Goal: Communication & Community: Ask a question

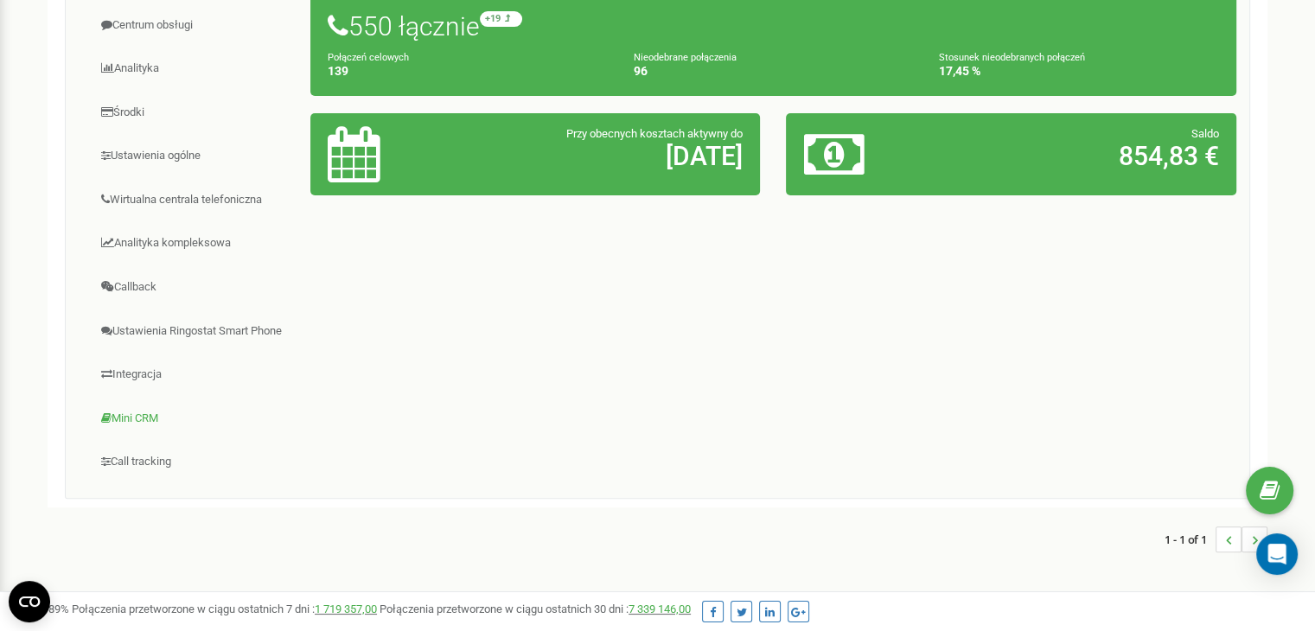
scroll to position [346, 0]
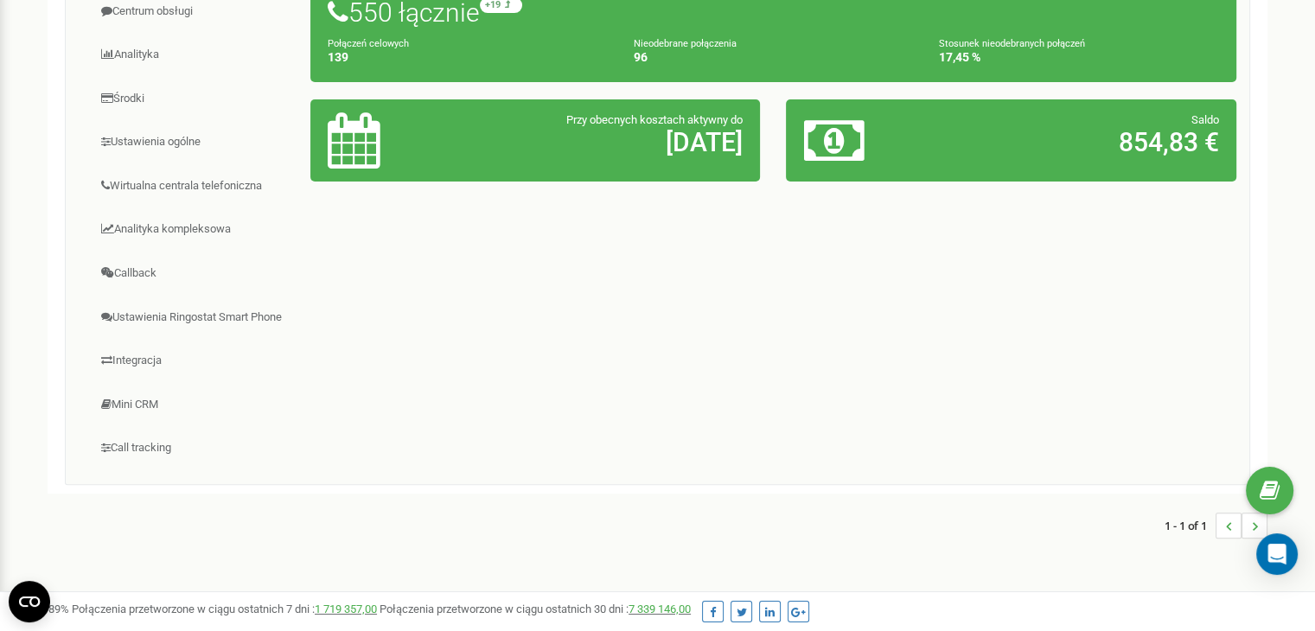
click at [1304, 566] on div "Program poleceń Ustawienia profilu Wyloguj się Projekty Nowy projekt Wszystkie …" at bounding box center [657, 172] width 1315 height 1037
click at [1276, 555] on icon "Open Intercom Messenger" at bounding box center [1276, 554] width 20 height 22
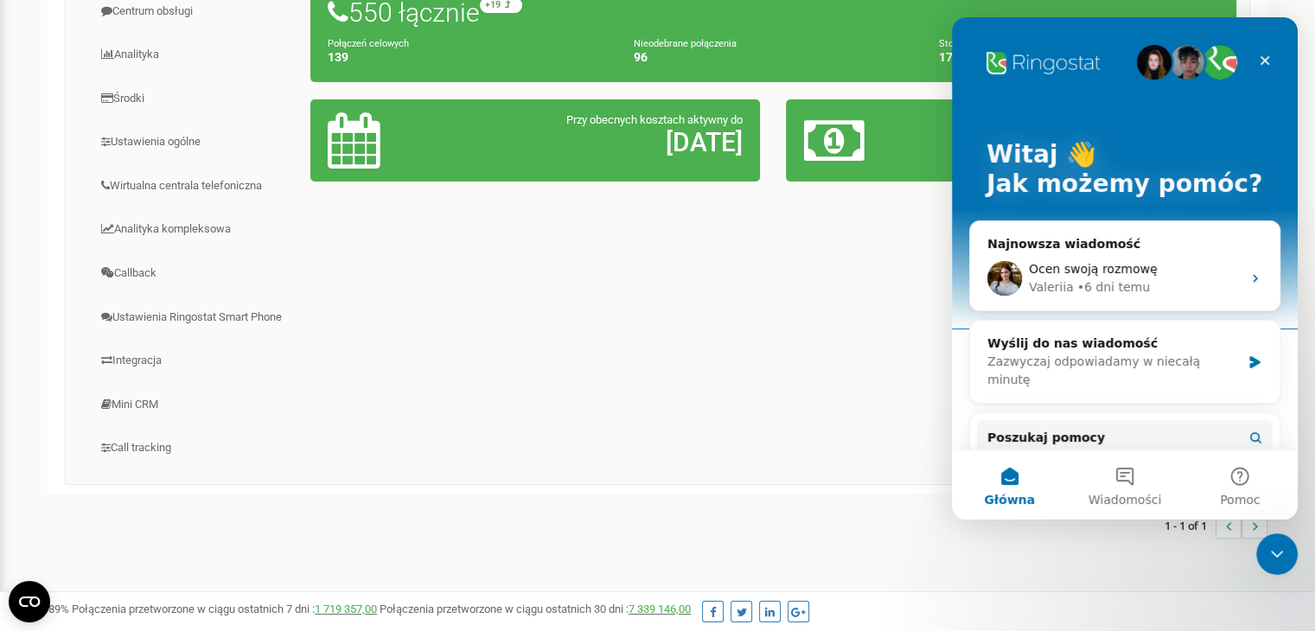
scroll to position [0, 0]
click at [1117, 471] on button "Wiadomości" at bounding box center [1123, 484] width 115 height 69
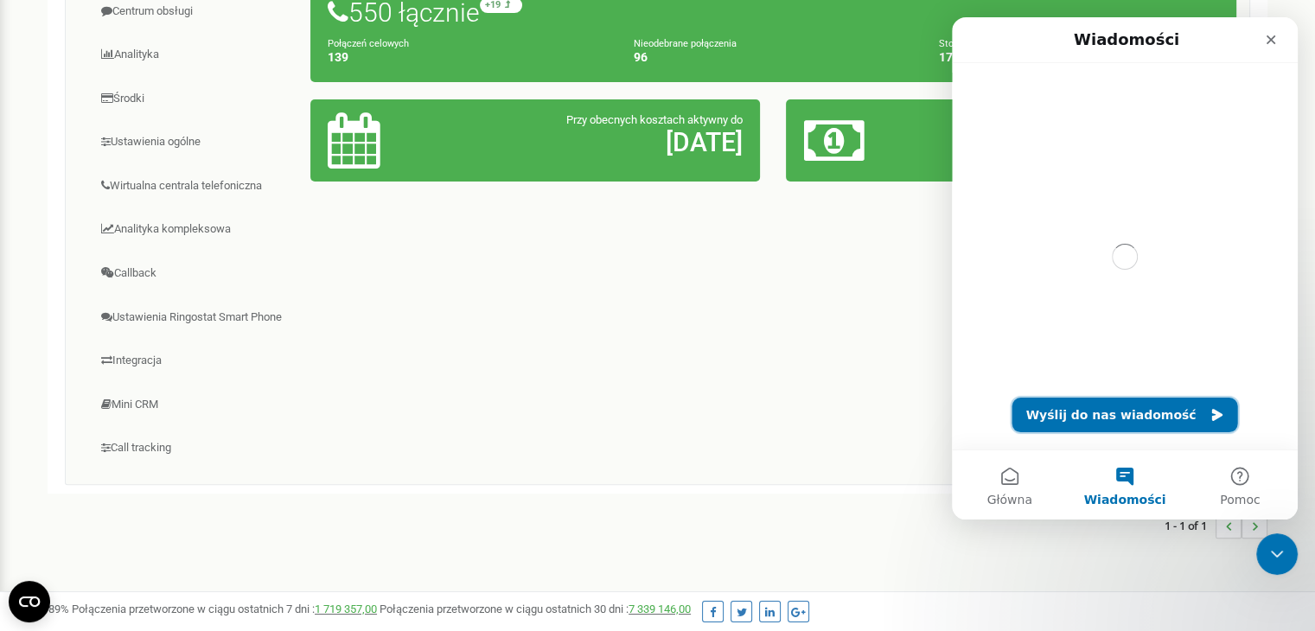
click at [1090, 400] on button "Wyślij do nas wiadomość" at bounding box center [1125, 415] width 226 height 35
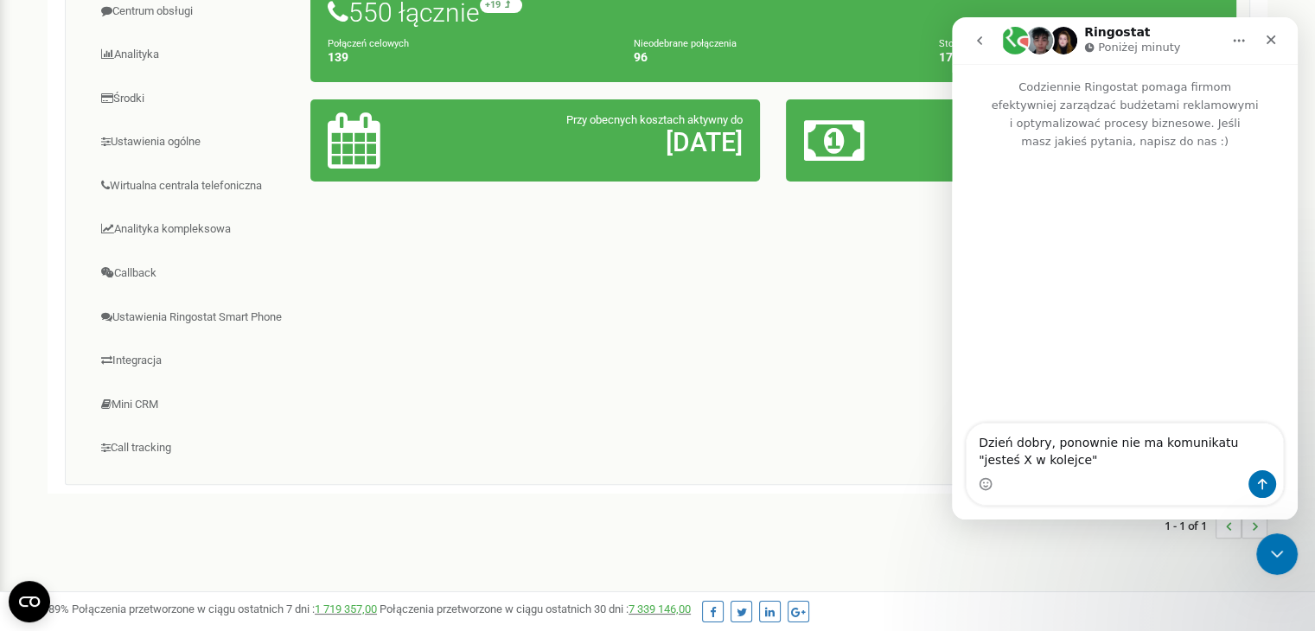
click at [1107, 450] on textarea "Dzień dobry, ponownie nie ma komunikatu "jesteś X w kolejce"" at bounding box center [1124, 446] width 316 height 47
click at [1158, 454] on textarea "Dzień dobry, ponownie, gdy klient do nas dzwoni to nie ma komunikatu "jesteś X …" at bounding box center [1124, 446] width 316 height 47
click at [1166, 457] on textarea "Dzień dobry, ponownie, gdy klient do nas dzwoni to nie ma komunikatu "jesteś X …" at bounding box center [1124, 446] width 316 height 47
type textarea "Dzień dobry, ponownie, gdy klient do nas dzwoni to nie ma komunikatu "jesteś X …"
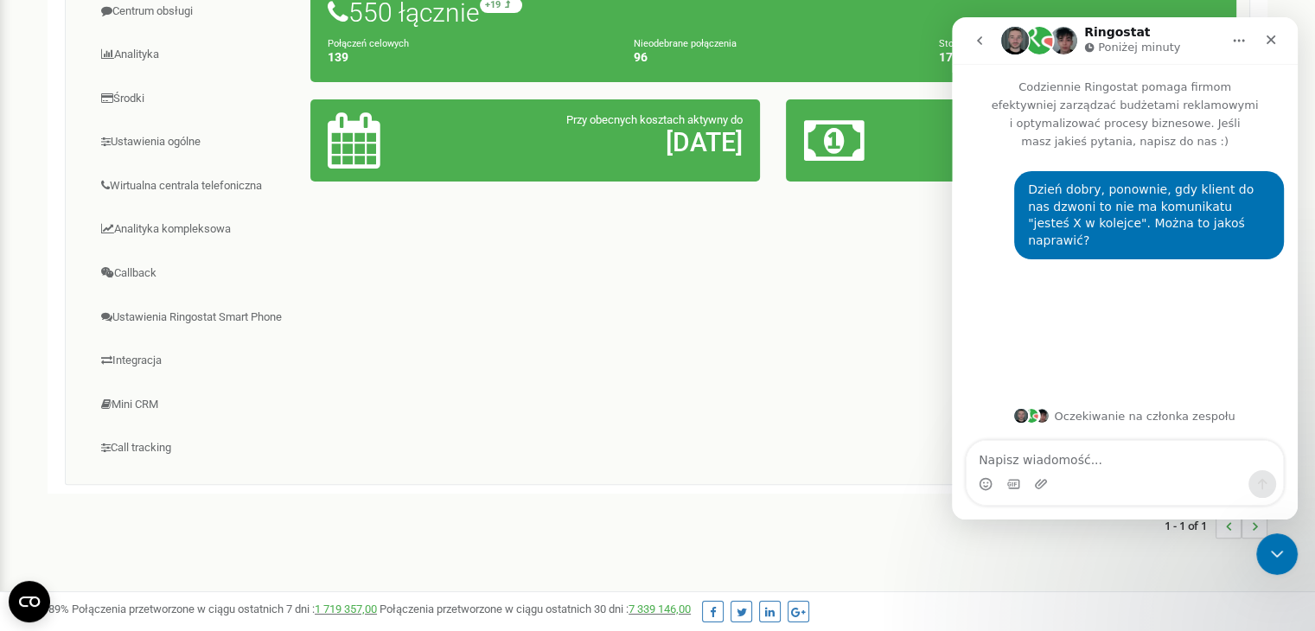
click at [983, 22] on nav "Ringostat Poniżej minuty" at bounding box center [1125, 40] width 346 height 47
click at [983, 39] on icon "go back" at bounding box center [979, 41] width 14 height 14
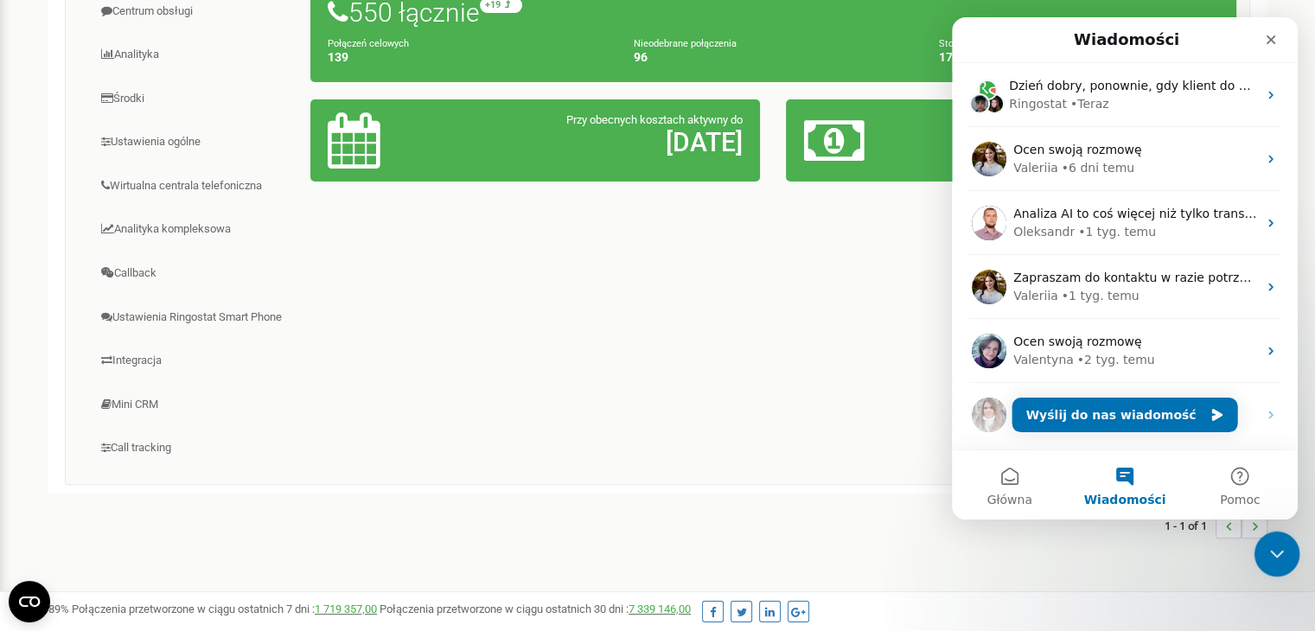
drag, startPoint x: 1286, startPoint y: 559, endPoint x: 2538, endPoint y: 1109, distance: 1367.6
click at [1288, 561] on div "Zamknij komunikator Intercom" at bounding box center [1273, 551] width 41 height 41
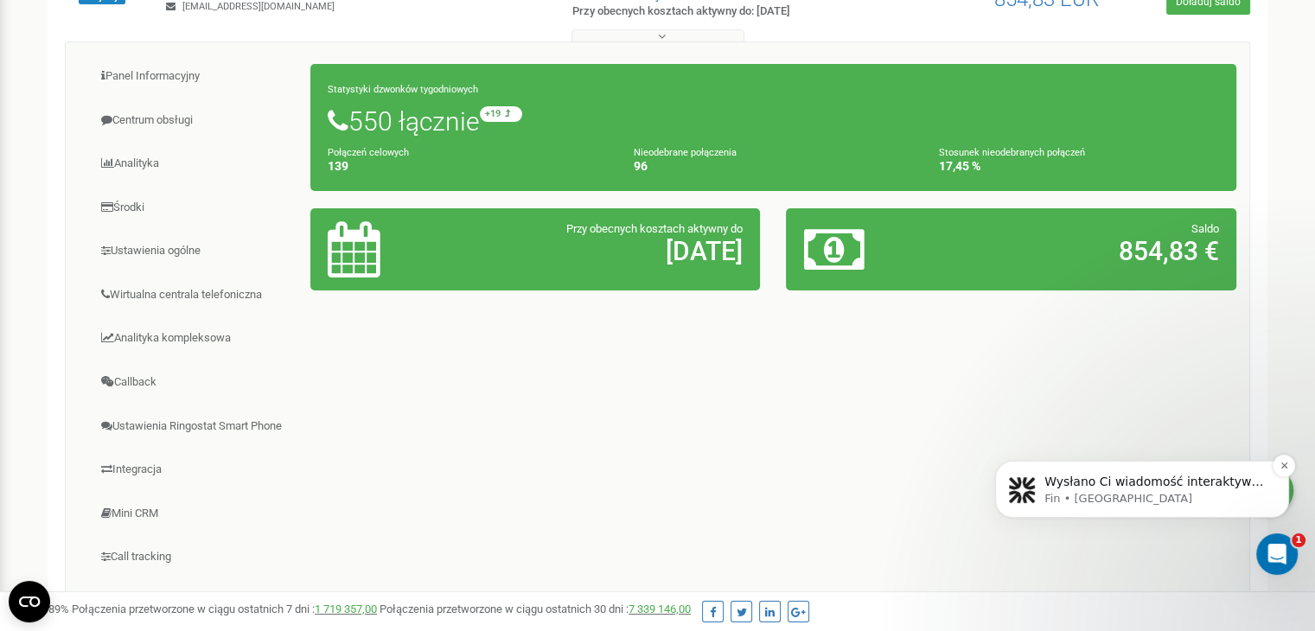
scroll to position [173, 0]
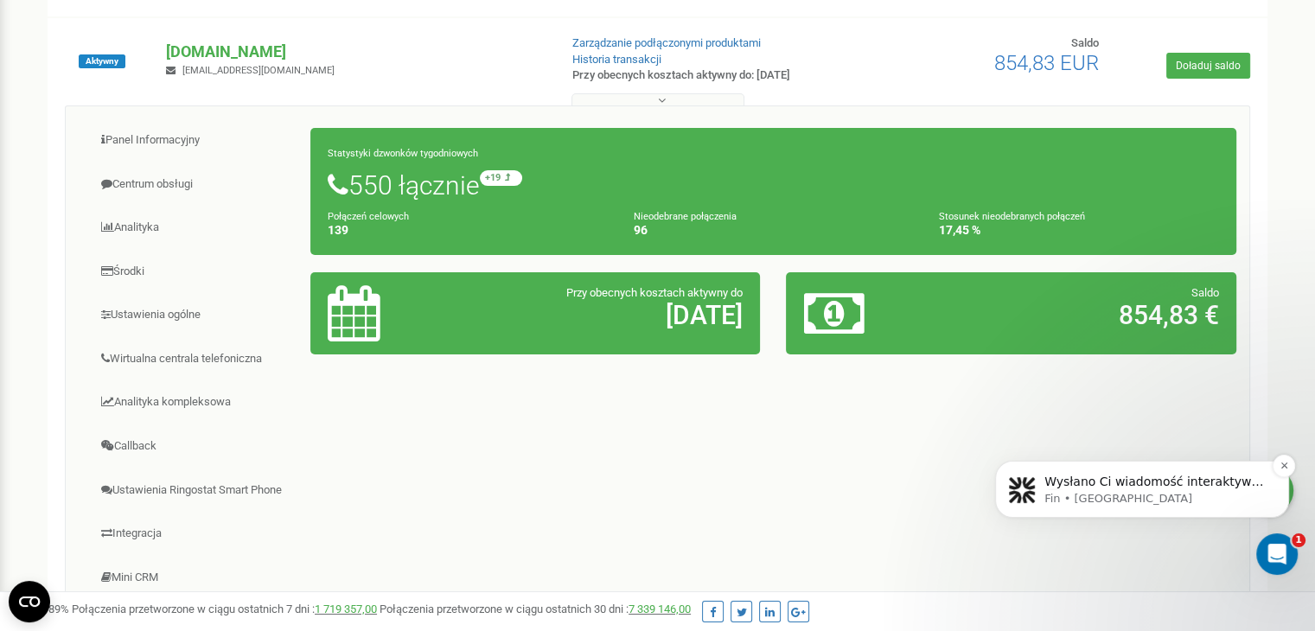
click at [1126, 473] on div "Wysłano Ci wiadomość interaktywną Fin • Teraz" at bounding box center [1142, 489] width 268 height 35
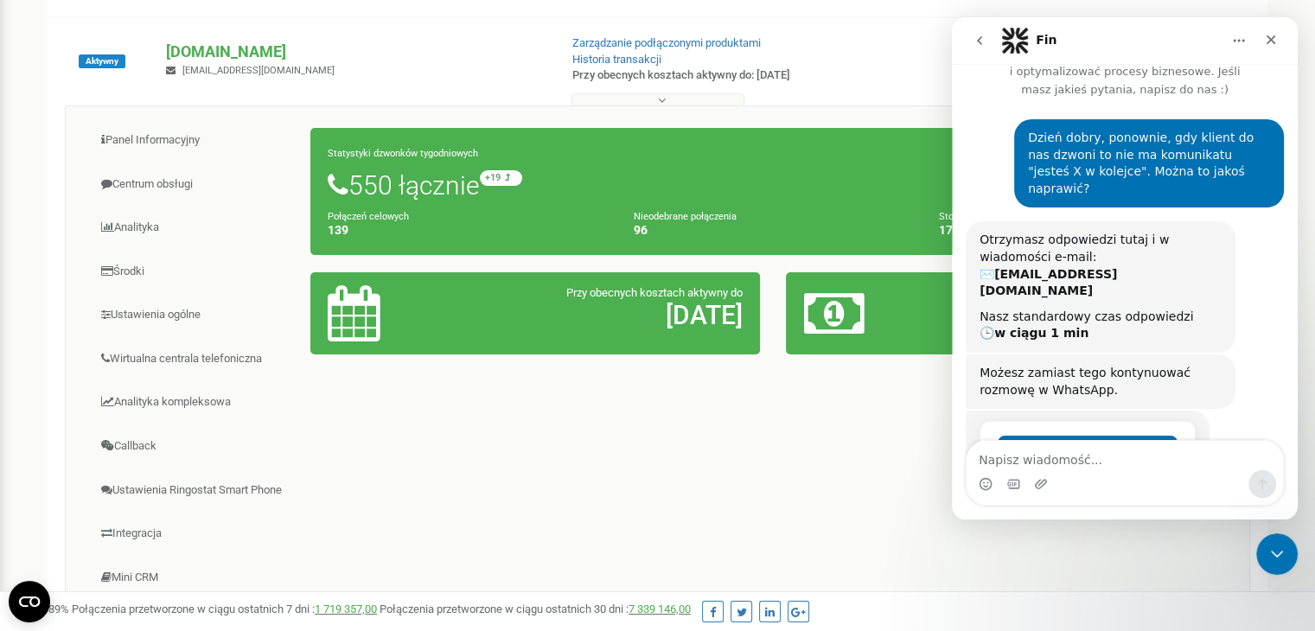
scroll to position [89, 0]
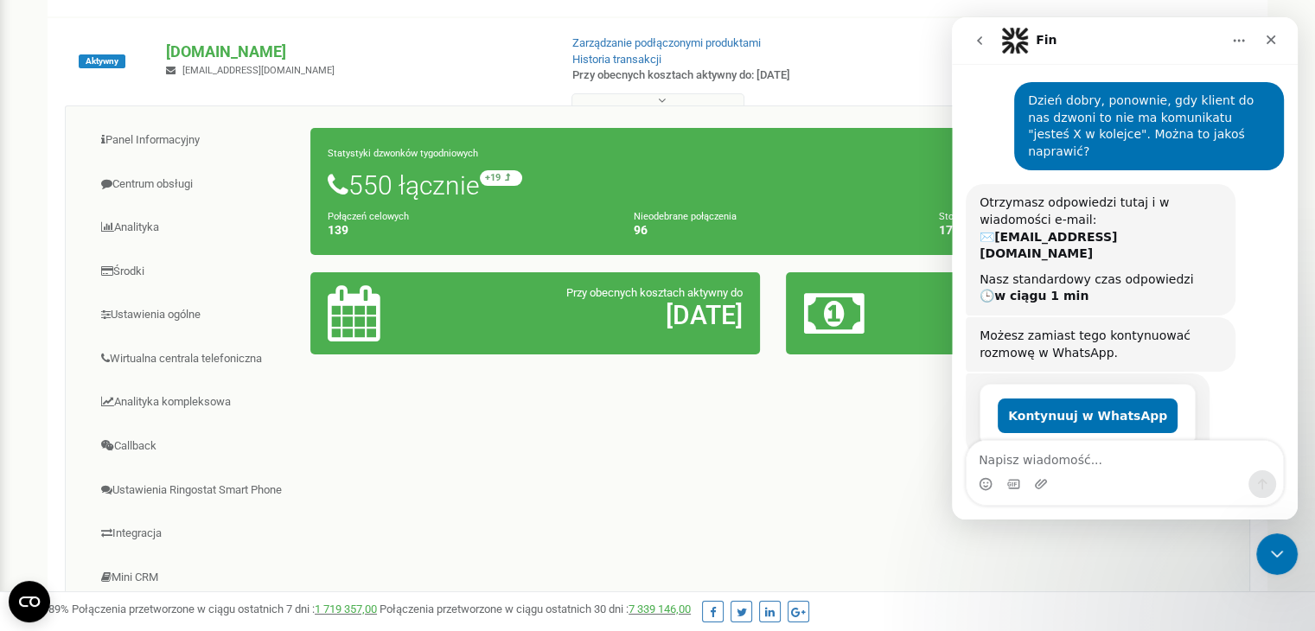
click at [971, 42] on button "go back" at bounding box center [979, 40] width 33 height 33
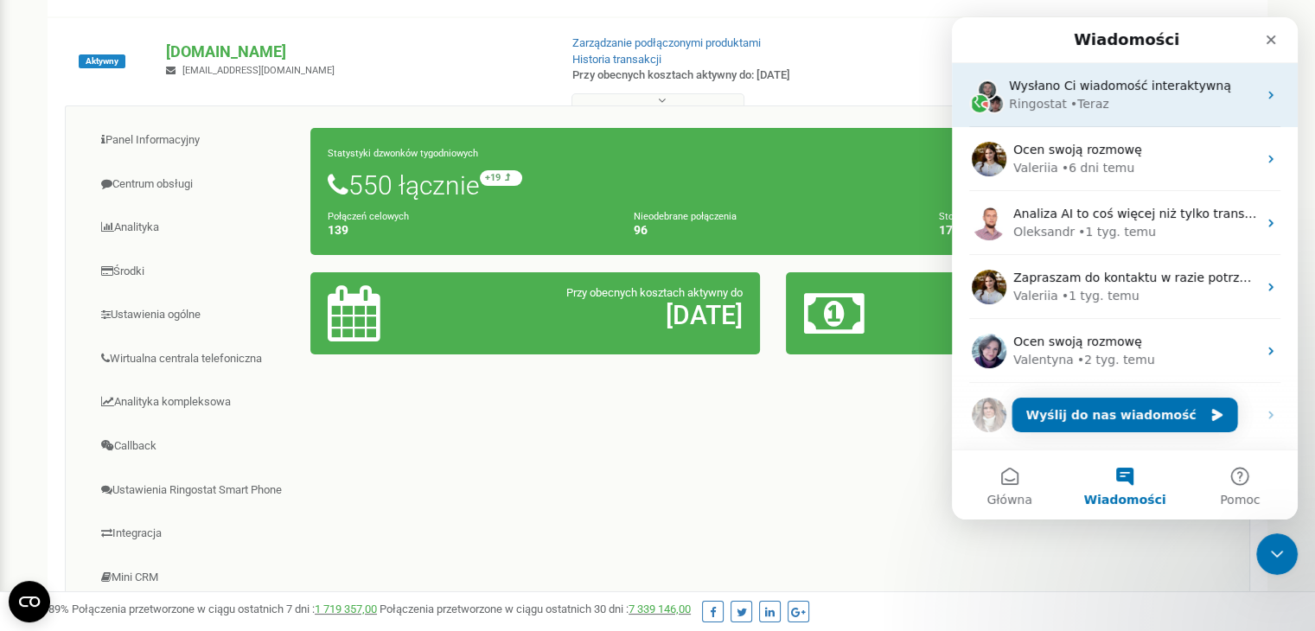
scroll to position [0, 0]
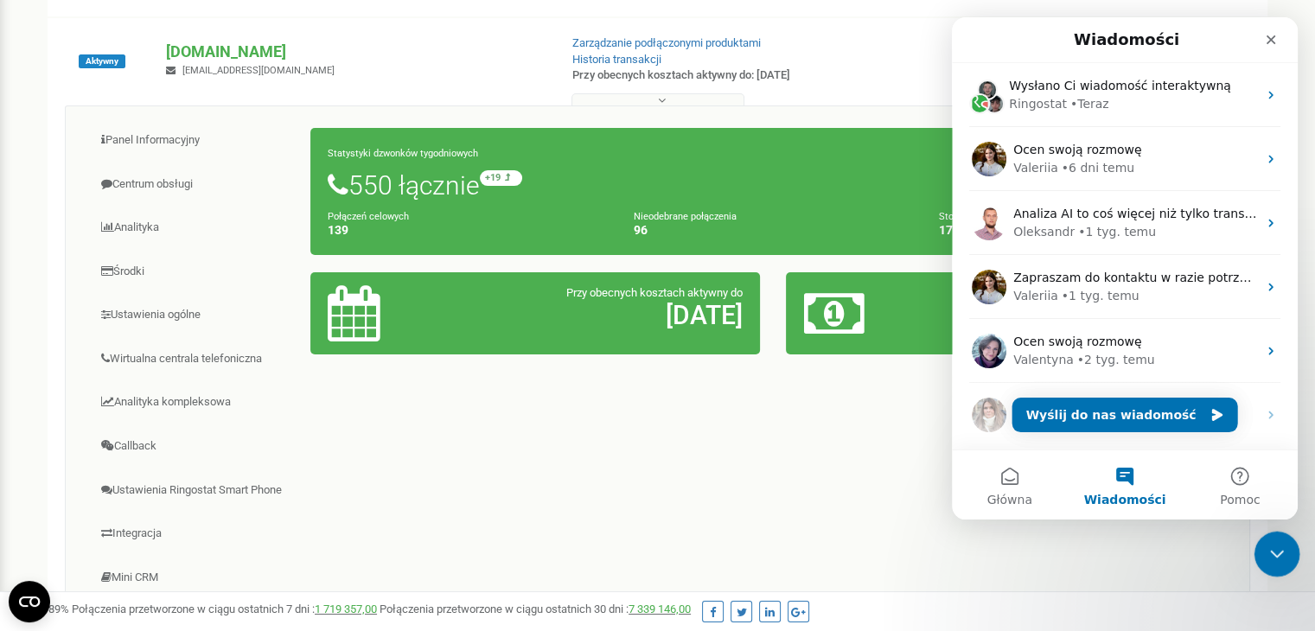
click at [1264, 547] on icon "Zamknij komunikator Intercom" at bounding box center [1274, 551] width 21 height 21
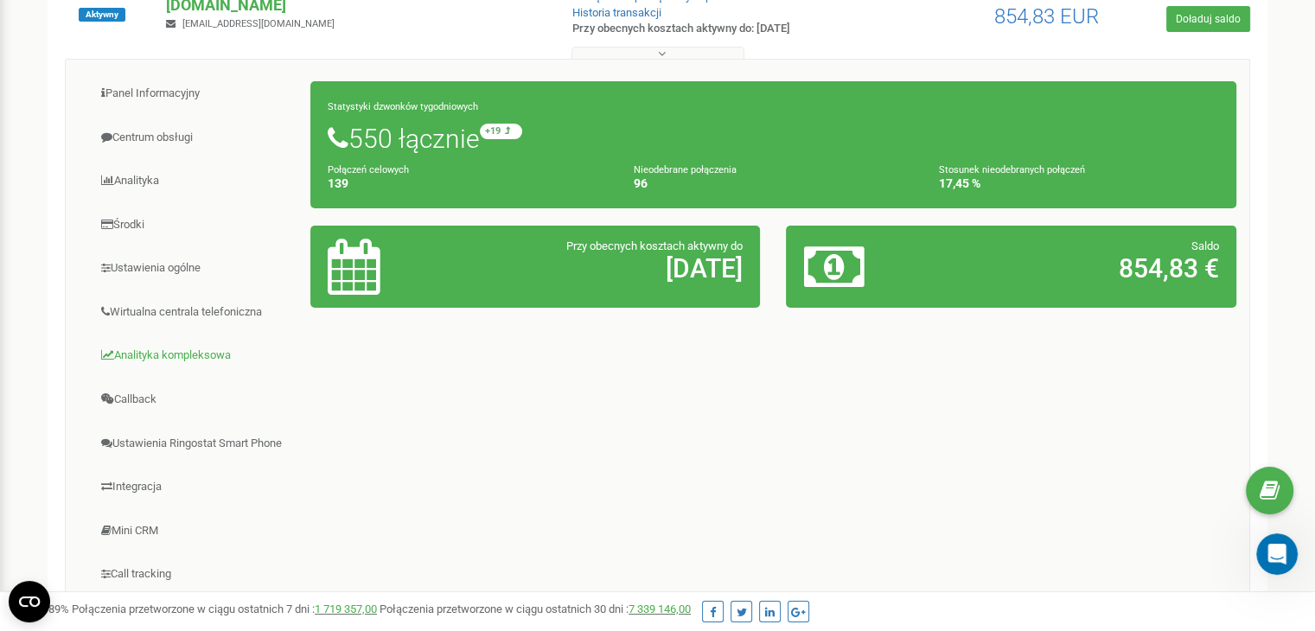
scroll to position [259, 0]
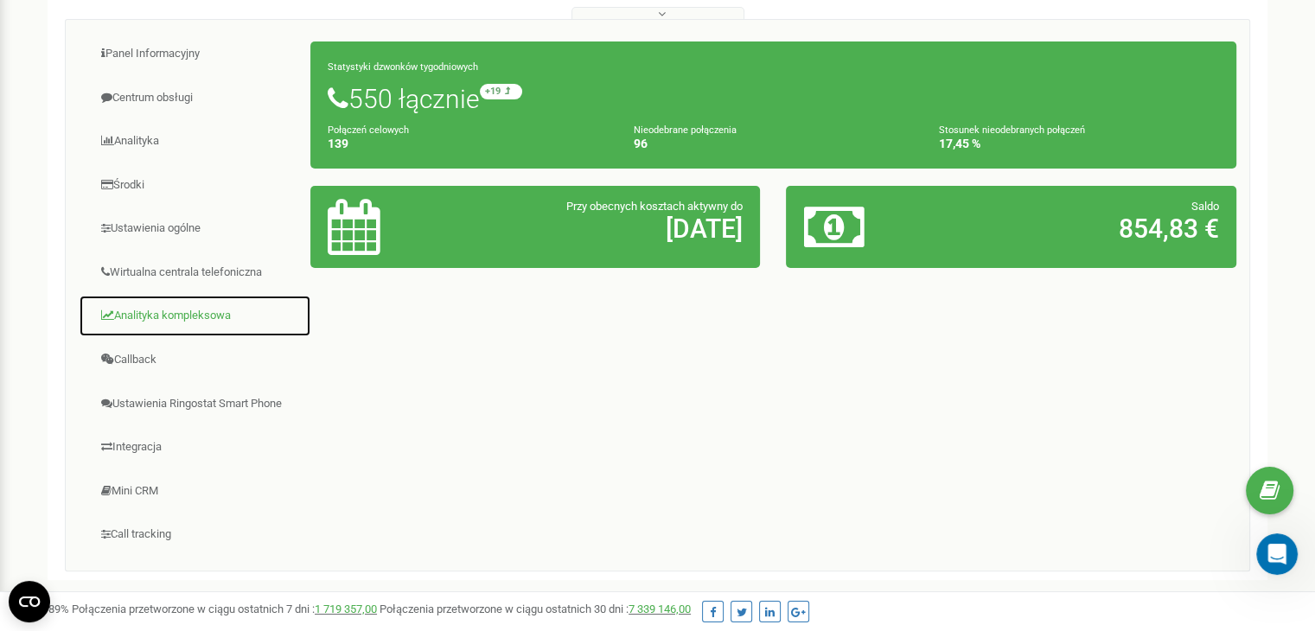
click at [188, 316] on link "Analityka kompleksowa" at bounding box center [195, 316] width 232 height 42
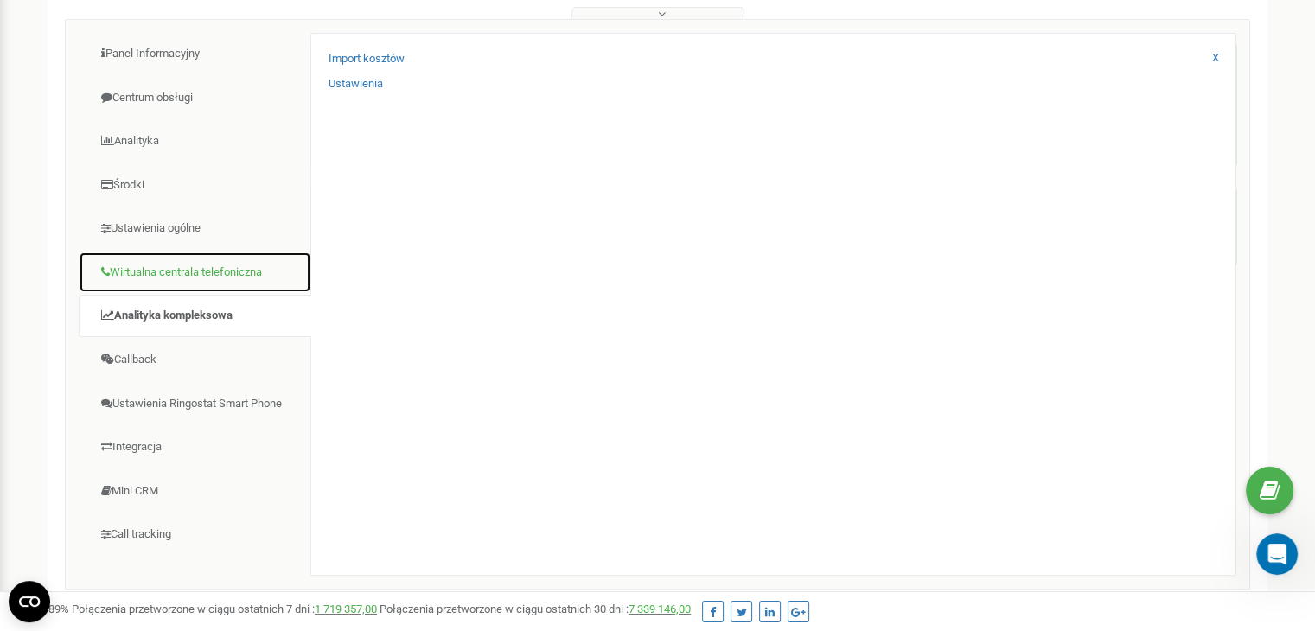
click at [195, 283] on link "Wirtualna centrala telefoniczna" at bounding box center [195, 272] width 232 height 42
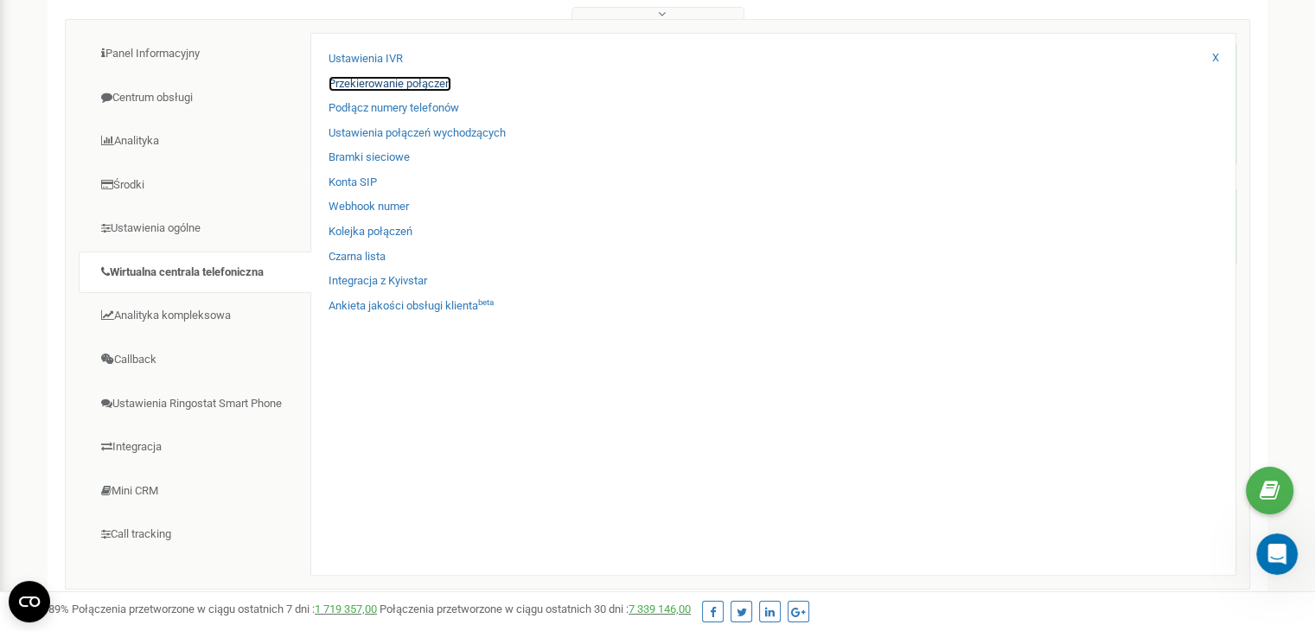
click at [387, 76] on link "Przekierowanie połączeń" at bounding box center [389, 84] width 123 height 16
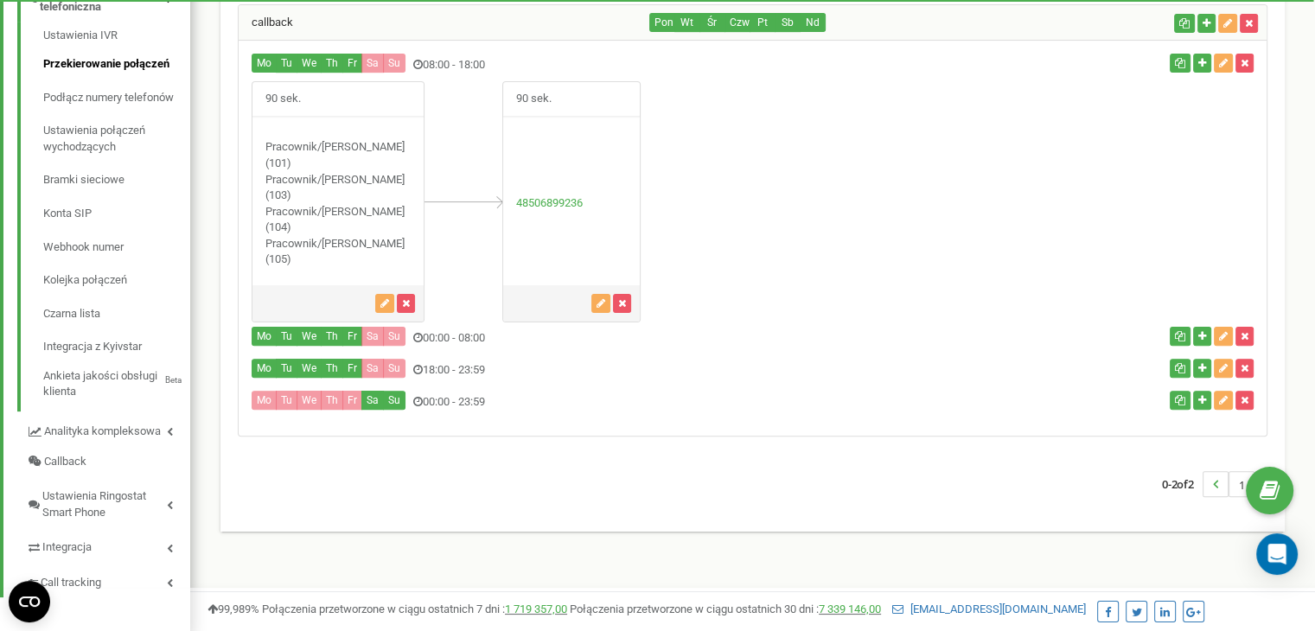
scroll to position [517, 0]
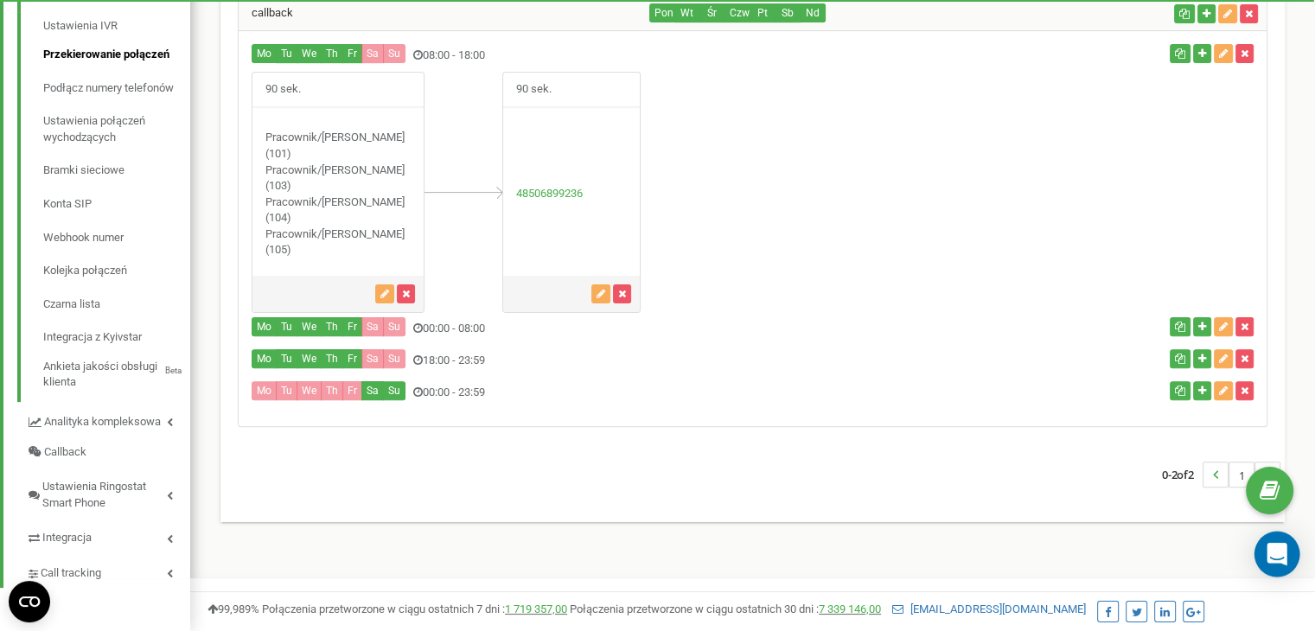
click at [1289, 564] on div "Open Intercom Messenger" at bounding box center [1277, 555] width 46 height 46
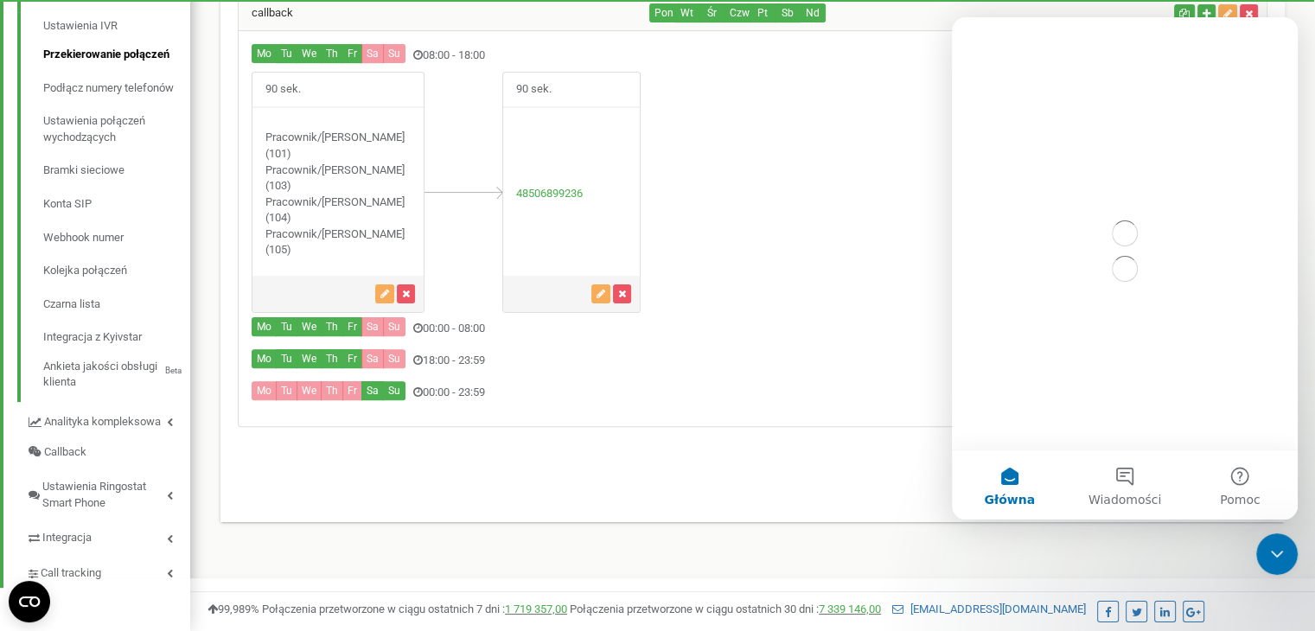
scroll to position [0, 0]
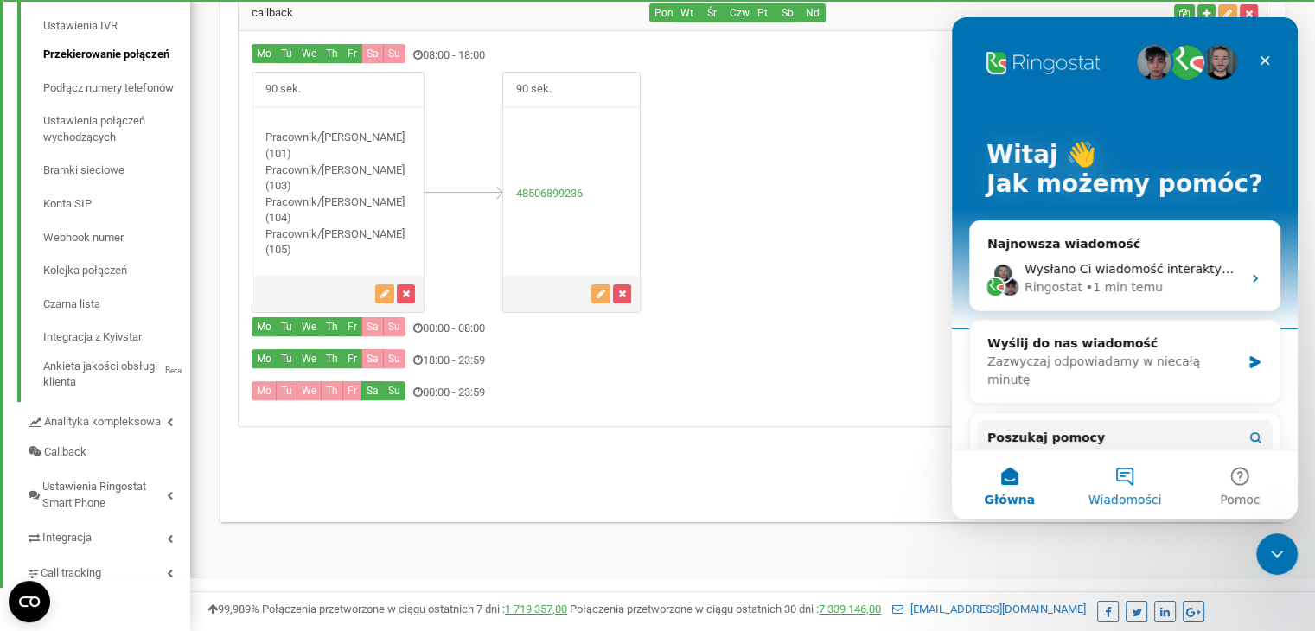
click at [1121, 463] on button "Wiadomości" at bounding box center [1123, 484] width 115 height 69
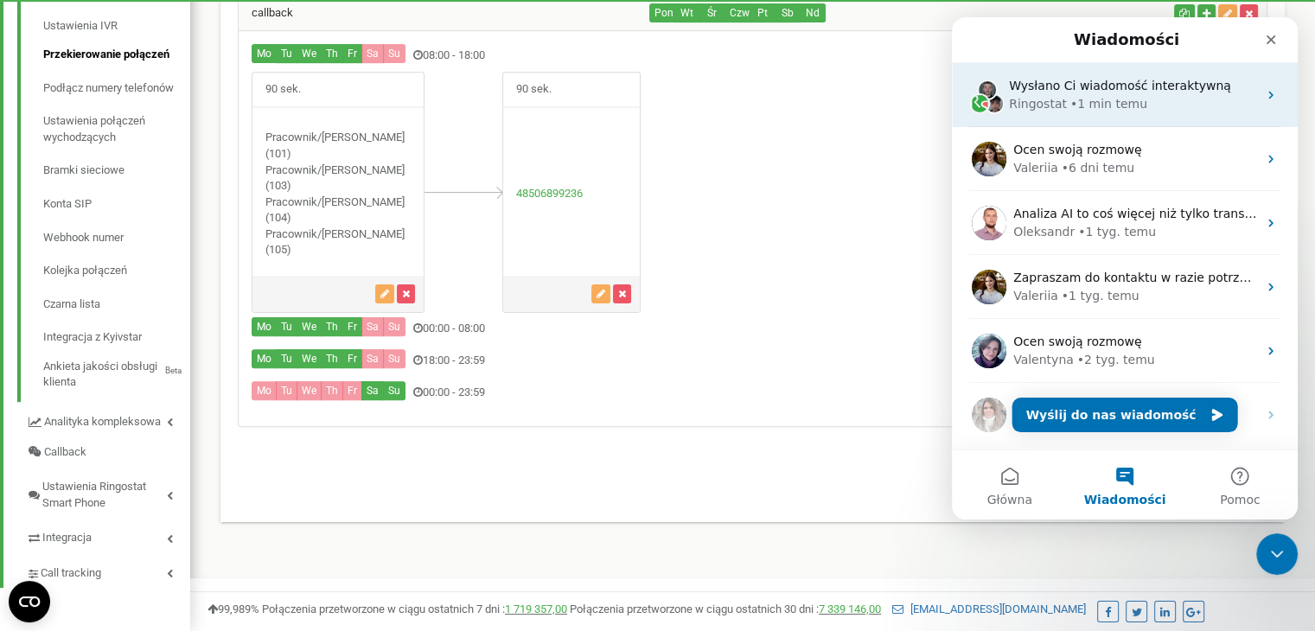
click at [1098, 108] on div "• 1 min temu" at bounding box center [1108, 104] width 77 height 18
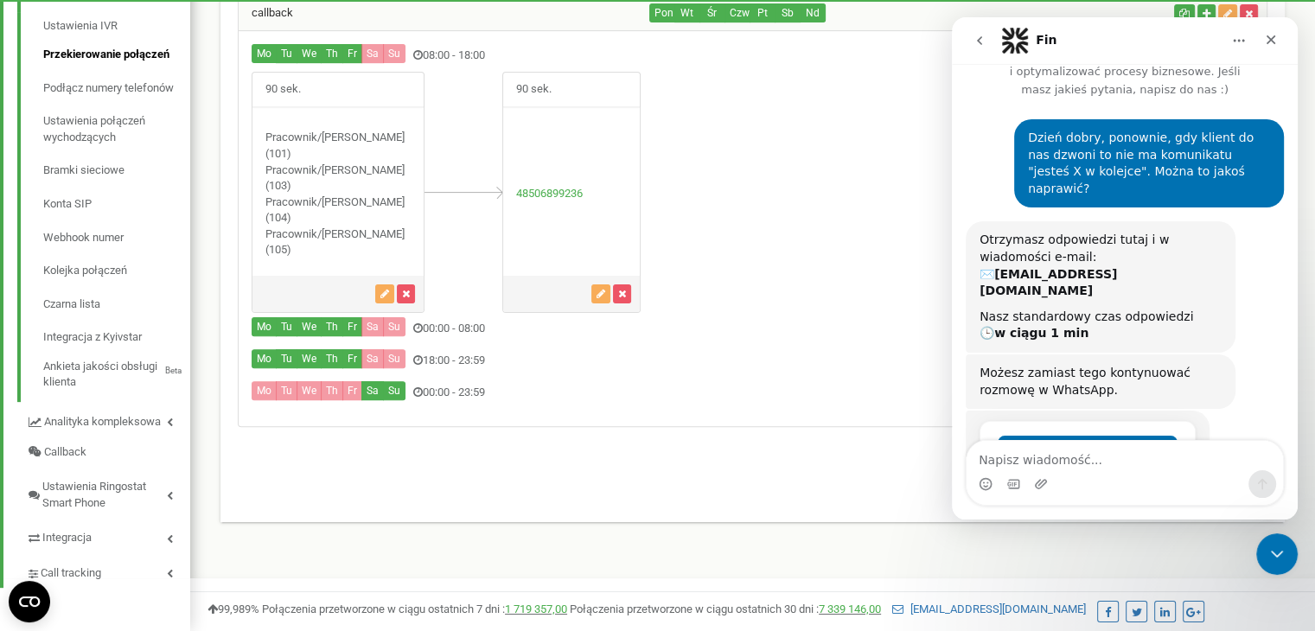
scroll to position [89, 0]
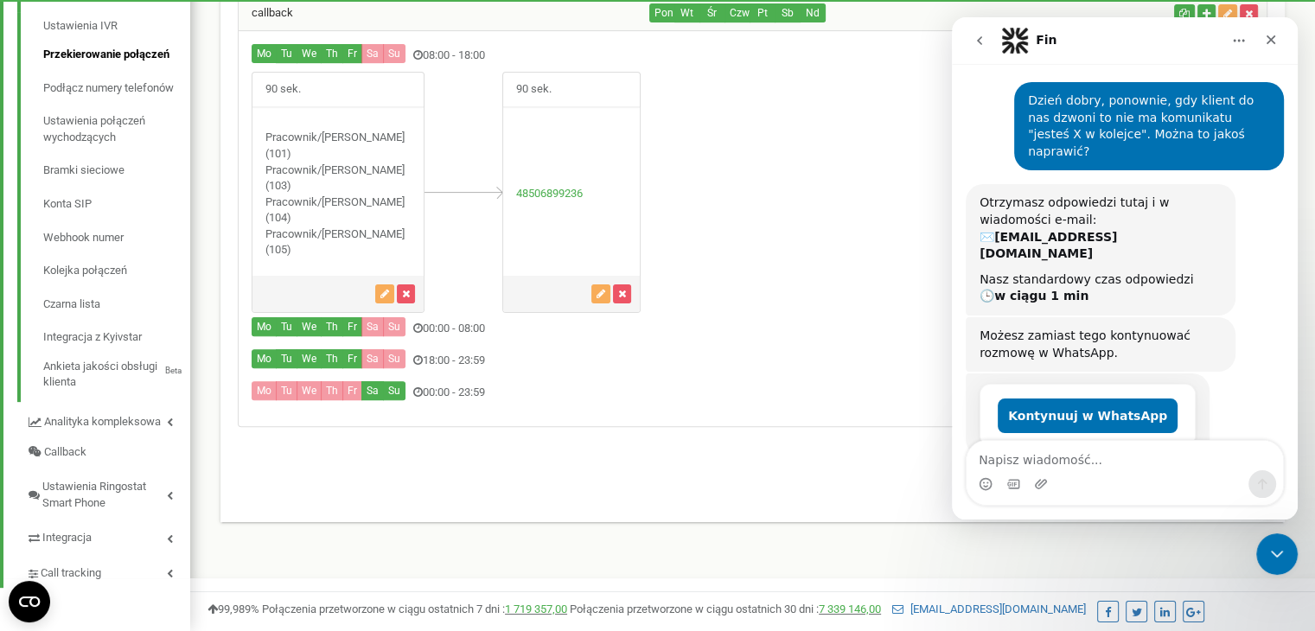
click at [973, 34] on icon "go back" at bounding box center [979, 41] width 14 height 14
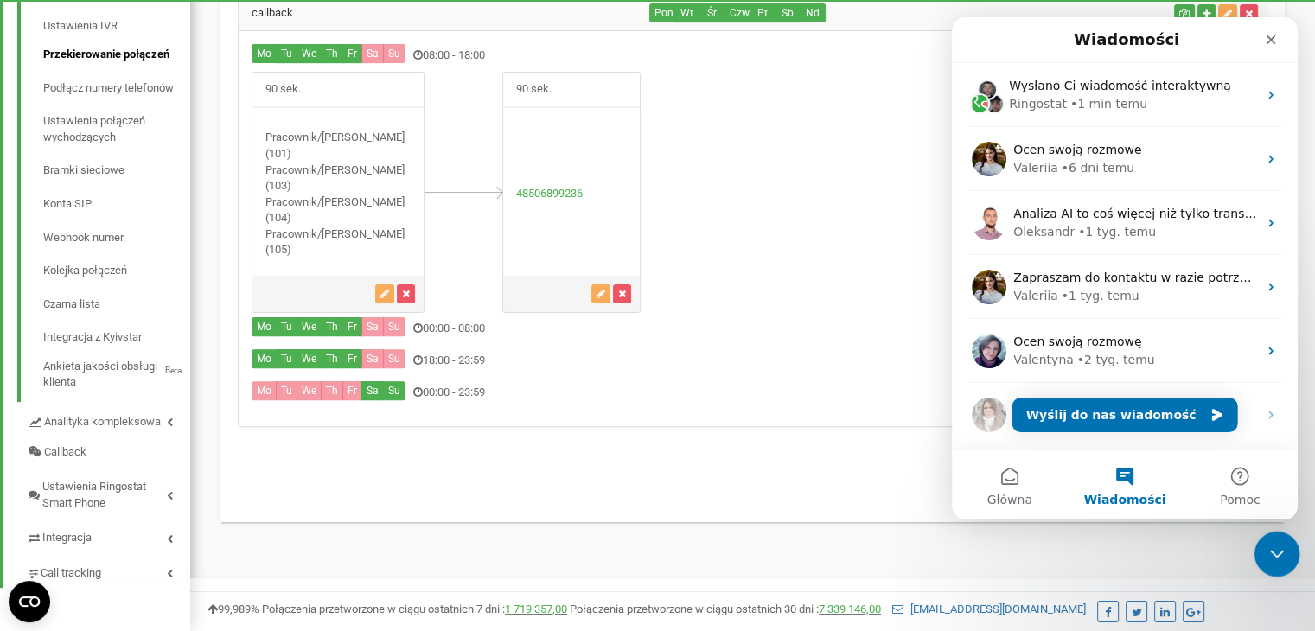
click at [1273, 544] on icon "Zamknij komunikator Intercom" at bounding box center [1274, 551] width 21 height 21
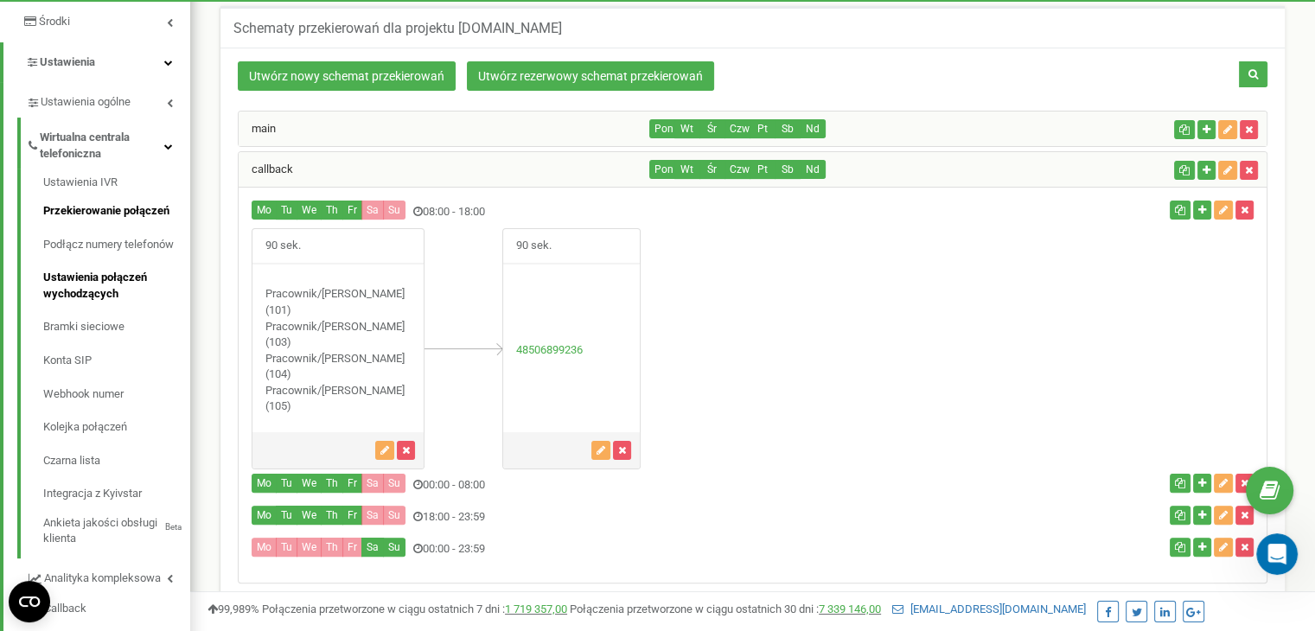
scroll to position [430, 0]
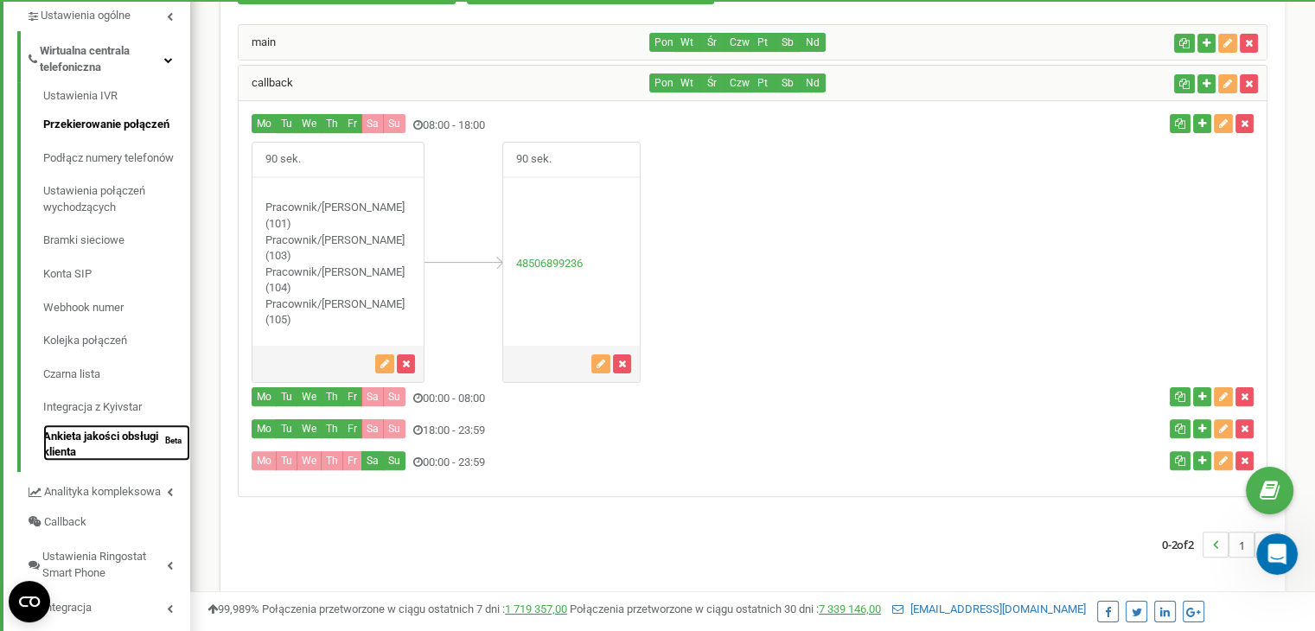
click at [129, 442] on link "Ankieta jakości obsługi klienta Beta" at bounding box center [116, 442] width 147 height 36
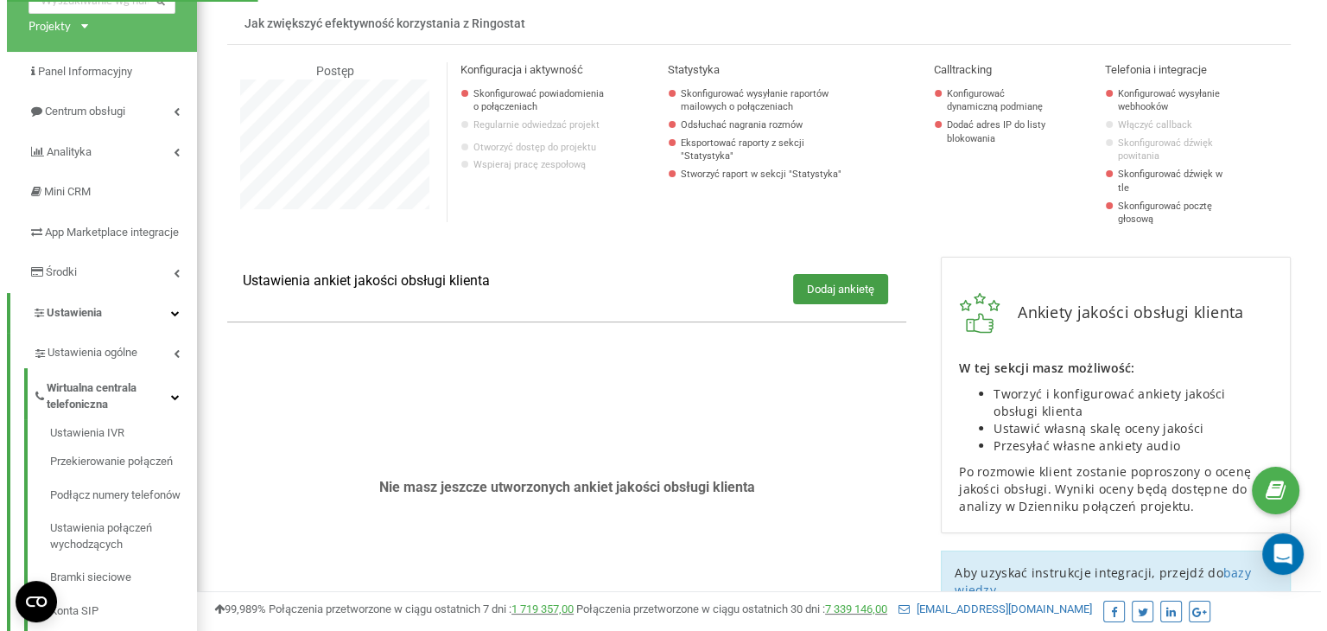
scroll to position [86, 0]
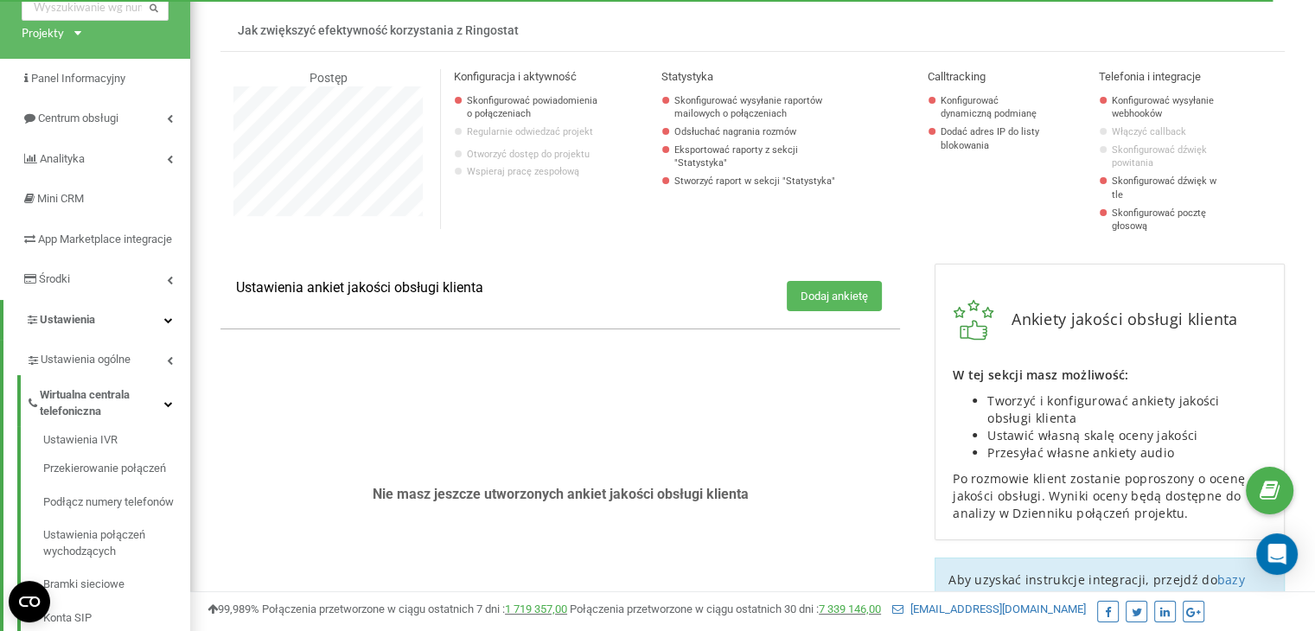
click at [845, 283] on button "Dodaj ankietę" at bounding box center [833, 296] width 95 height 30
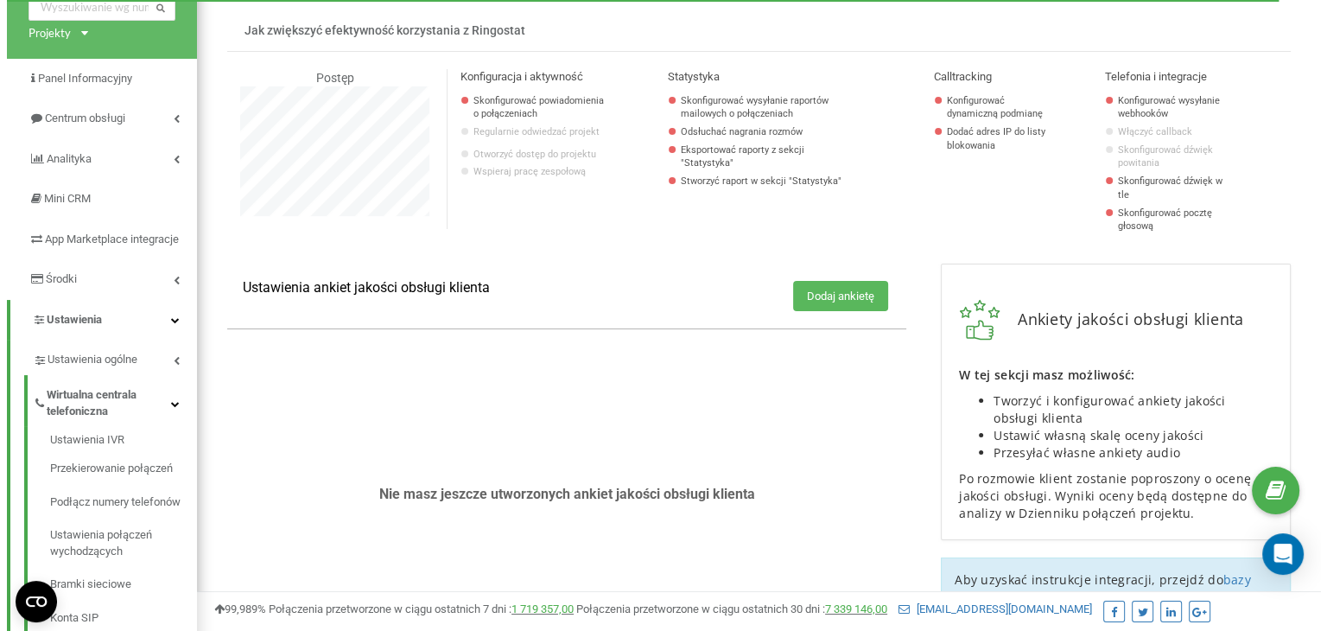
scroll to position [1037, 1137]
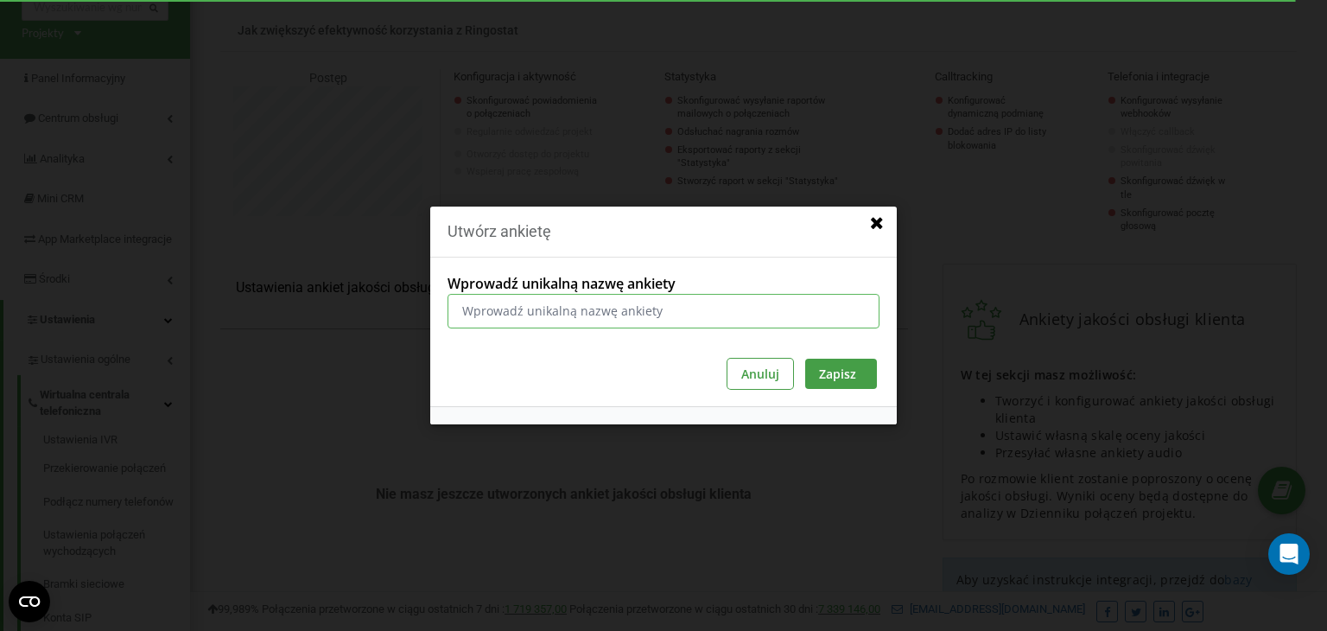
click at [705, 308] on input "Wprowadź unikalną nazwę ankiety" at bounding box center [664, 311] width 432 height 35
click at [615, 297] on input "Wprowadź unikalną nazwę ankiety" at bounding box center [664, 311] width 432 height 35
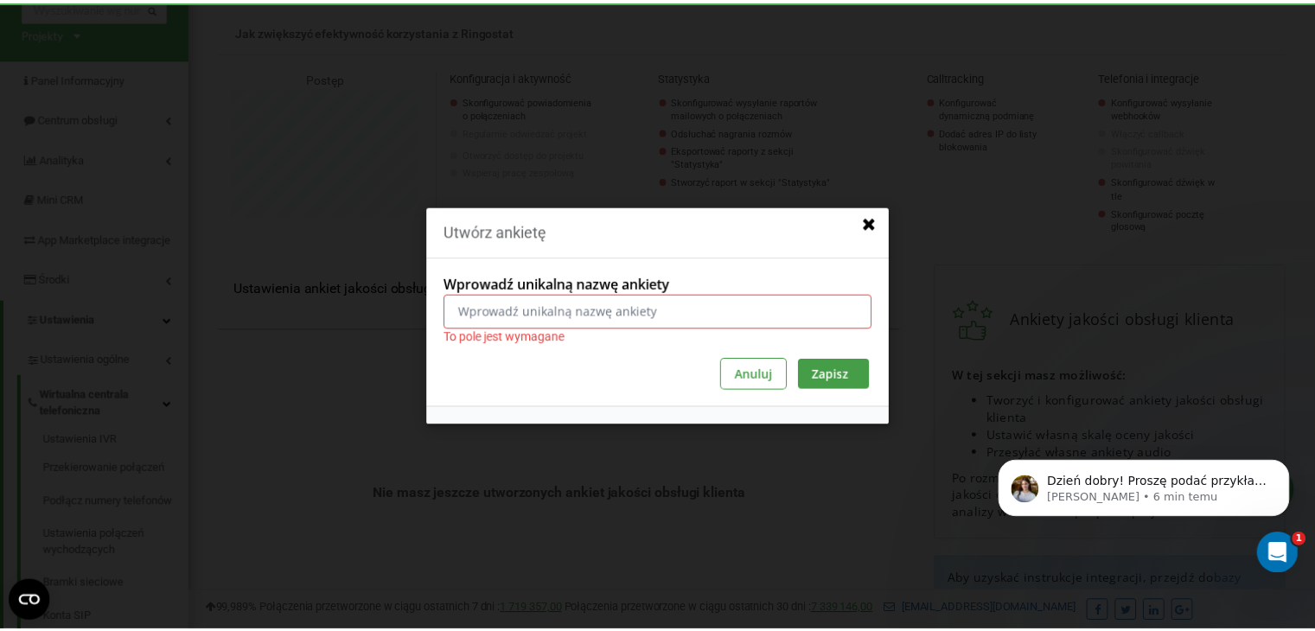
scroll to position [0, 0]
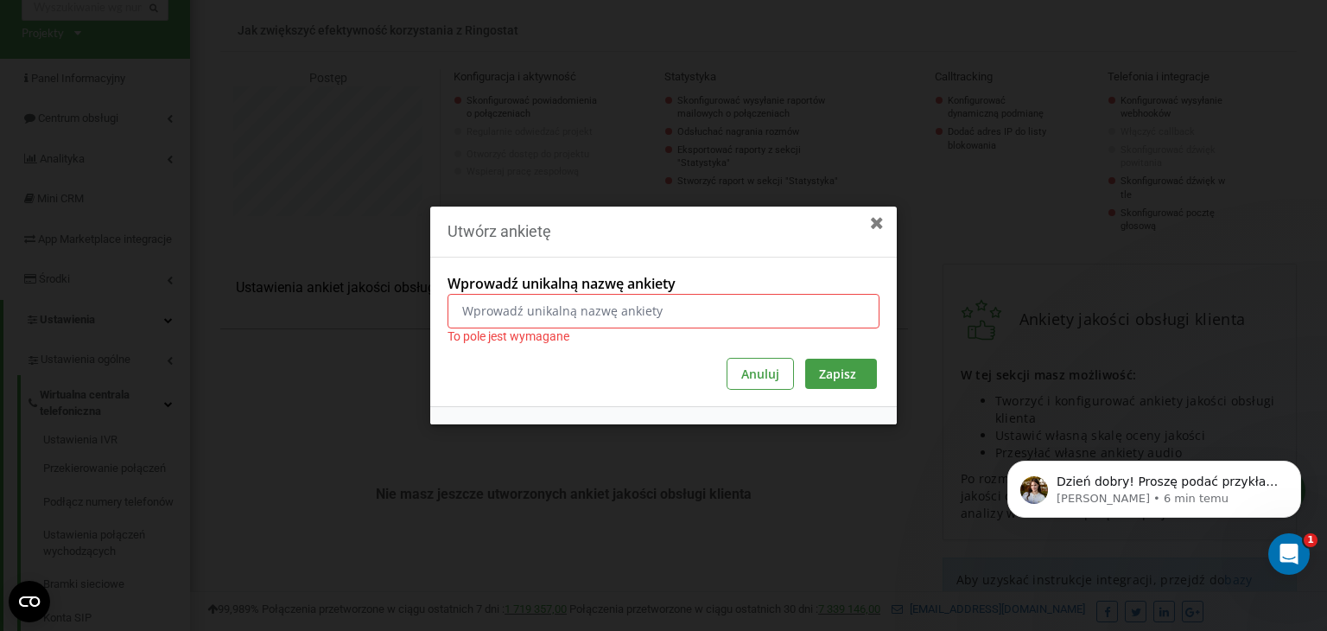
click at [875, 219] on icon at bounding box center [877, 223] width 18 height 16
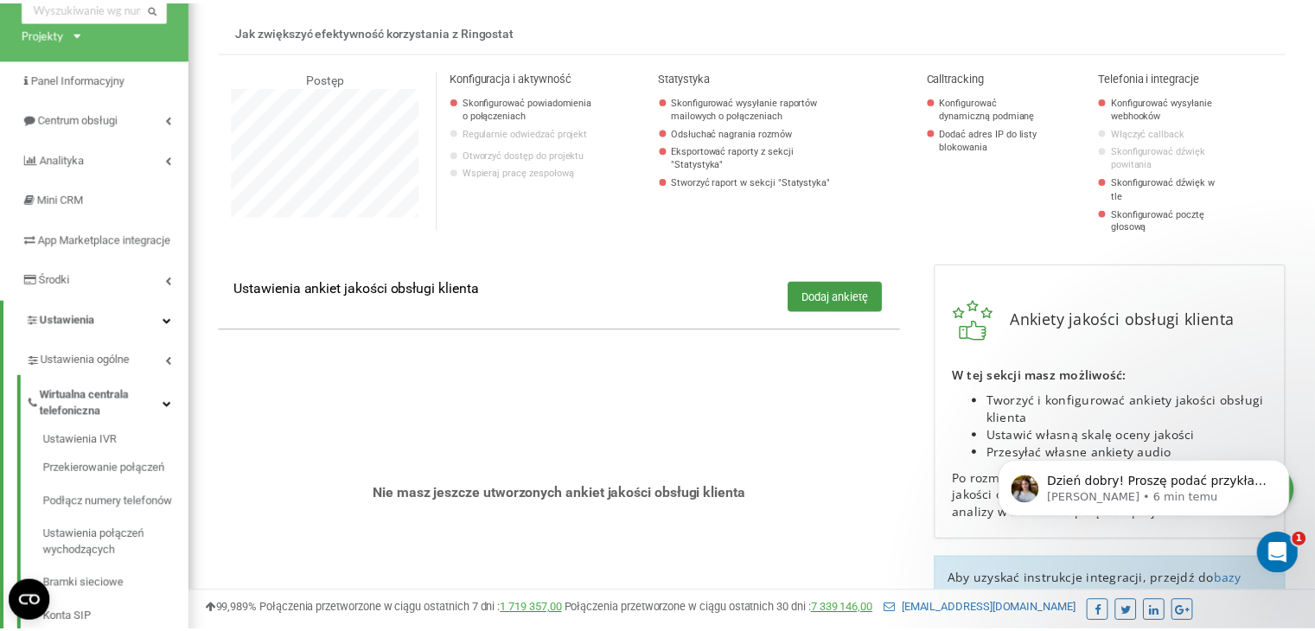
scroll to position [863212, 863125]
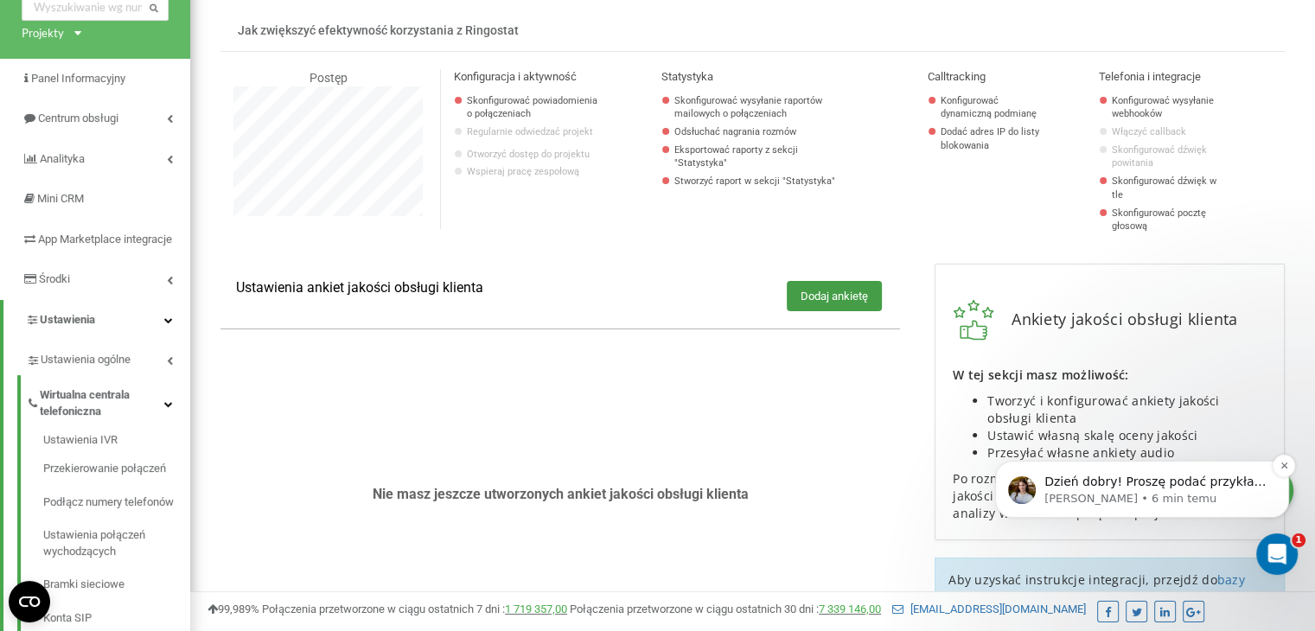
click at [1126, 504] on p "Valeriia • 6 min temu" at bounding box center [1155, 499] width 223 height 16
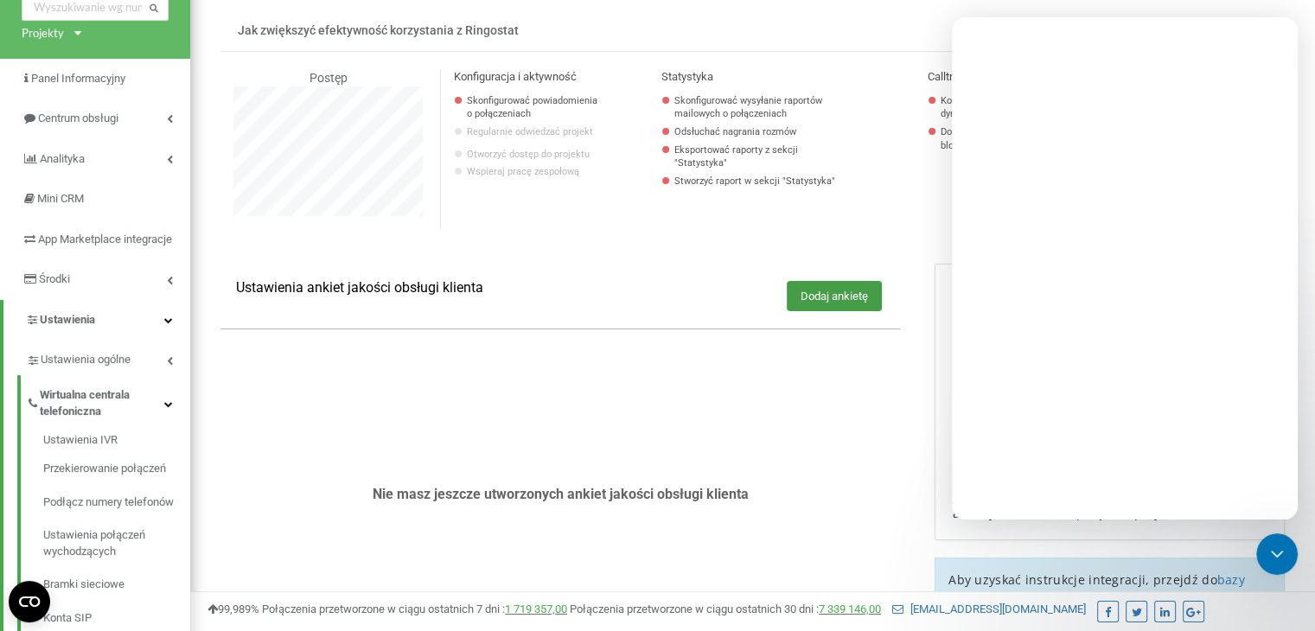
scroll to position [0, 0]
drag, startPoint x: 68, startPoint y: 82, endPoint x: 80, endPoint y: 97, distance: 19.0
click at [68, 82] on span "Panel Informacyjny" at bounding box center [79, 78] width 97 height 13
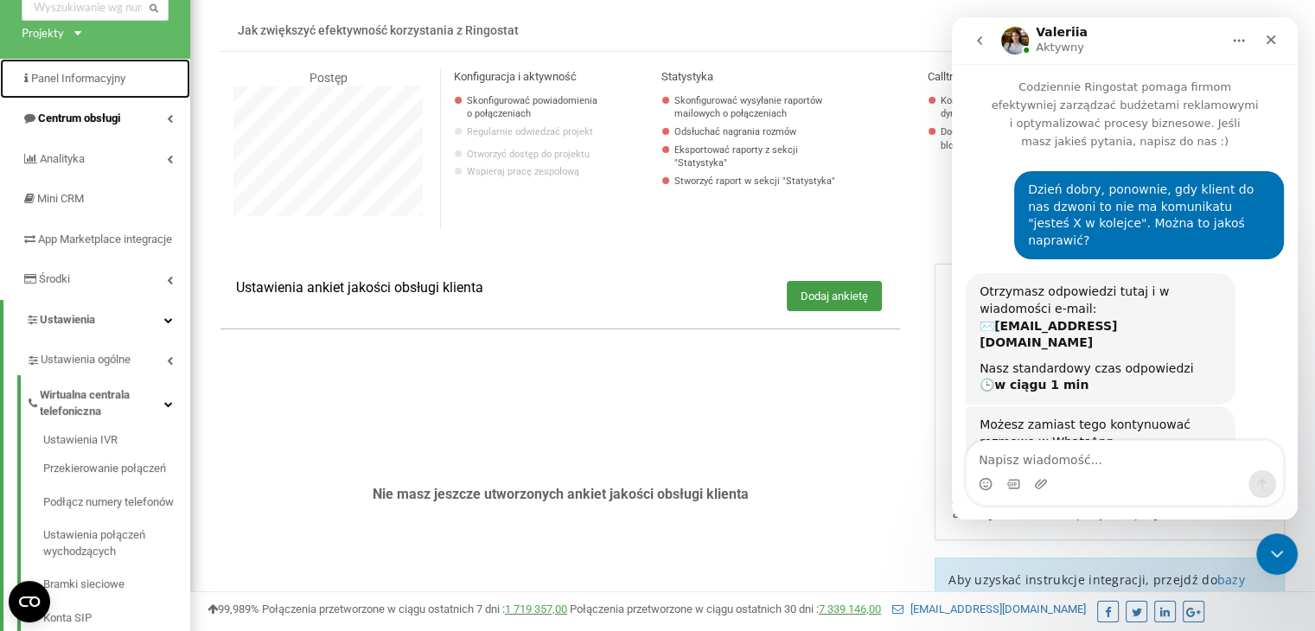
scroll to position [3, 0]
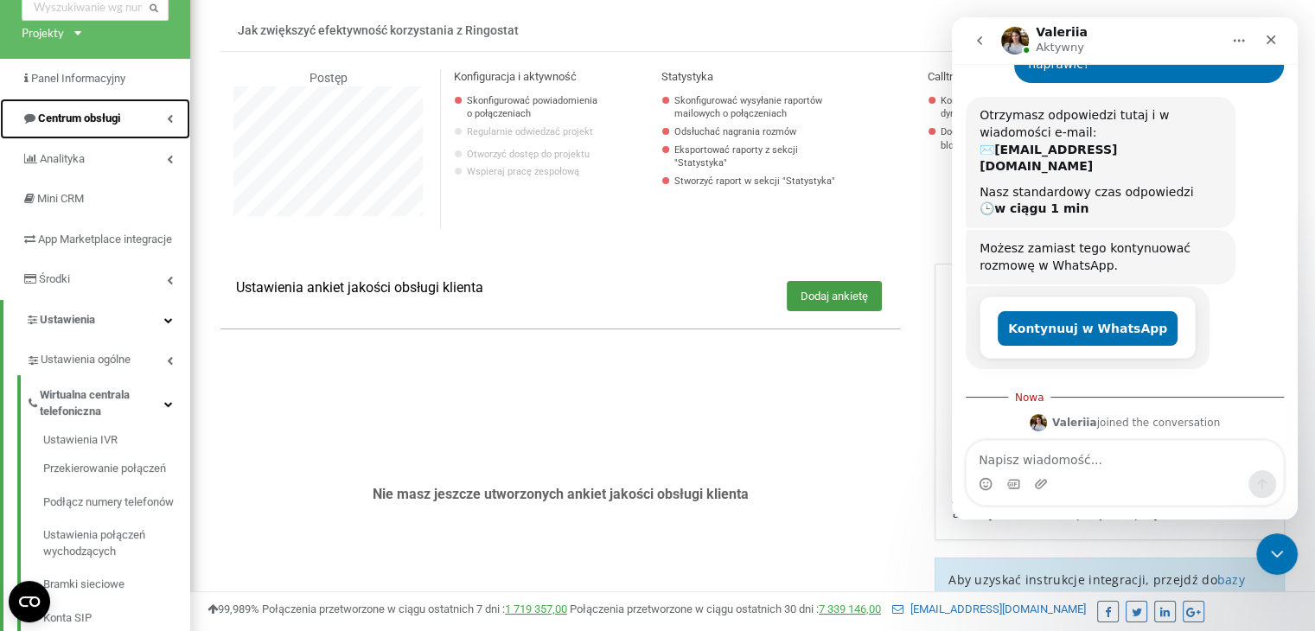
click at [86, 111] on span "Centrum obsługi" at bounding box center [71, 119] width 99 height 16
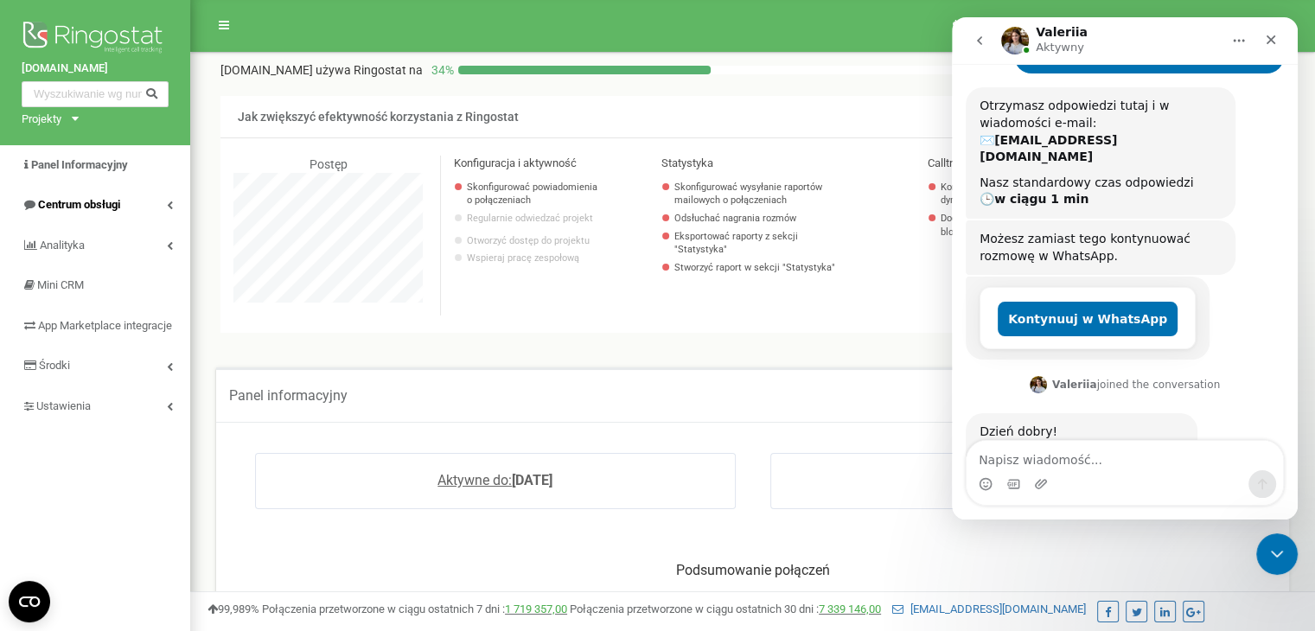
scroll to position [214, 0]
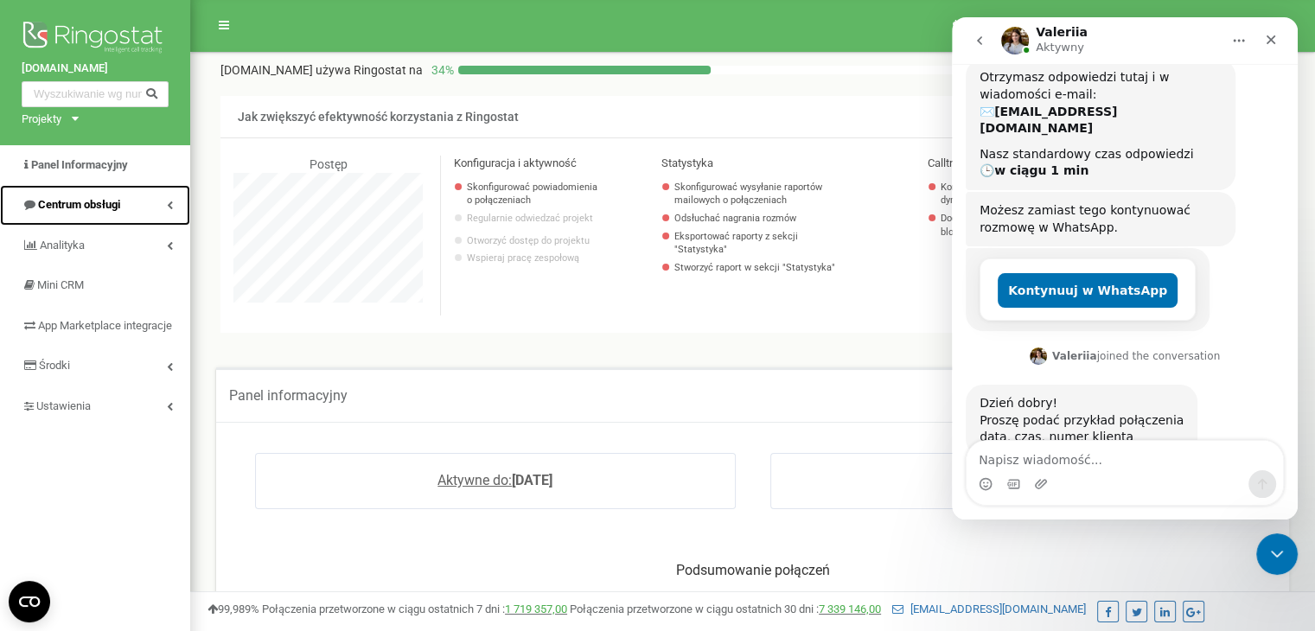
click at [169, 201] on icon at bounding box center [170, 205] width 6 height 9
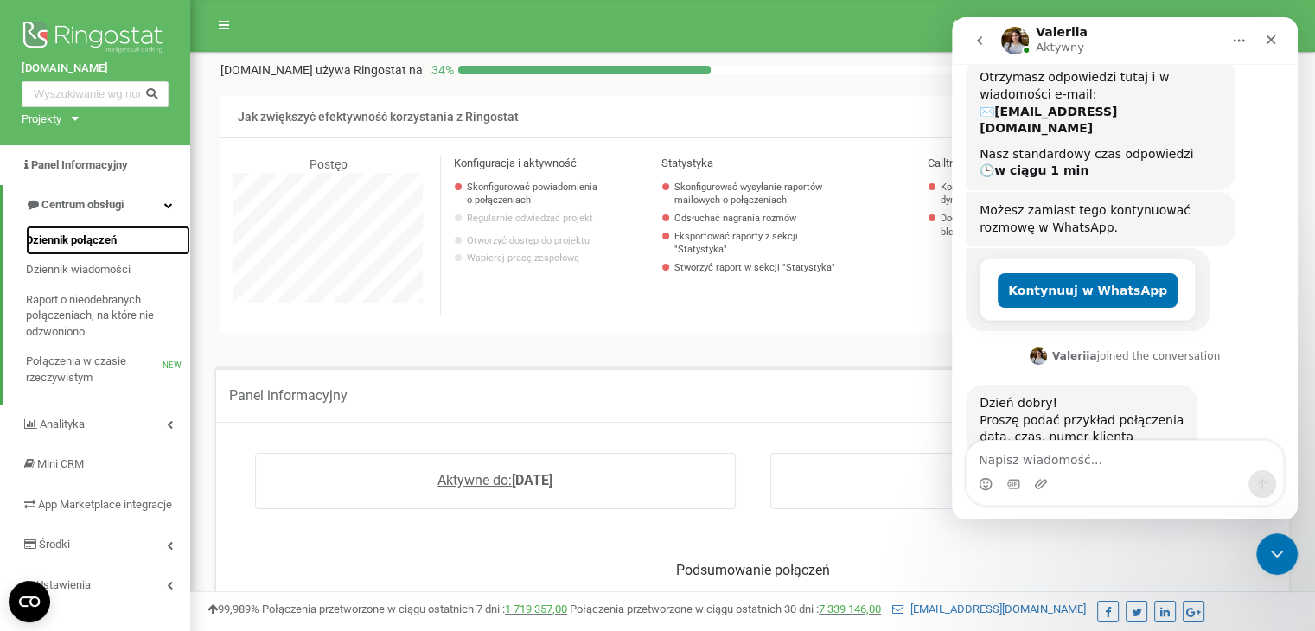
click at [54, 246] on span "Dziennik połączeń" at bounding box center [71, 240] width 91 height 16
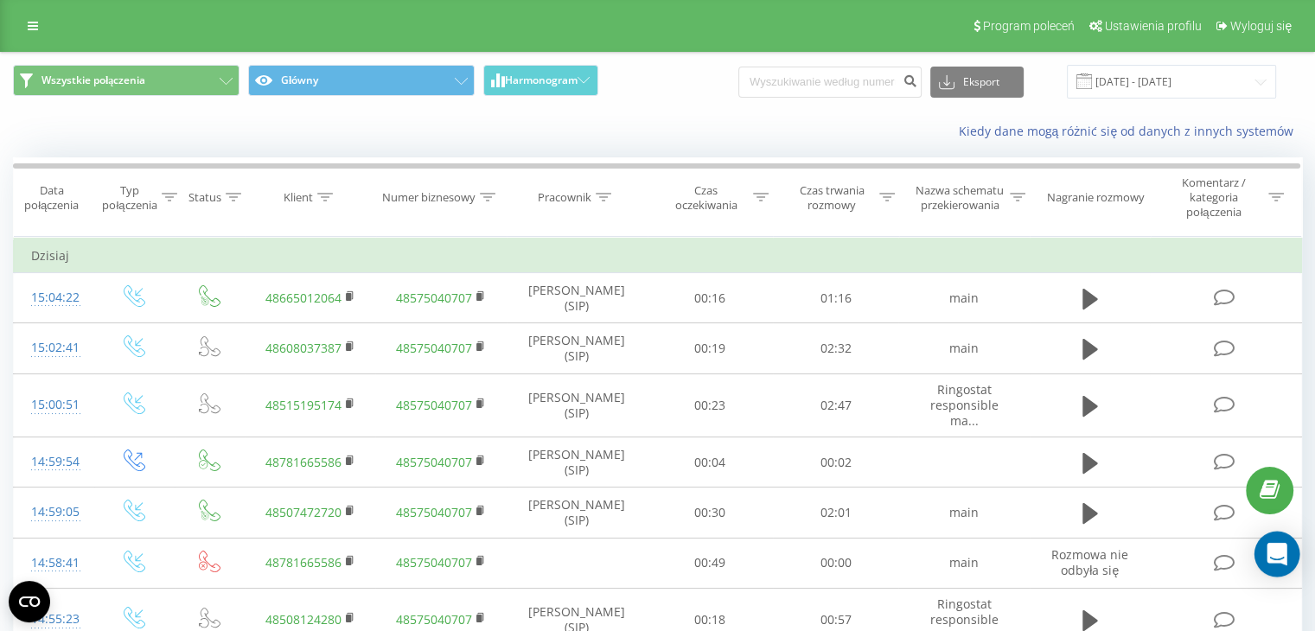
click at [1264, 551] on div "Open Intercom Messenger" at bounding box center [1277, 555] width 46 height 46
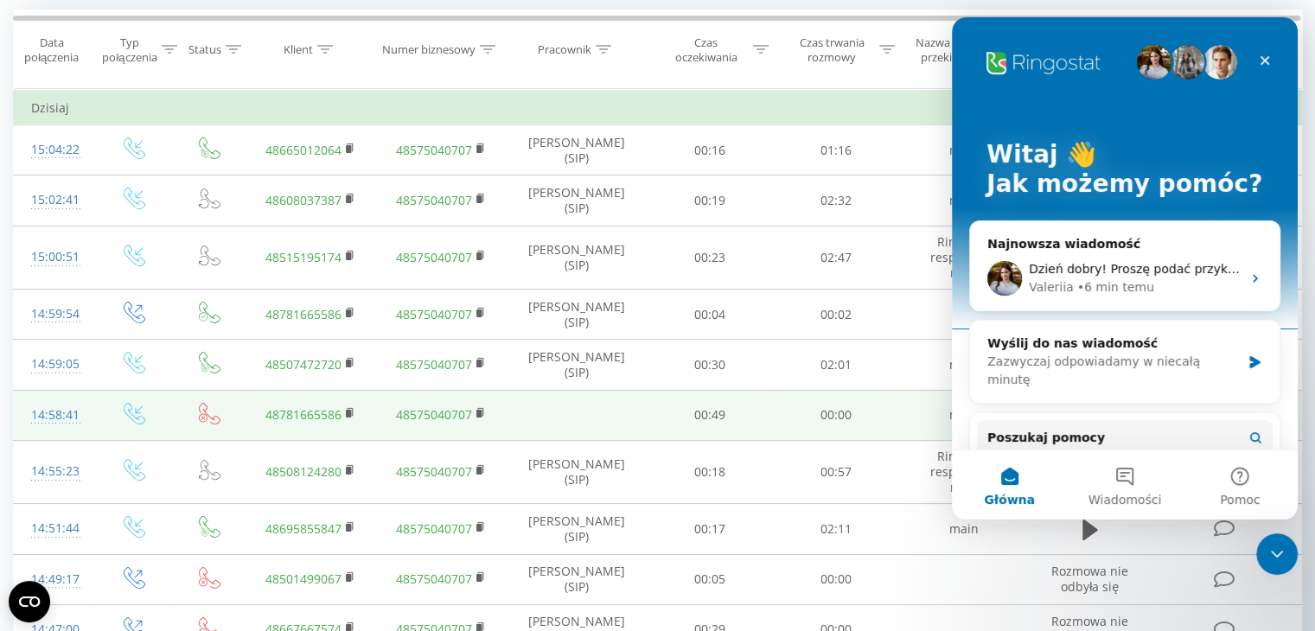
scroll to position [173, 0]
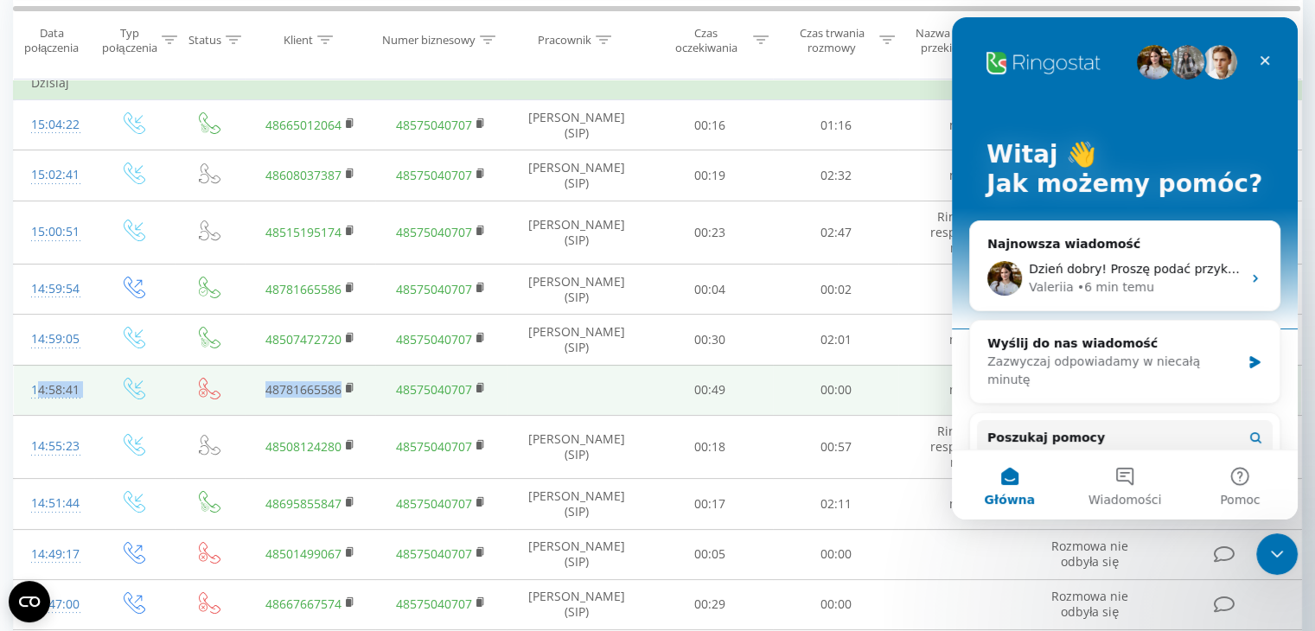
drag, startPoint x: 75, startPoint y: 397, endPoint x: 341, endPoint y: 411, distance: 265.7
click at [341, 411] on tr "14:58:41 48781665586 48575040707 00:49 00:00 main Rozmowa nie odbyła się" at bounding box center [658, 390] width 1288 height 50
copy tr "14:58:41 48781665586"
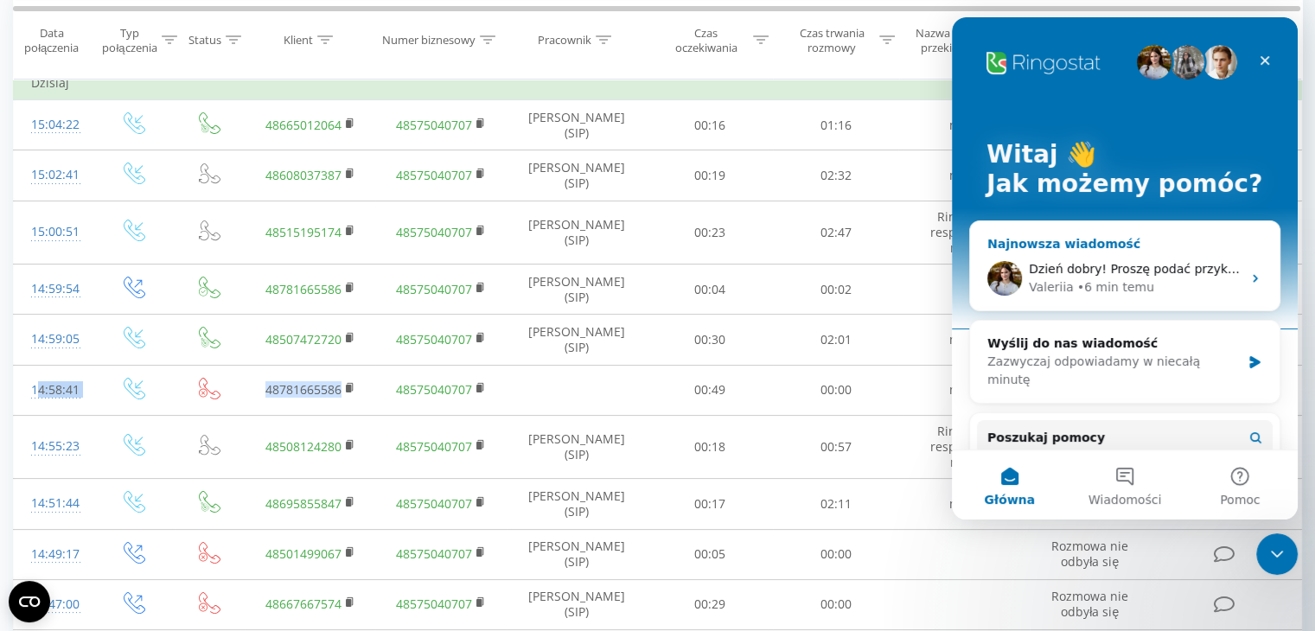
click at [1086, 269] on span "Dzień dobry! Proszę podać przykład połączenia data, czas, numer klienta" at bounding box center [1249, 269] width 443 height 14
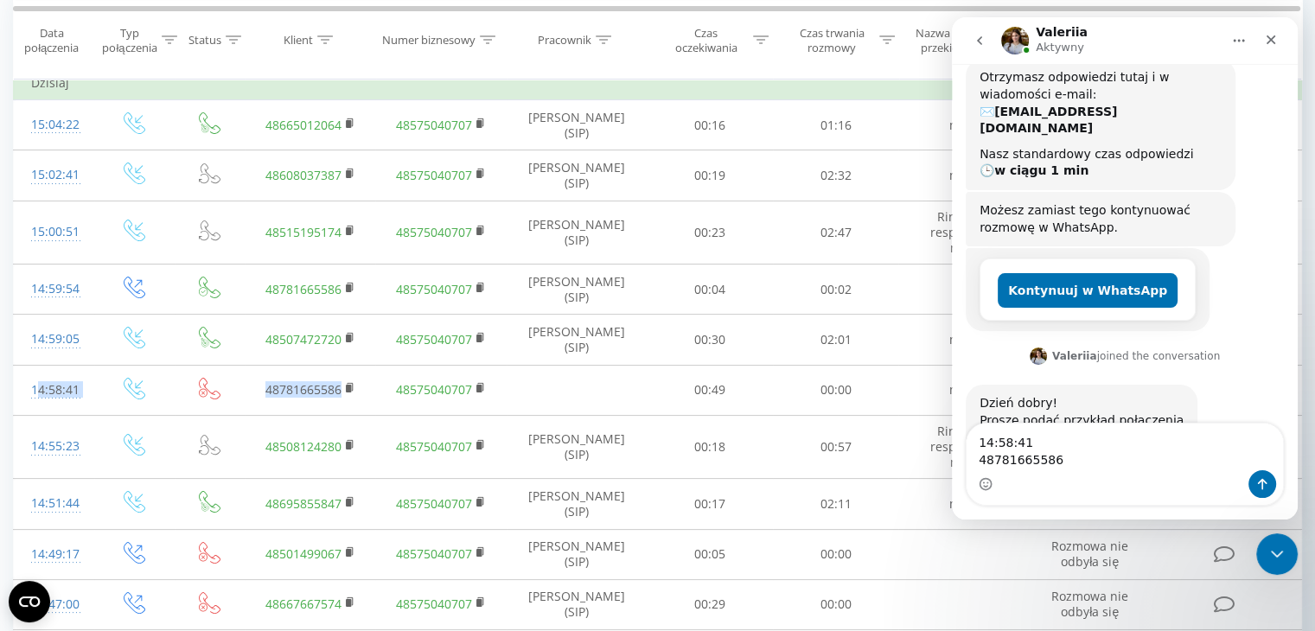
scroll to position [232, 0]
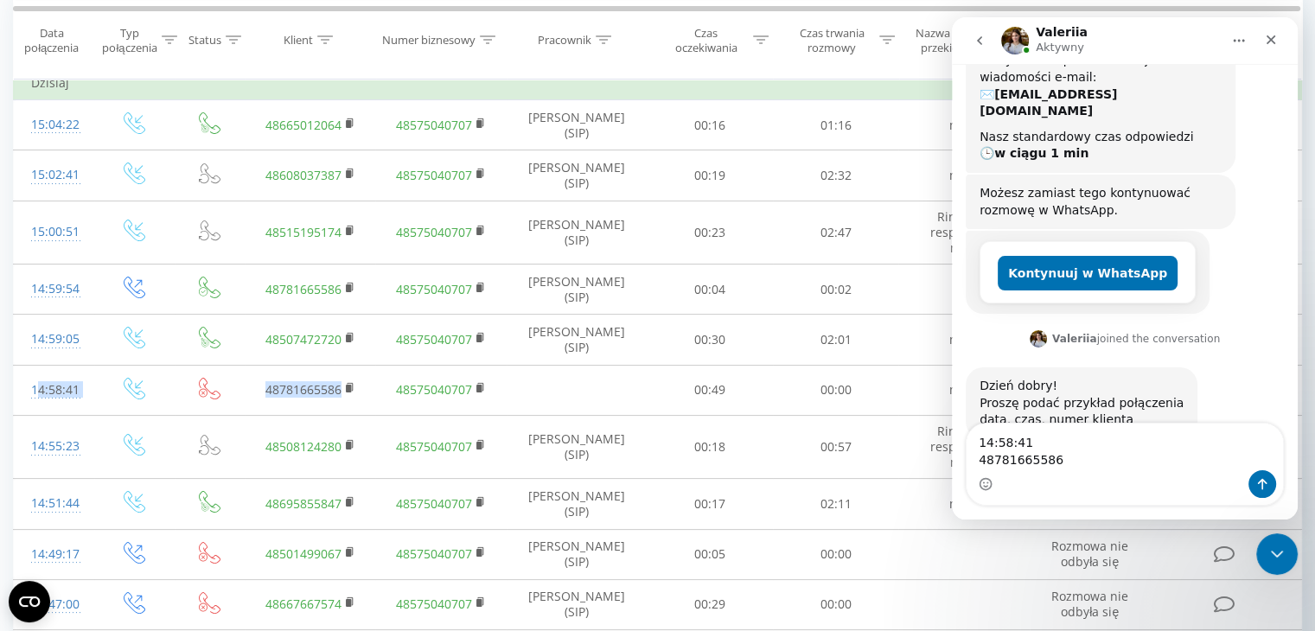
click at [977, 446] on textarea "14:58:41 48781665586" at bounding box center [1124, 446] width 316 height 47
click at [983, 457] on textarea "19.08.2025, 14:58:41 48781665586" at bounding box center [1124, 446] width 316 height 47
click at [974, 459] on textarea "19.08.2025, 14:58:41 48781665586" at bounding box center [1124, 446] width 316 height 47
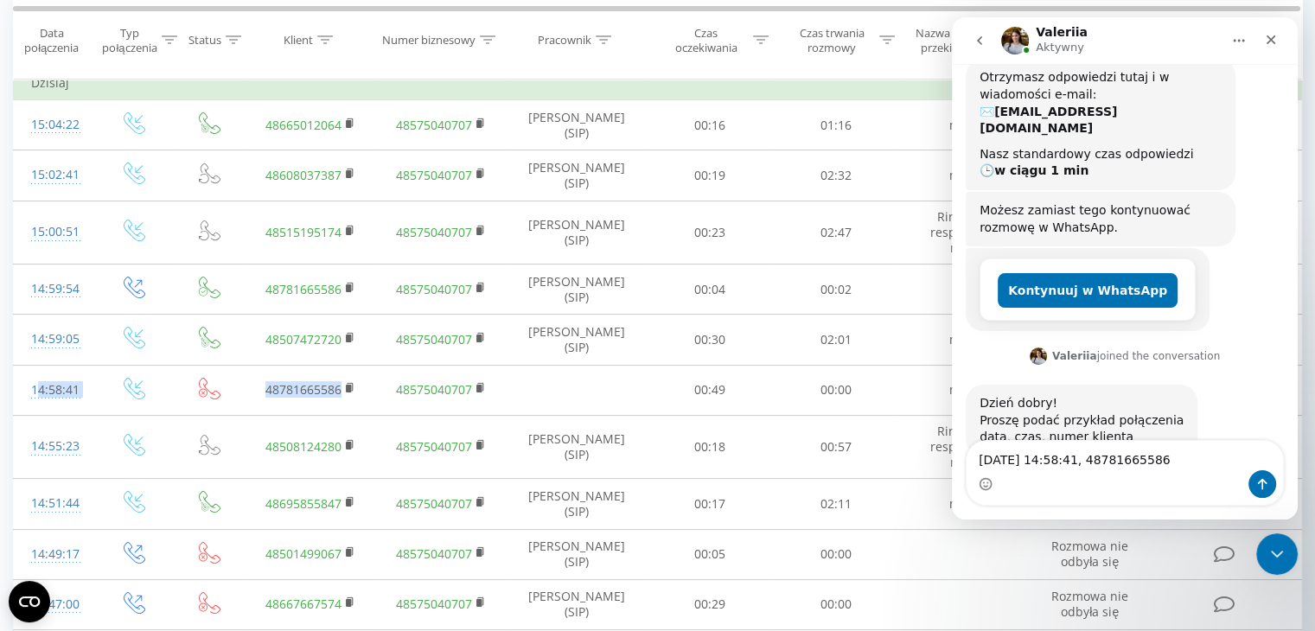
type textarea "19.08.2025, 14:58:41, +48781665586"
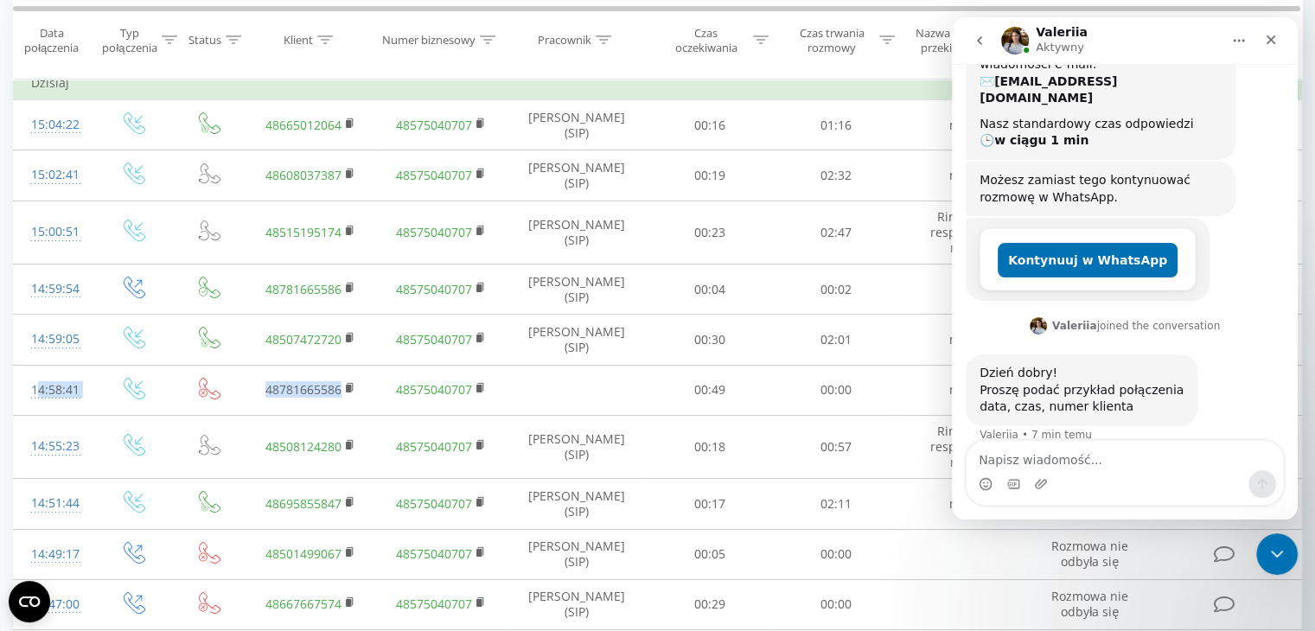
scroll to position [265, 0]
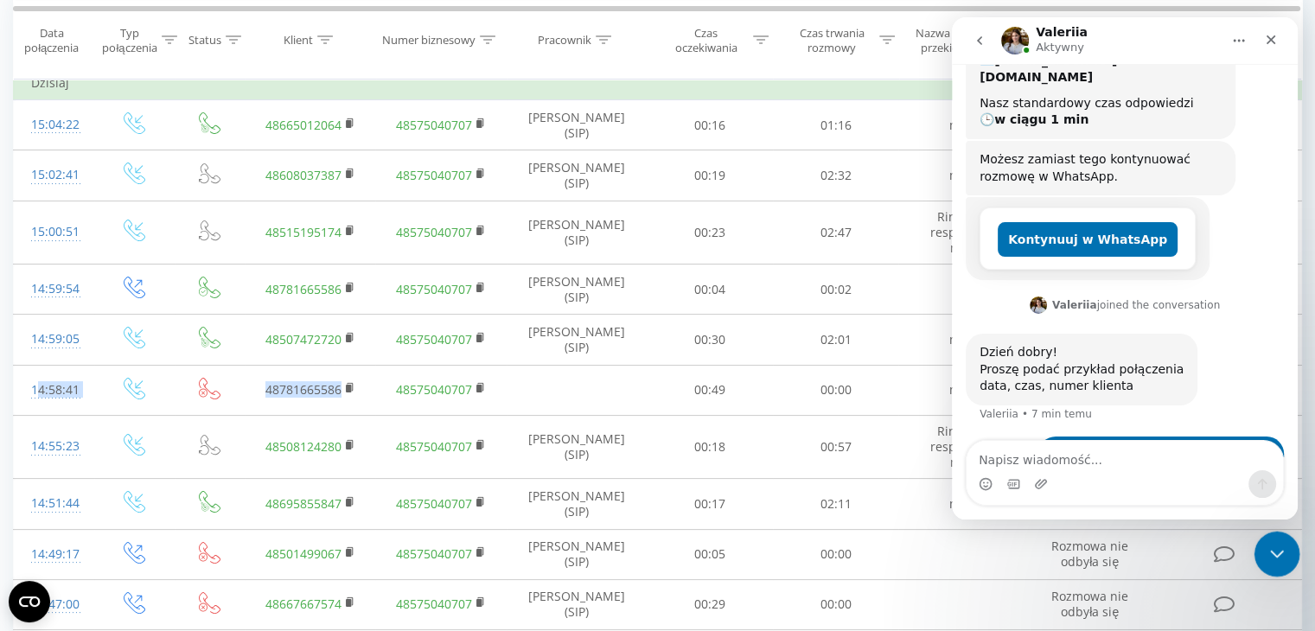
click at [1286, 547] on div "Zamknij komunikator Intercom" at bounding box center [1273, 551] width 41 height 41
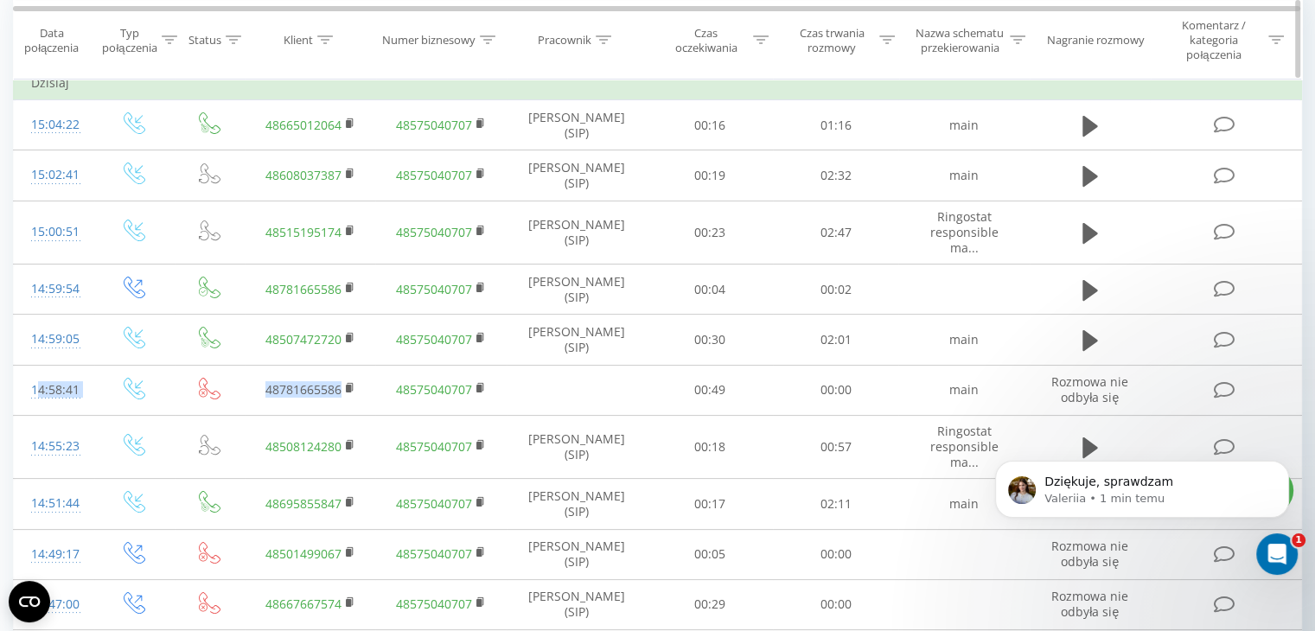
scroll to position [0, 0]
click at [1101, 484] on p "Dziękuje, sprawdzam" at bounding box center [1155, 482] width 223 height 17
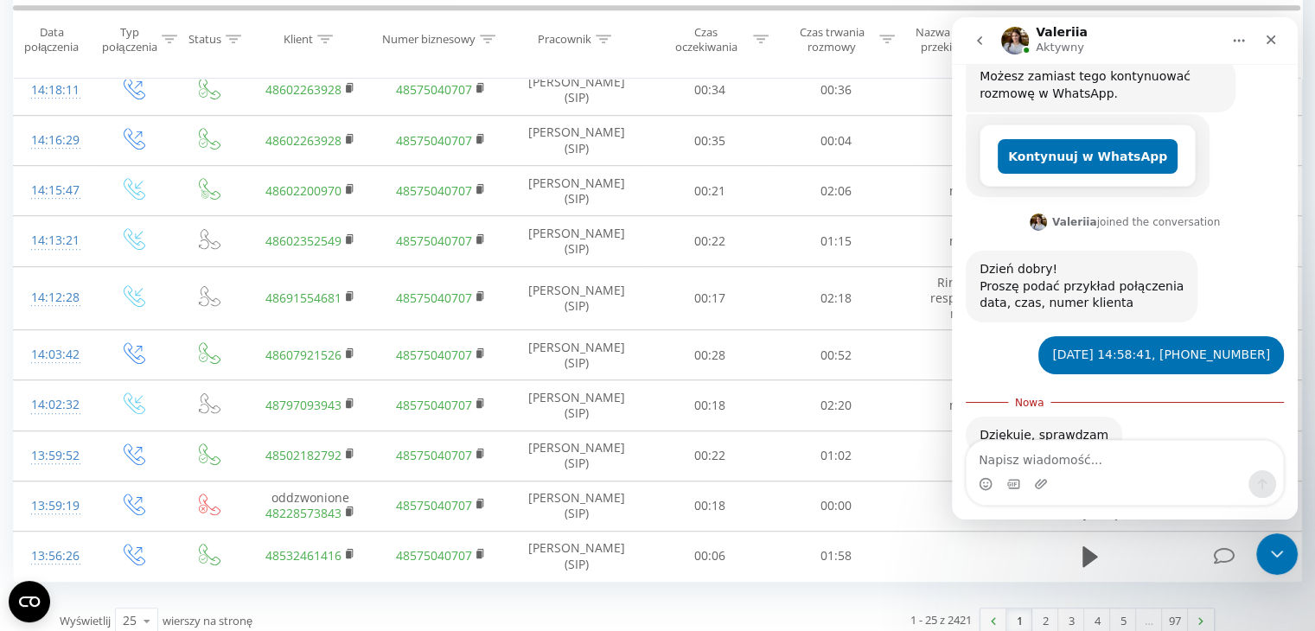
scroll to position [1026, 0]
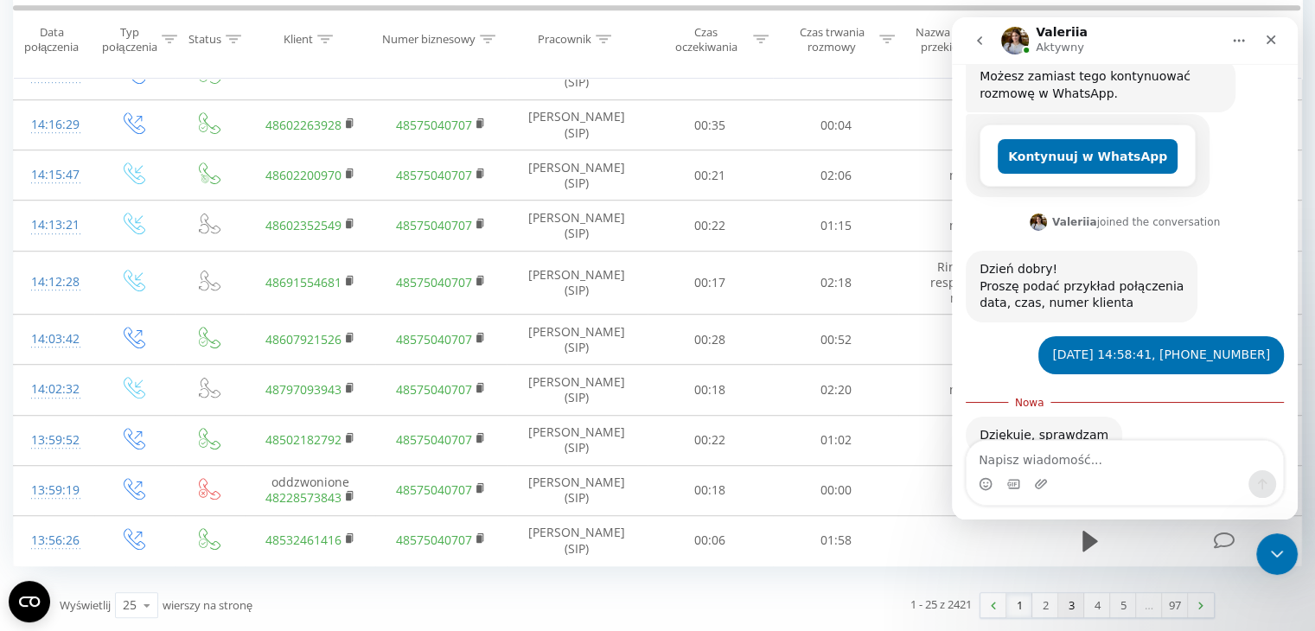
click at [1073, 608] on link "3" at bounding box center [1071, 605] width 26 height 24
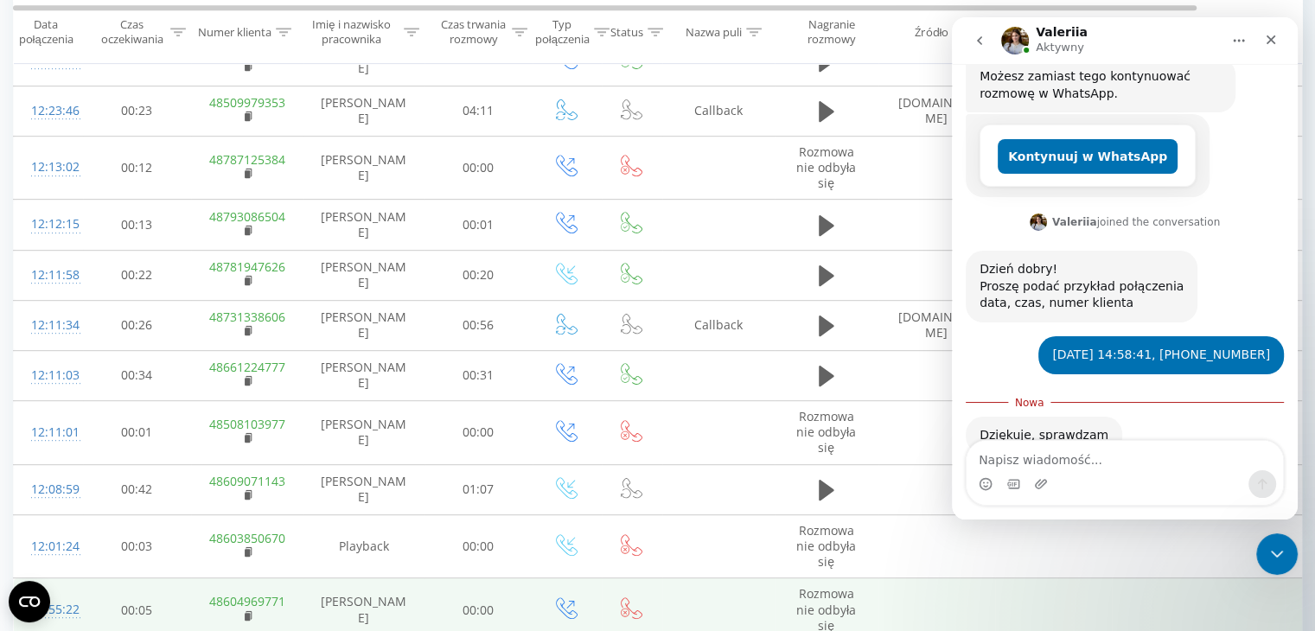
scroll to position [1038, 0]
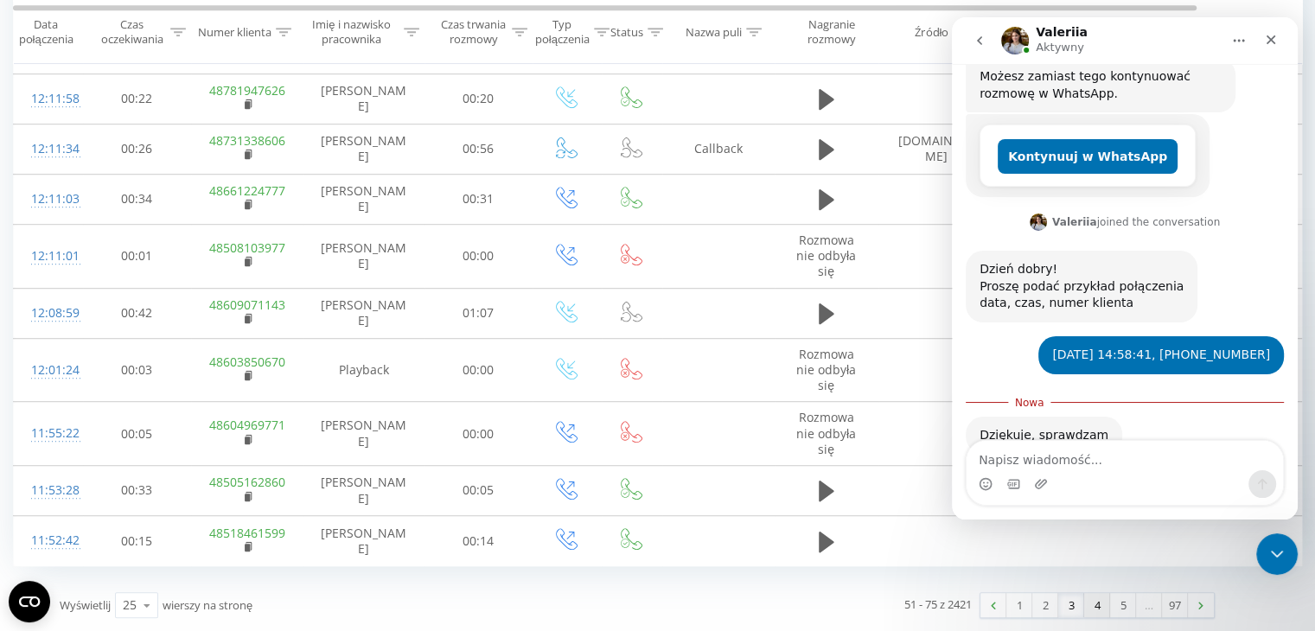
click at [1088, 602] on link "4" at bounding box center [1097, 605] width 26 height 24
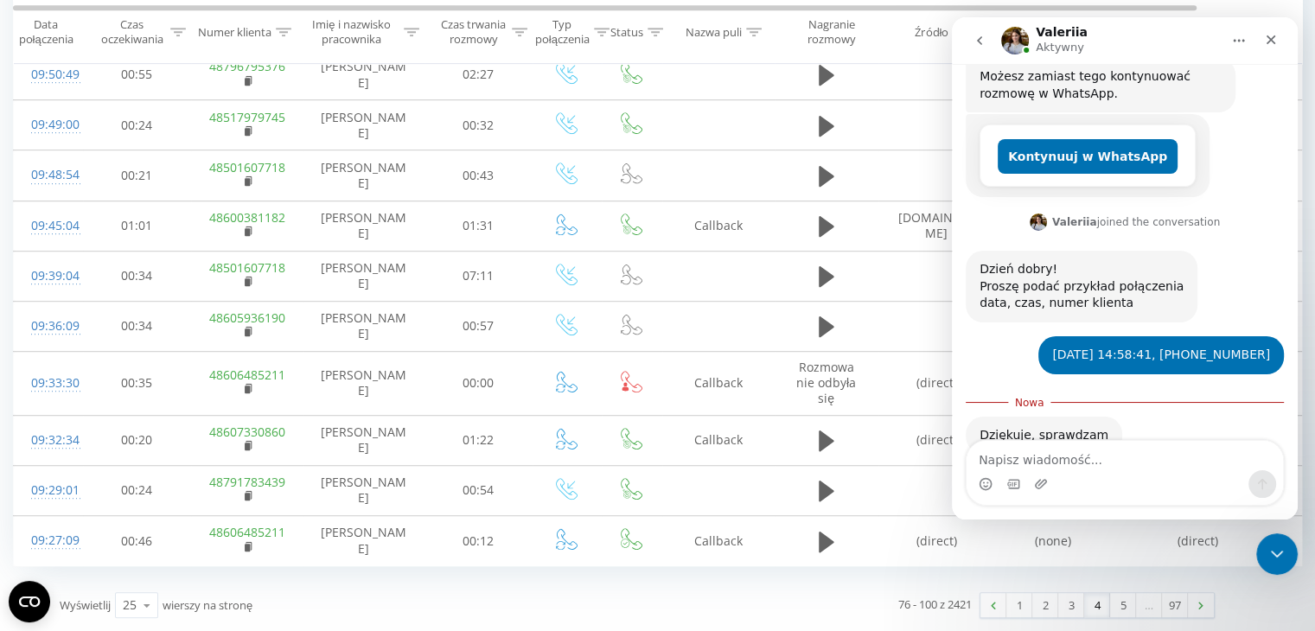
scroll to position [1092, 0]
click at [1124, 602] on link "5" at bounding box center [1123, 605] width 26 height 24
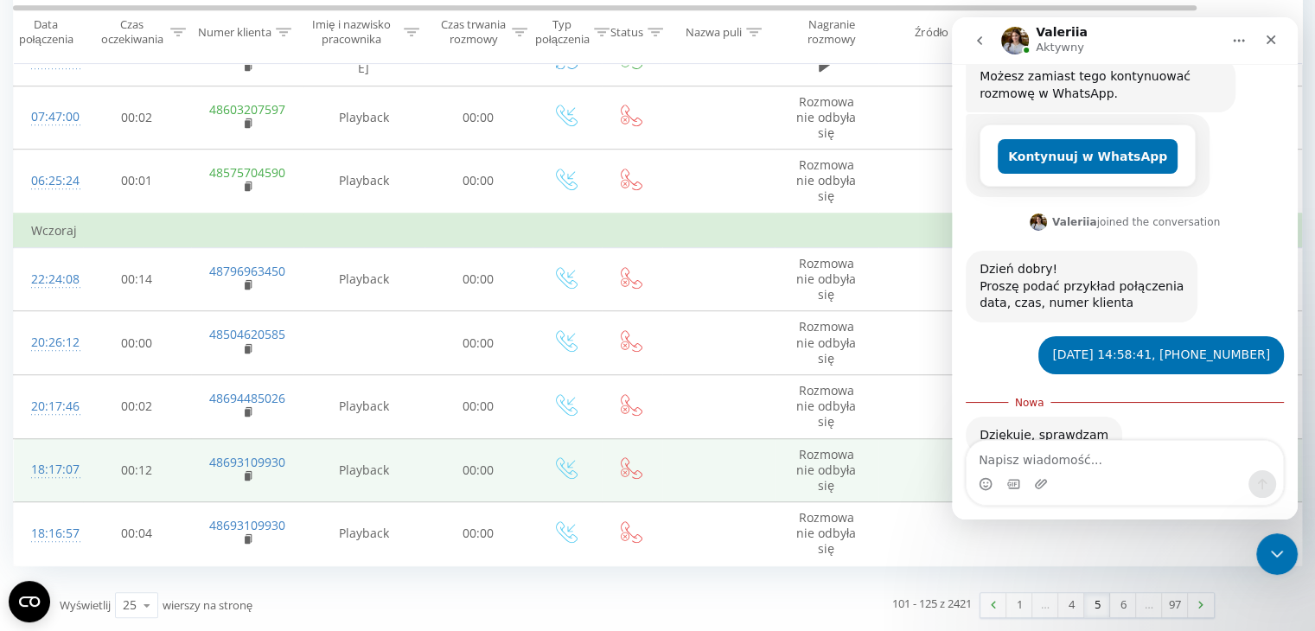
scroll to position [1245, 0]
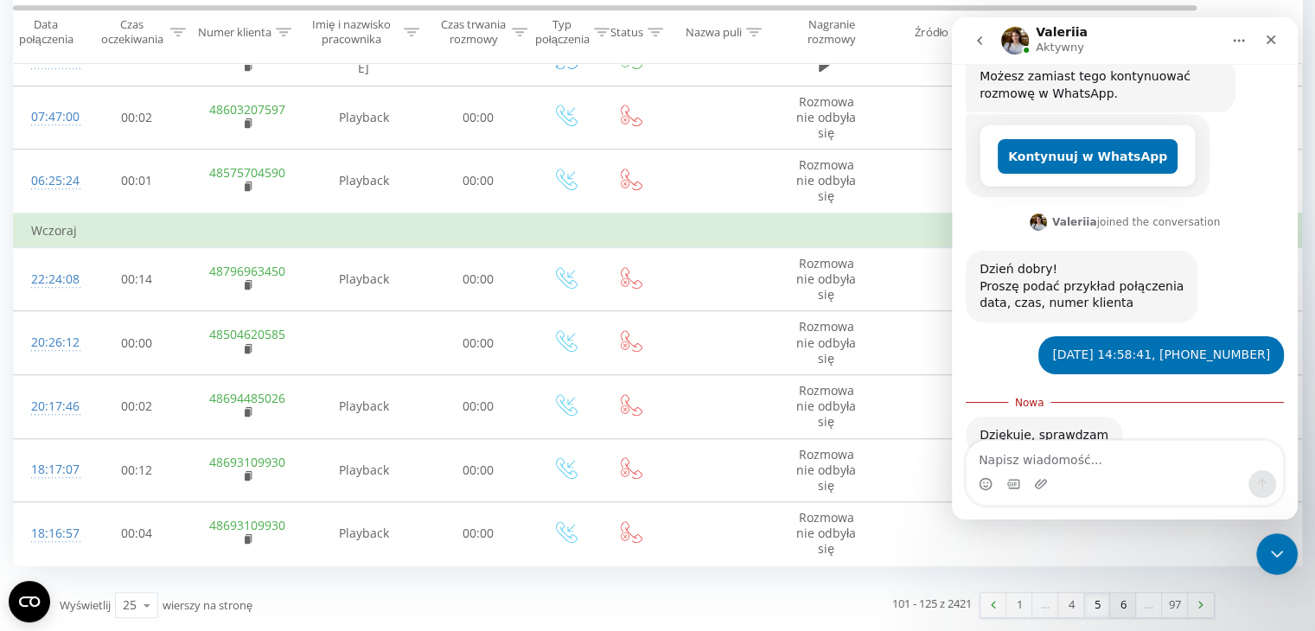
click at [1130, 612] on link "6" at bounding box center [1123, 605] width 26 height 24
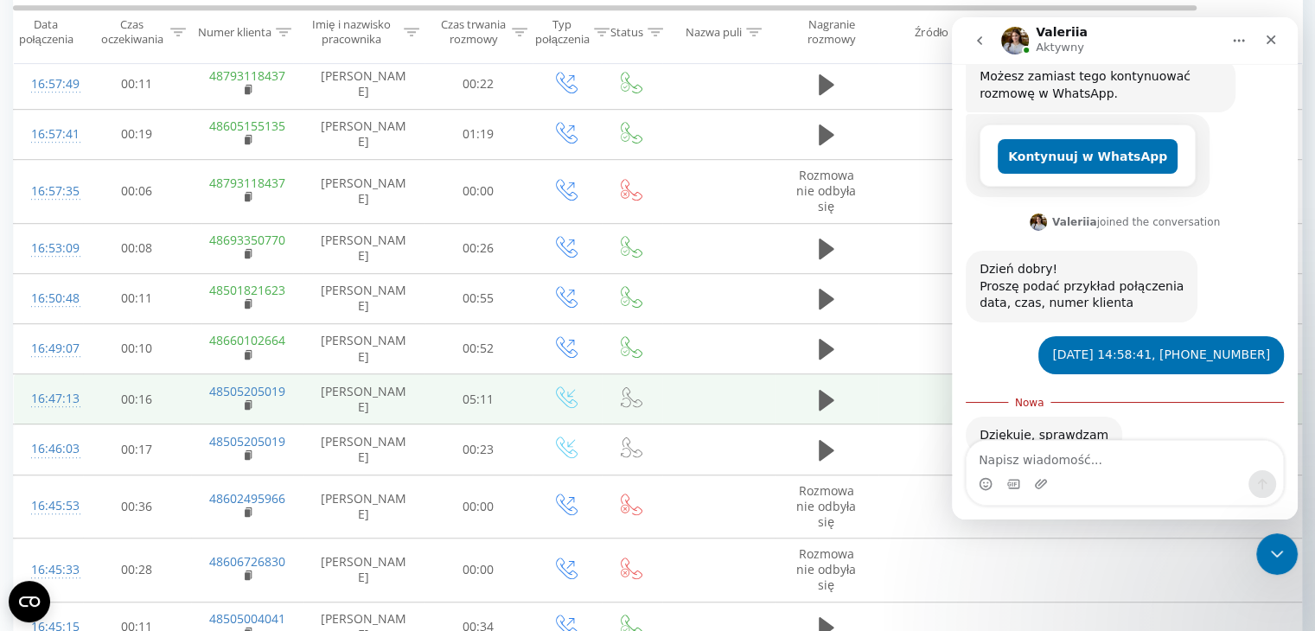
scroll to position [1078, 0]
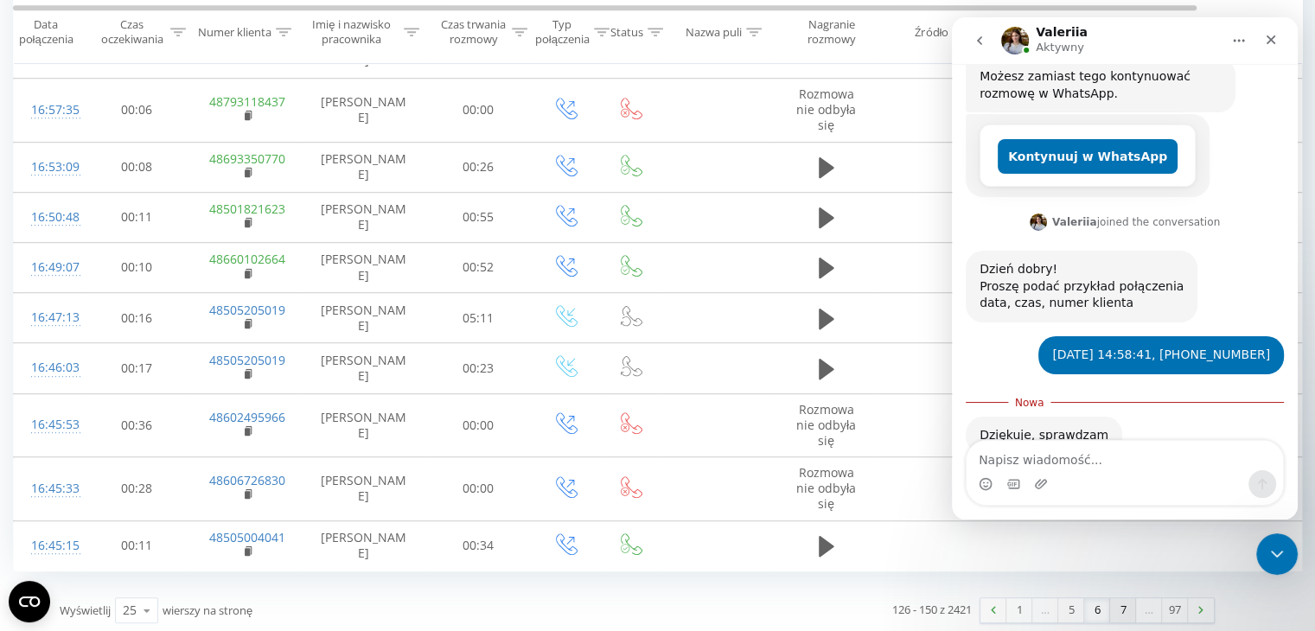
click at [1131, 613] on link "7" at bounding box center [1123, 610] width 26 height 24
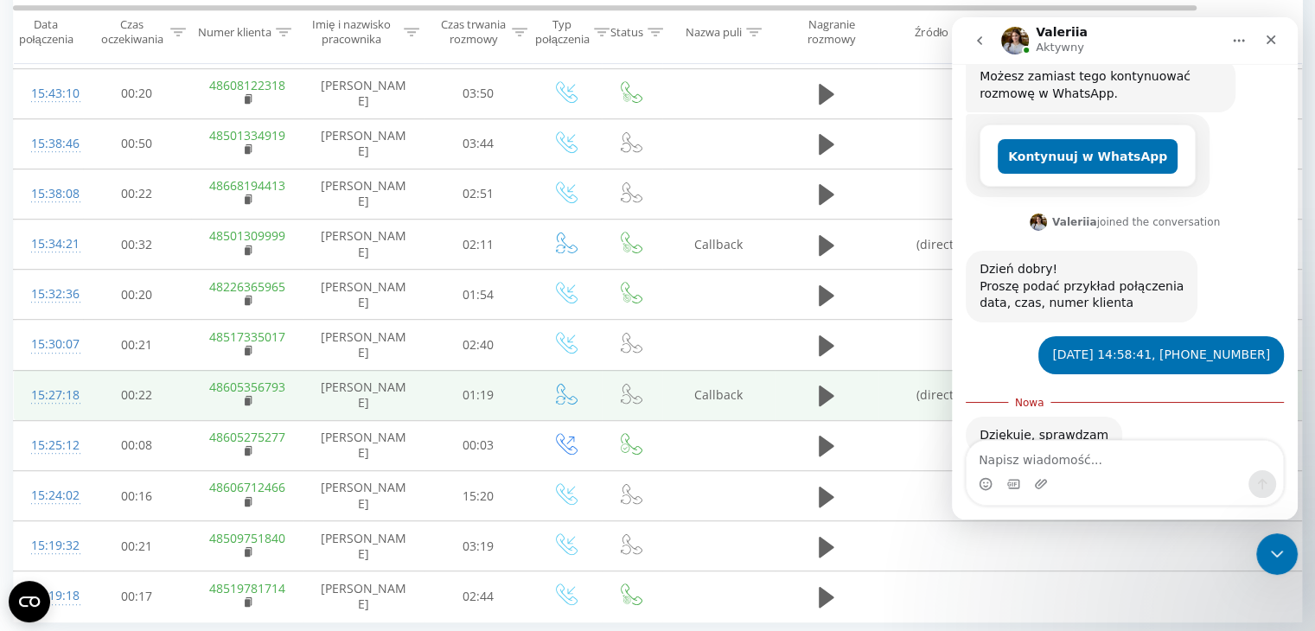
scroll to position [998, 0]
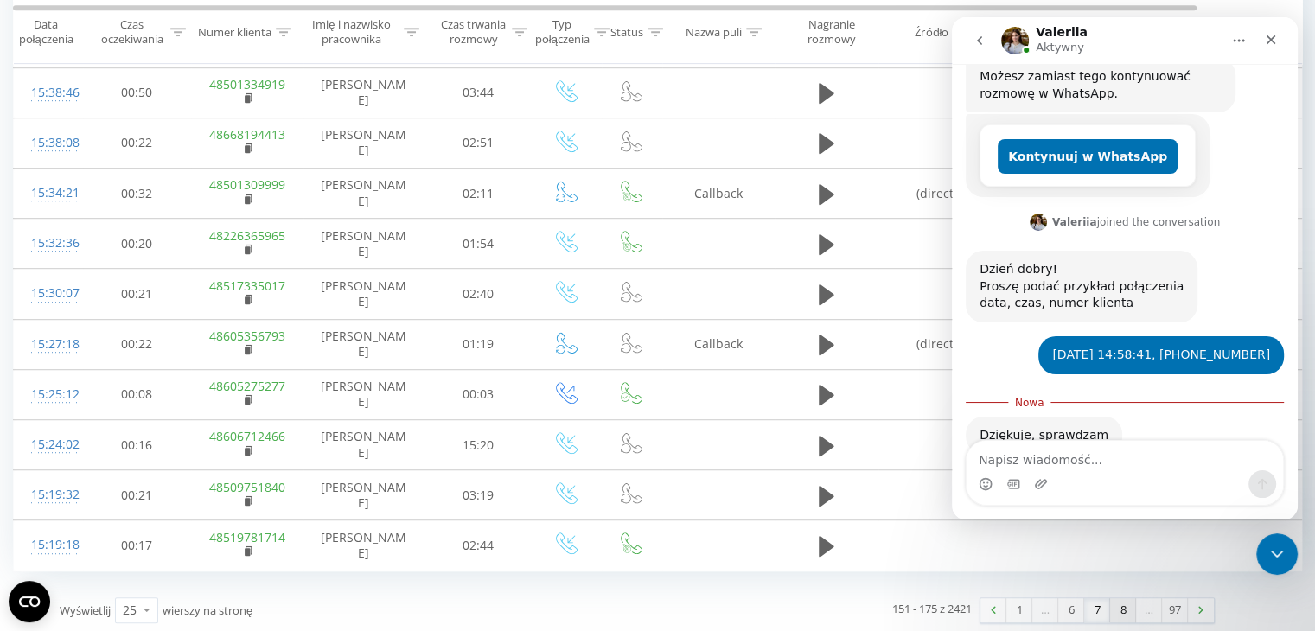
click at [1112, 608] on link "8" at bounding box center [1123, 610] width 26 height 24
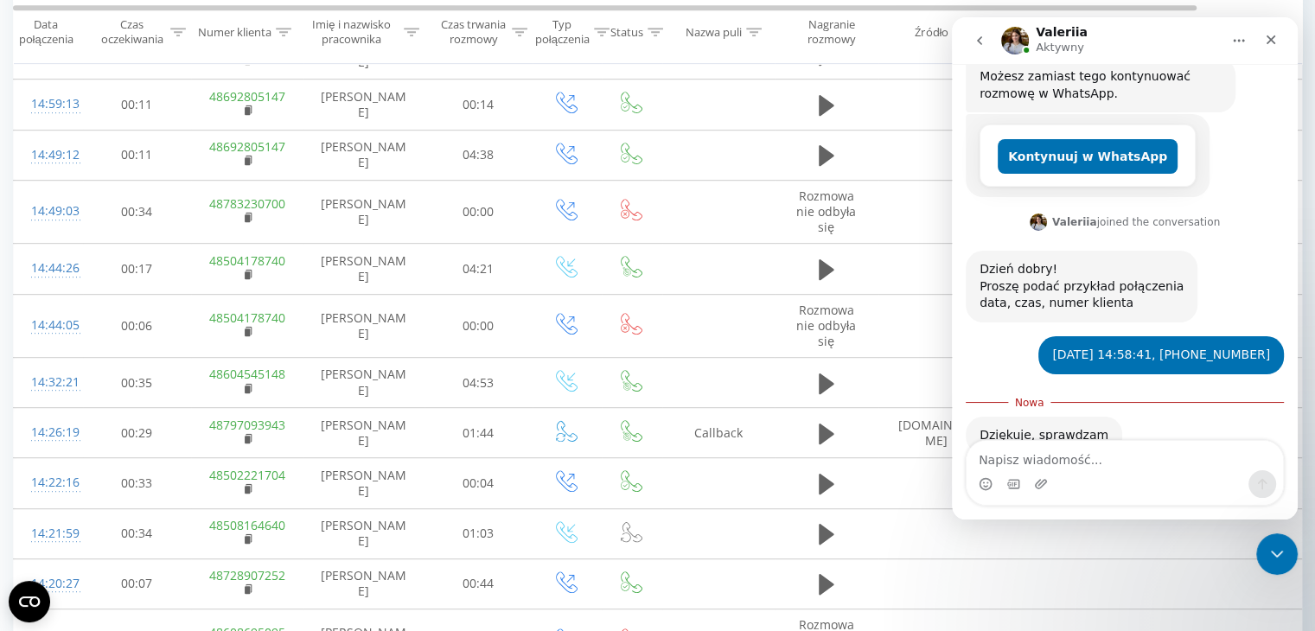
scroll to position [998, 0]
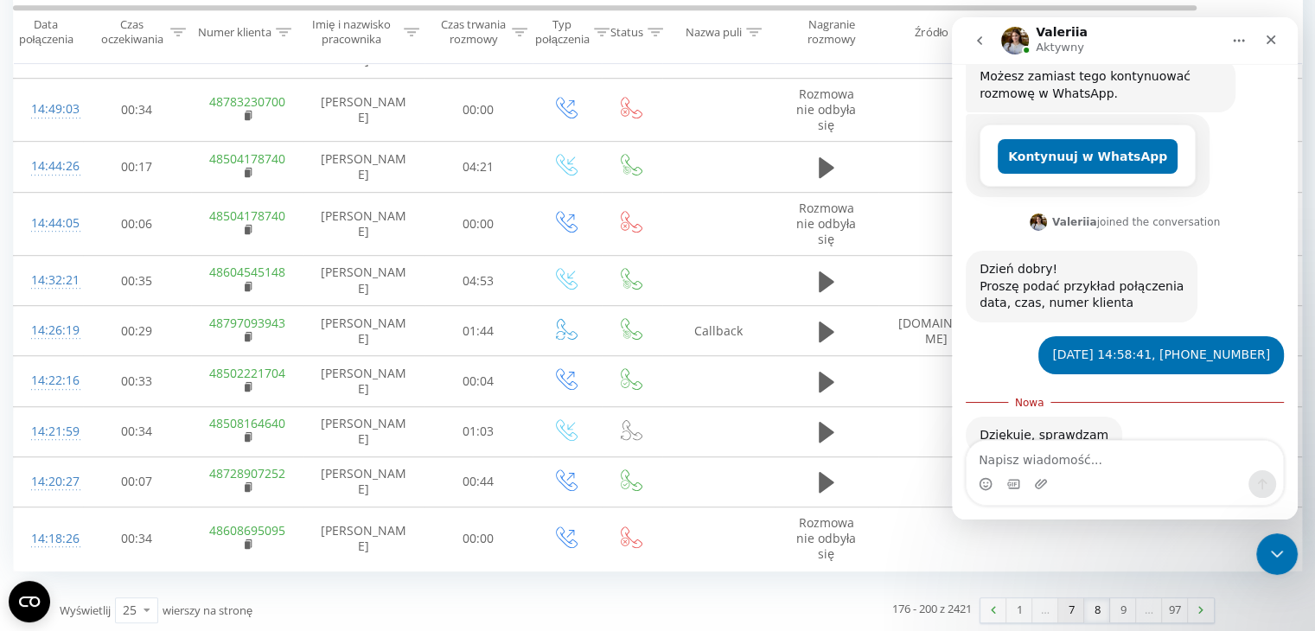
click at [1066, 602] on link "7" at bounding box center [1071, 610] width 26 height 24
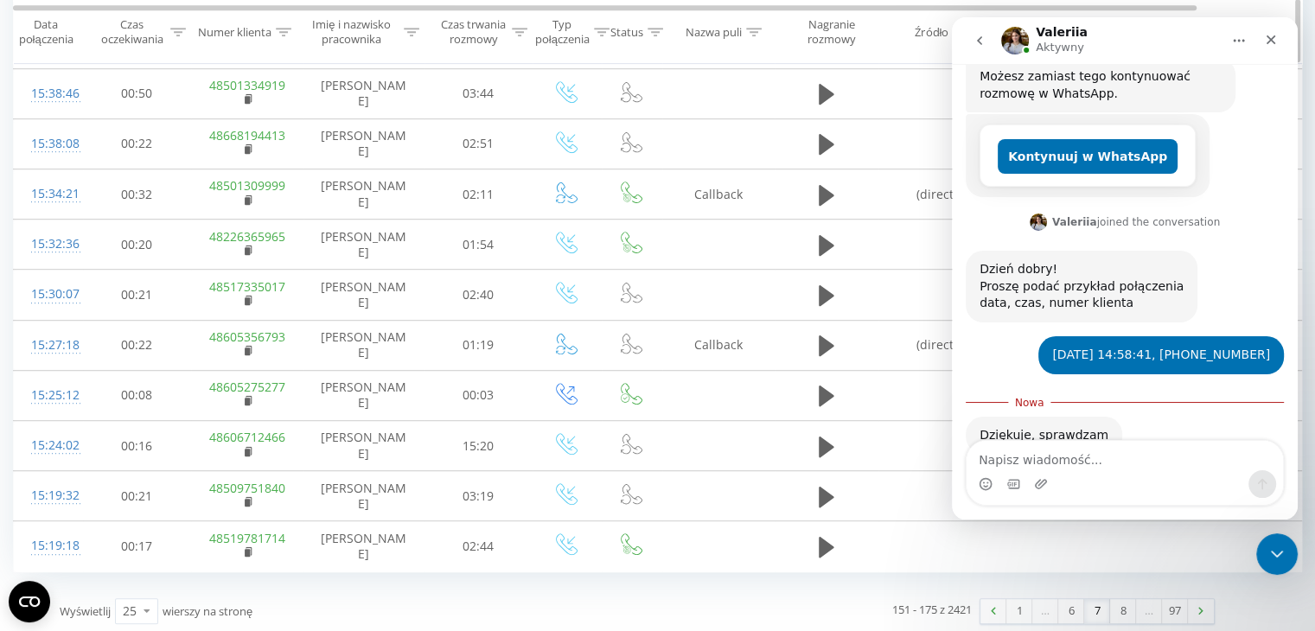
scroll to position [664, 0]
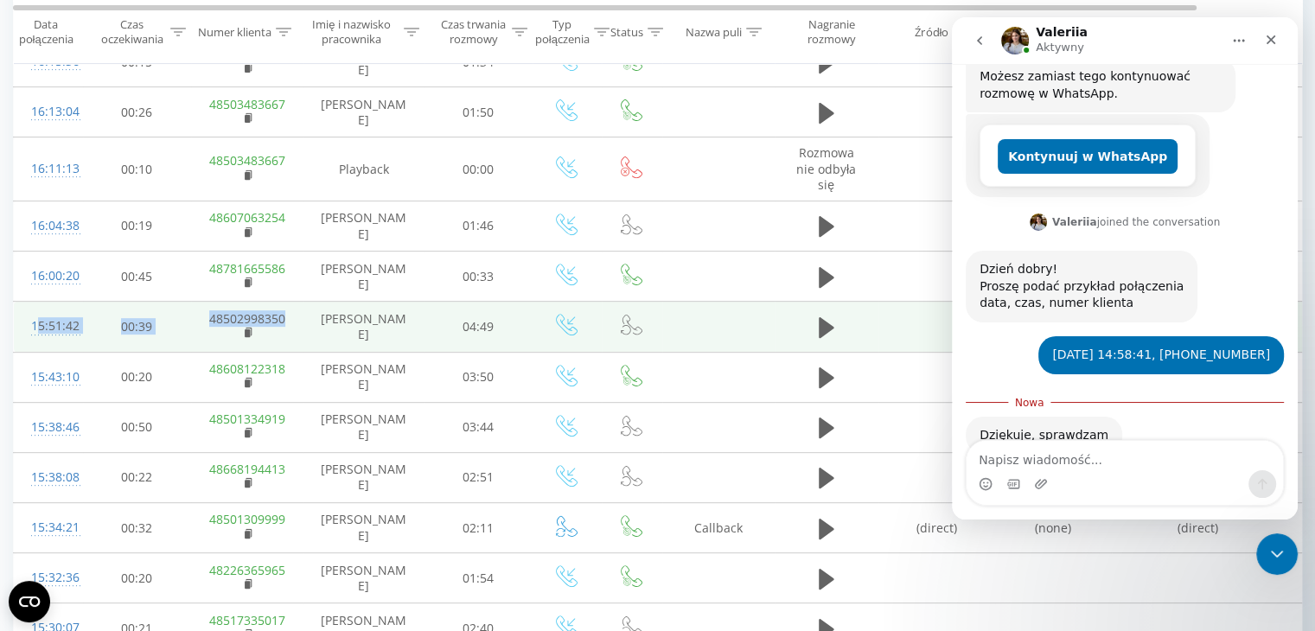
drag, startPoint x: 21, startPoint y: 325, endPoint x: 283, endPoint y: 316, distance: 262.9
click at [283, 316] on tr "15:51:42 00:39 48502998350 Gabriela Kuflikowska 04:49" at bounding box center [714, 327] width 1400 height 50
copy tr "15:51:42 00:39 48502998350"
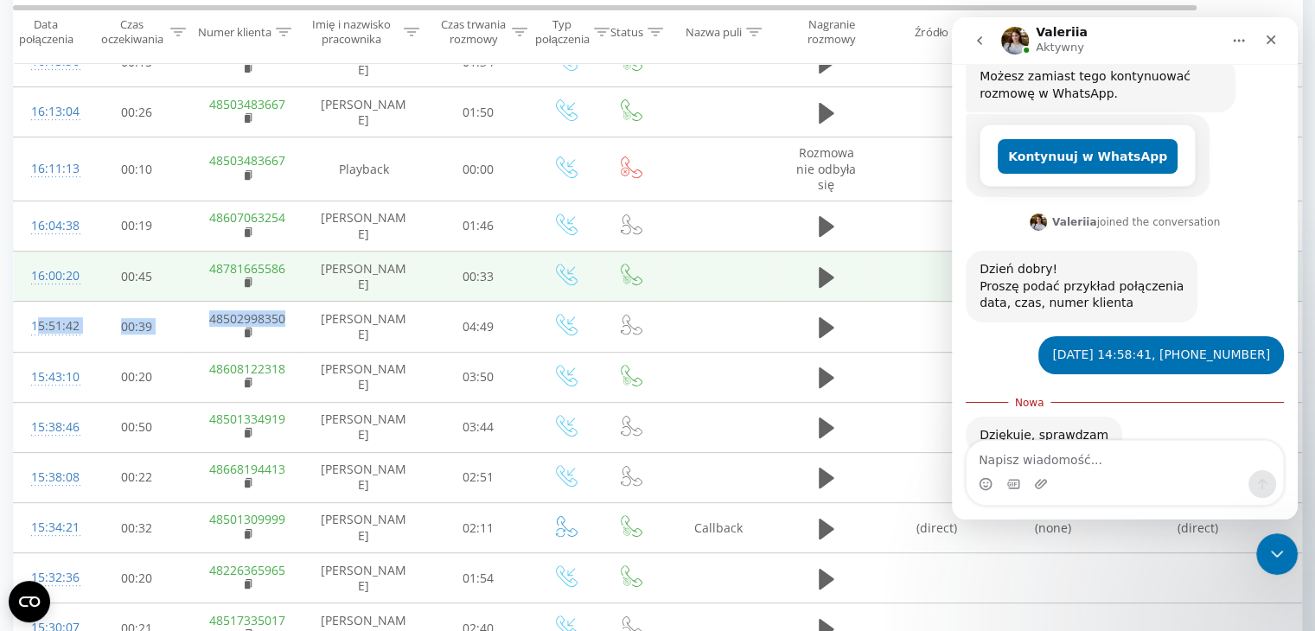
scroll to position [0, 0]
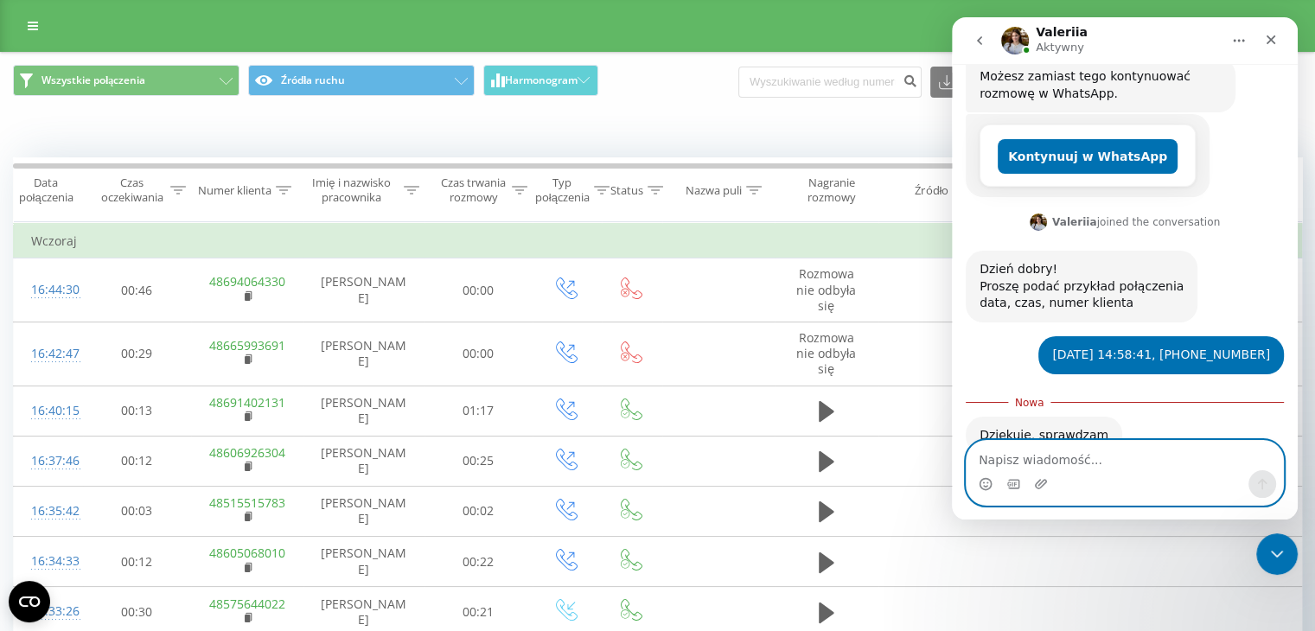
click at [1038, 448] on textarea "Napisz wiadomość..." at bounding box center [1124, 455] width 316 height 29
paste textarea "15:51:42 00:39 48502998350"
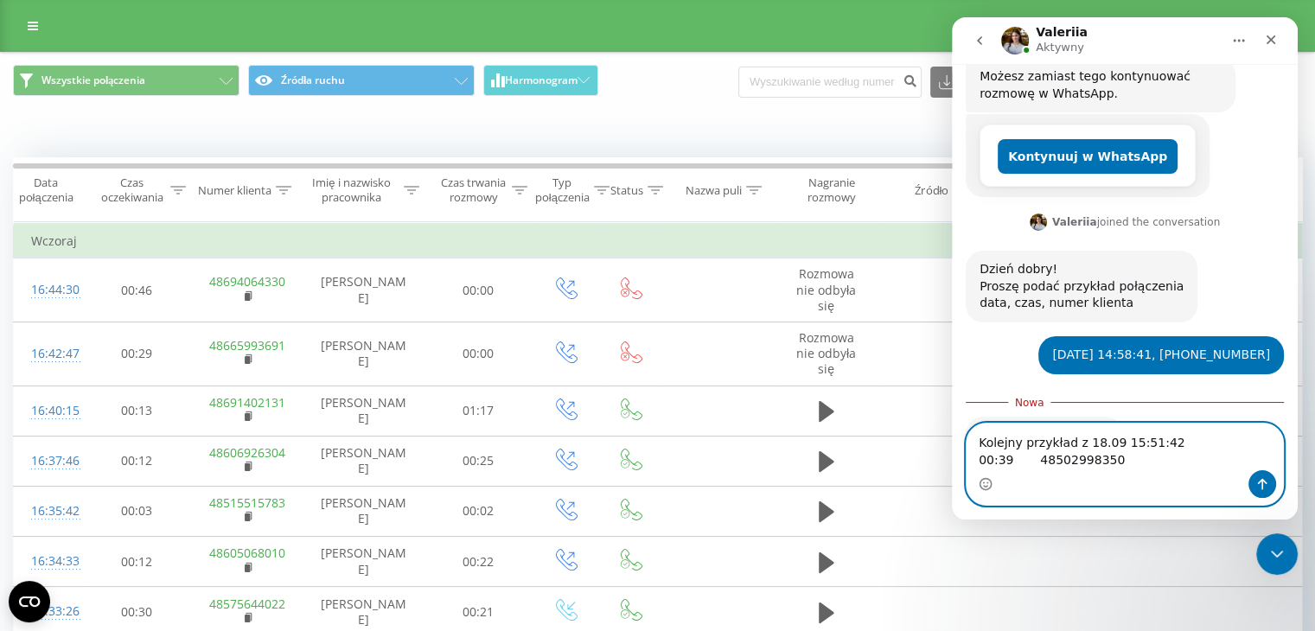
scroll to position [363, 0]
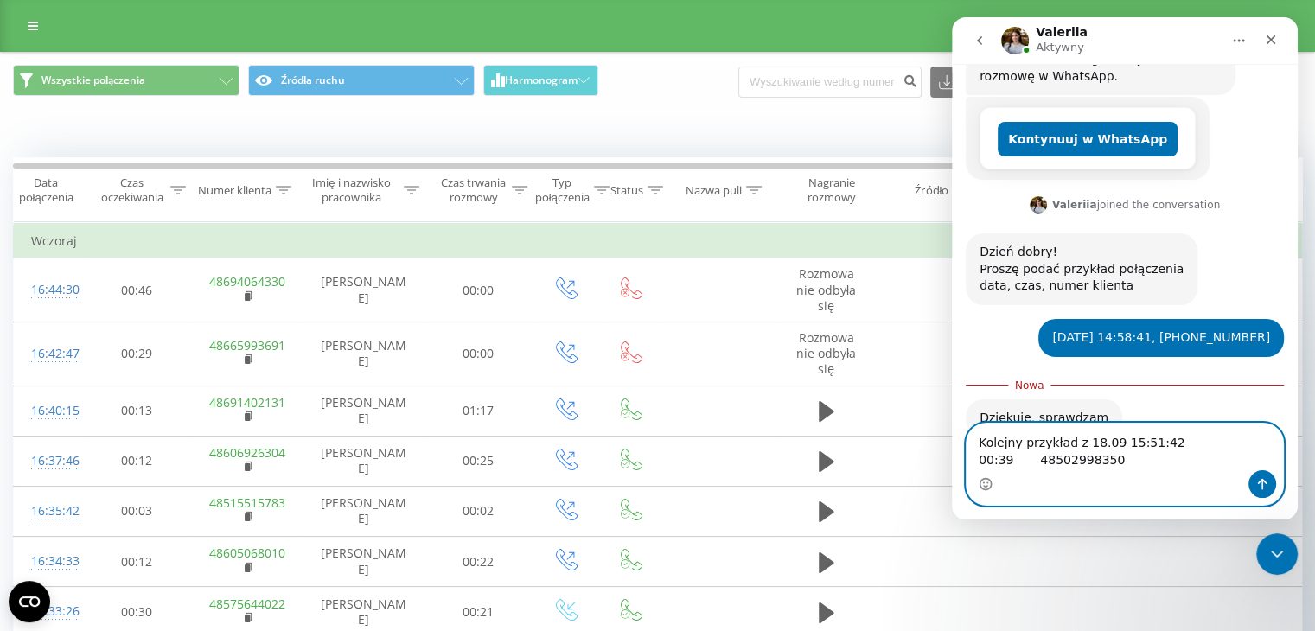
click at [1108, 449] on textarea "Kolejny przykład z 18.09 15:51:42 00:39 48502998350" at bounding box center [1124, 446] width 316 height 47
drag, startPoint x: 1038, startPoint y: 462, endPoint x: 972, endPoint y: 461, distance: 65.7
click at [972, 461] on textarea "Kolejny przykład z 18.09. 2025 15:51:42 00:39 48502998350" at bounding box center [1124, 446] width 316 height 47
click at [1083, 468] on textarea "Kolejny przykład z 18.09. 2025 15:51:42 +48502998350" at bounding box center [1124, 446] width 316 height 47
click at [1117, 447] on textarea "Kolejny przykład z 18.09. 2025 15:51:42 +48502998350" at bounding box center [1124, 446] width 316 height 47
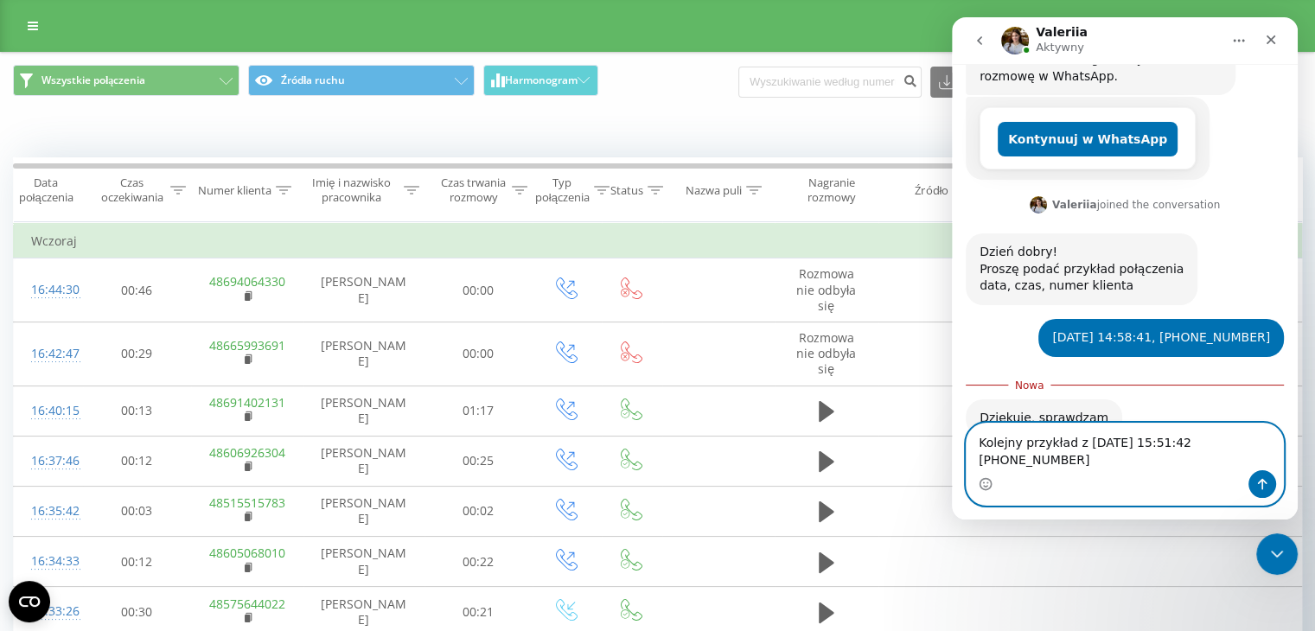
click at [1133, 447] on textarea "Kolejny przykład z 18.09.2025 15:51:42 +48502998350" at bounding box center [1124, 446] width 316 height 47
type textarea "Kolejny przykład z 18.09.2025, 15:51:42 +48502998350"
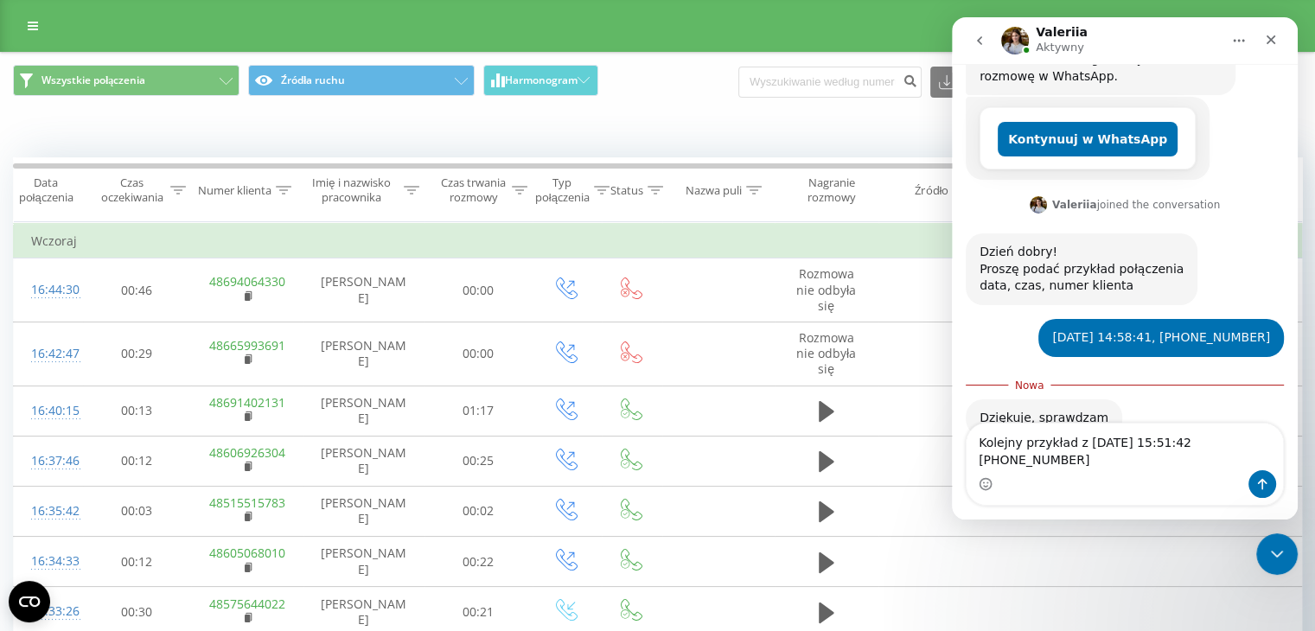
click at [1180, 473] on div "Komunikator Intercom" at bounding box center [1124, 484] width 316 height 28
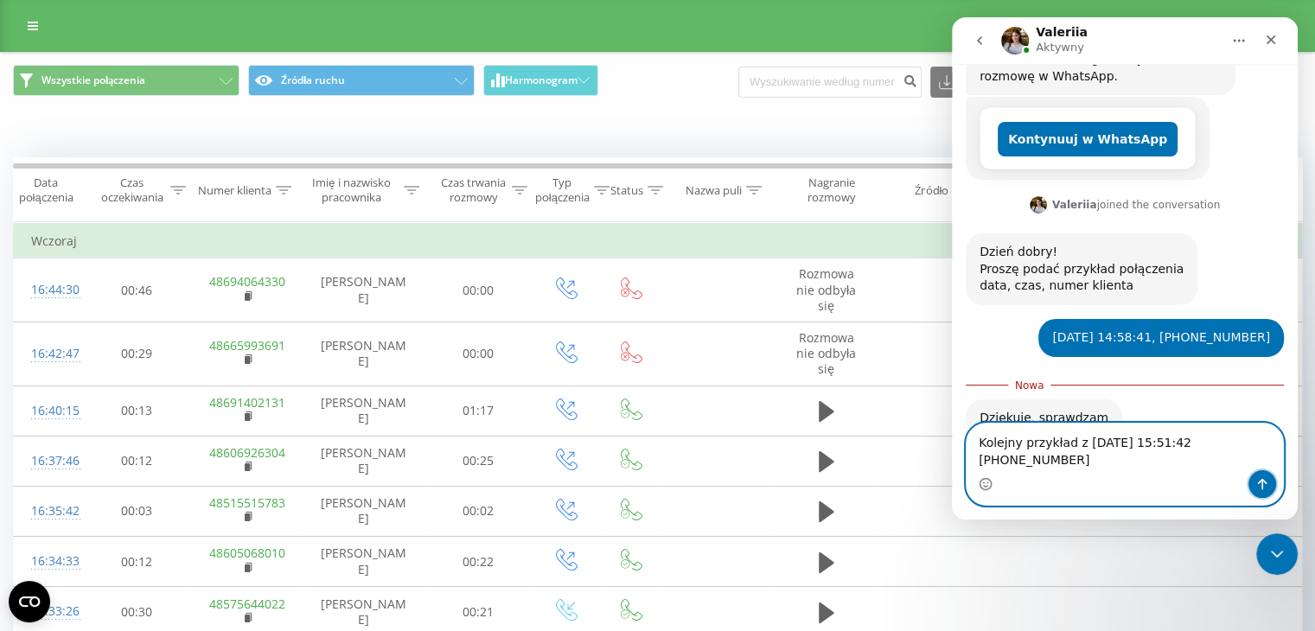
click at [1259, 480] on icon "Wyślij wiadomość…" at bounding box center [1262, 484] width 14 height 14
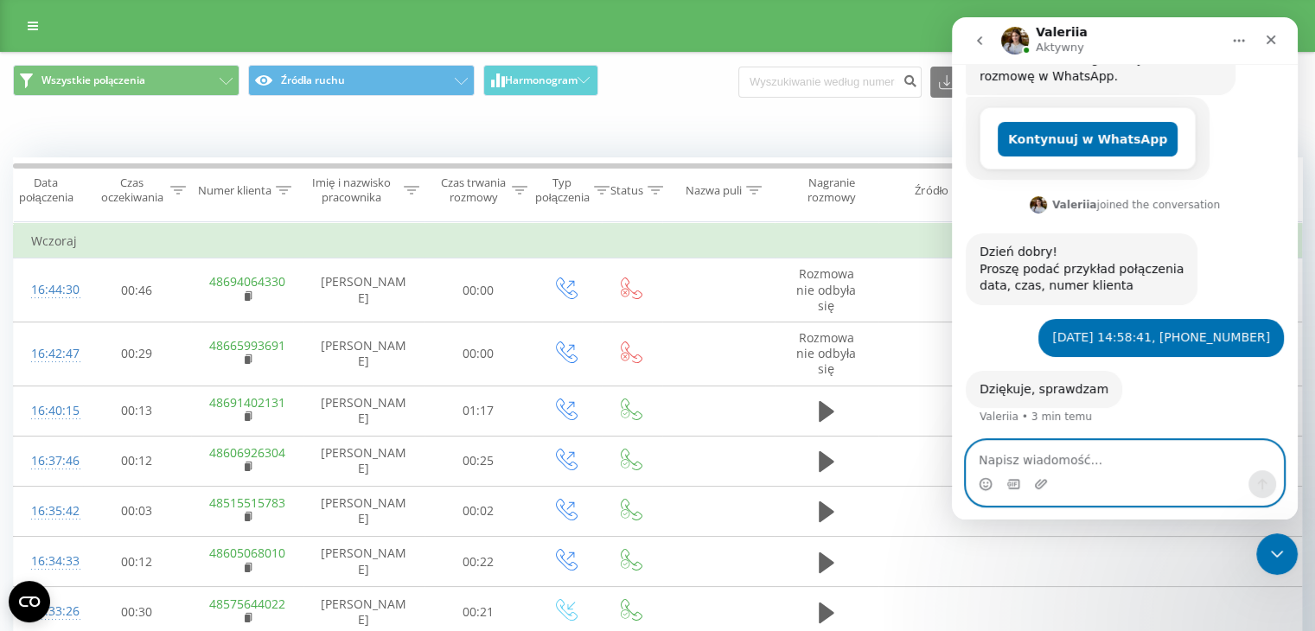
scroll to position [385, 0]
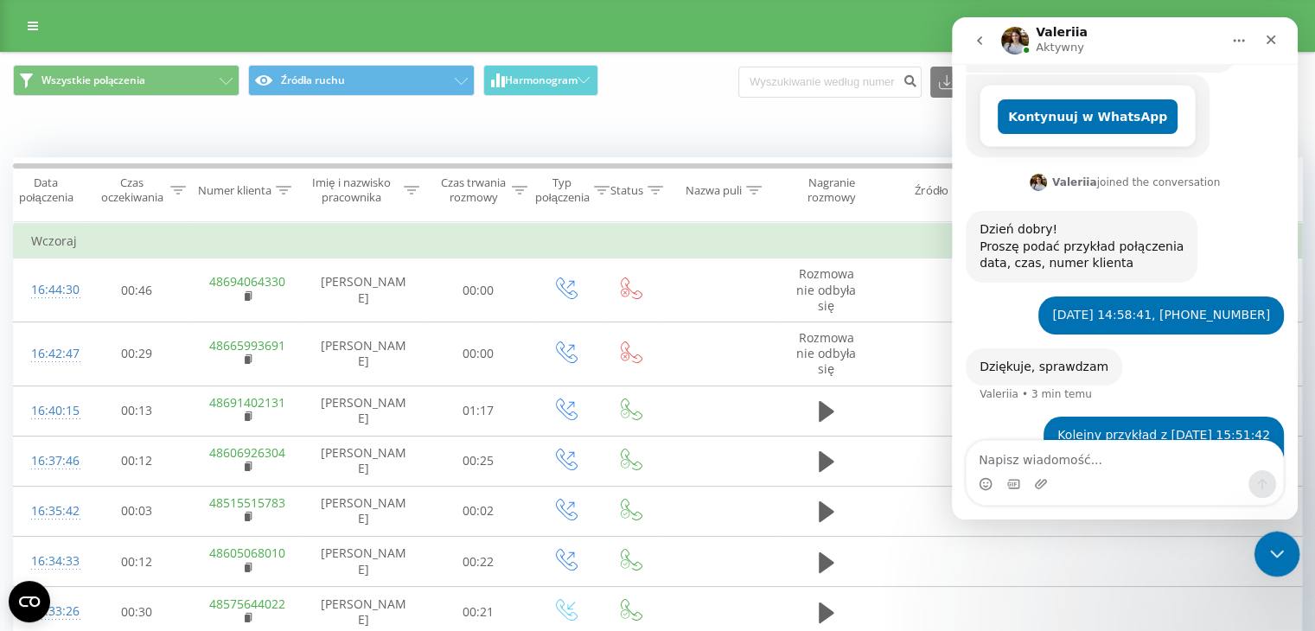
click at [1285, 547] on div "Zamknij komunikator Intercom" at bounding box center [1273, 551] width 41 height 41
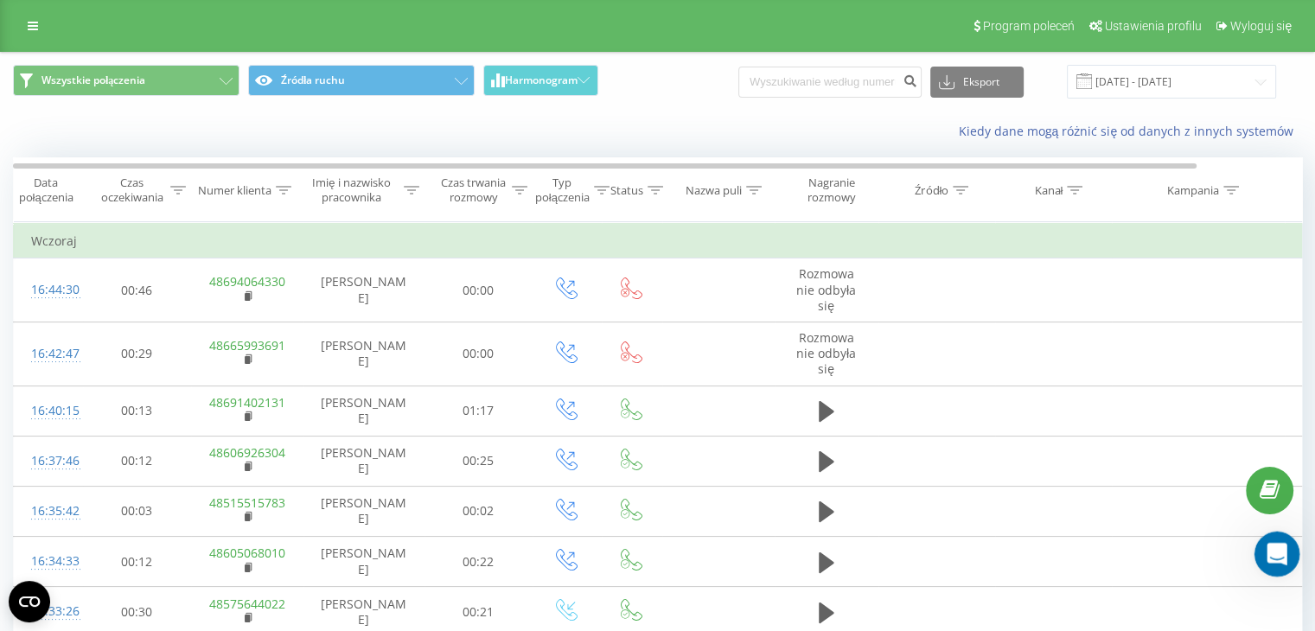
click at [1275, 538] on div "Otwórz komunikator Intercom" at bounding box center [1273, 551] width 57 height 57
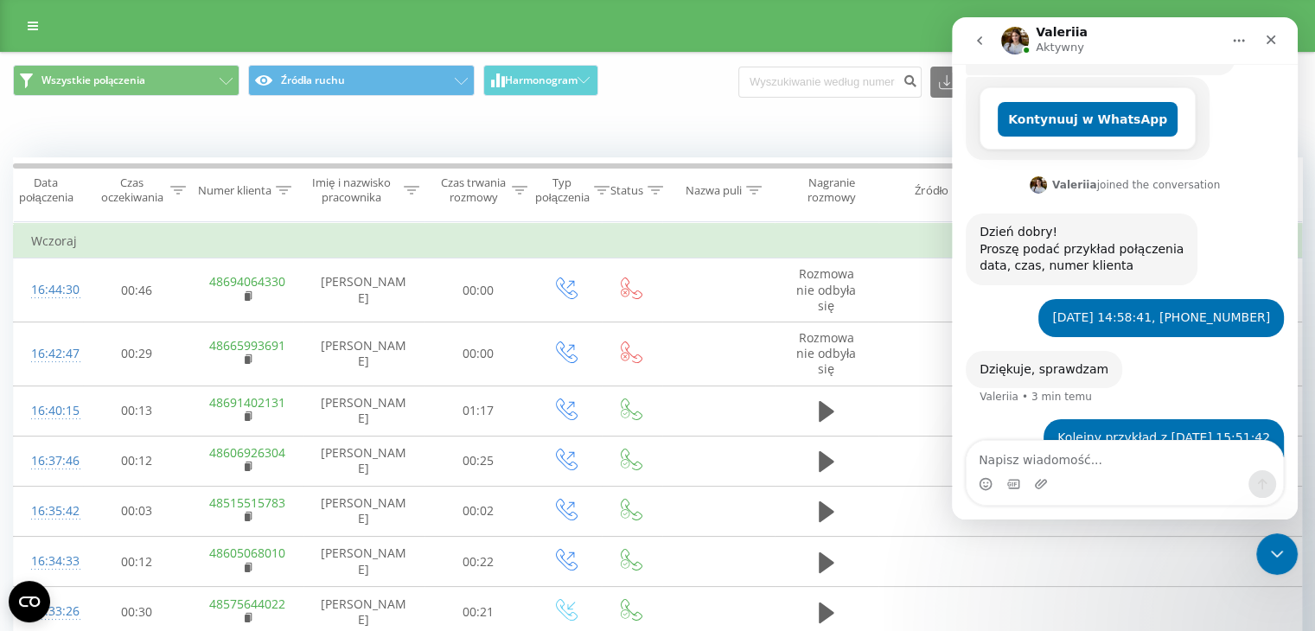
click at [1071, 455] on textarea "Napisz wiadomość..." at bounding box center [1124, 455] width 316 height 29
click at [979, 462] on textarea "18.08.2025" at bounding box center [1124, 455] width 316 height 29
type textarea "*18.08.2025"
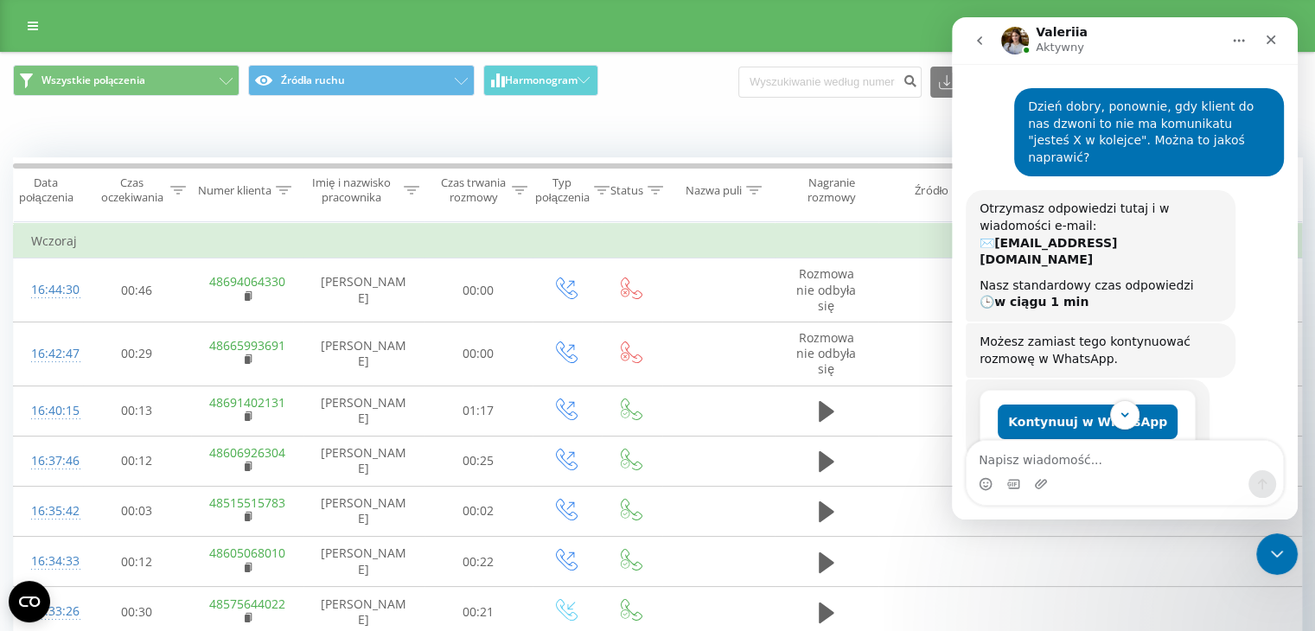
scroll to position [476, 0]
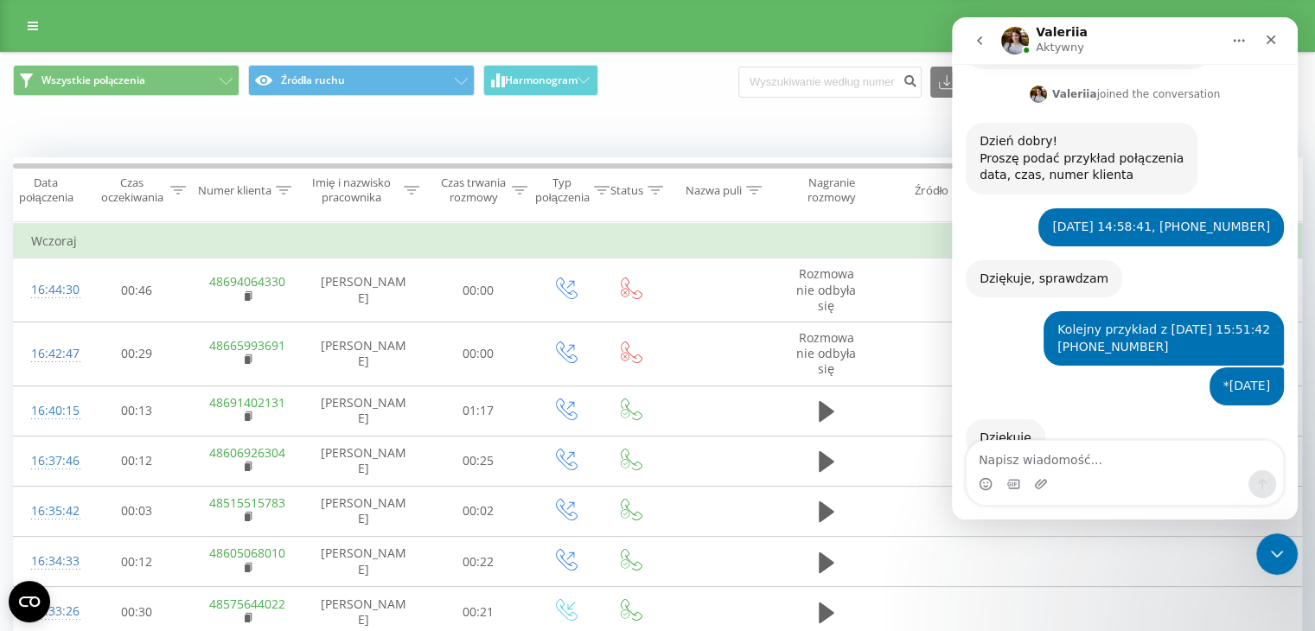
click at [982, 39] on icon "go back" at bounding box center [979, 41] width 14 height 14
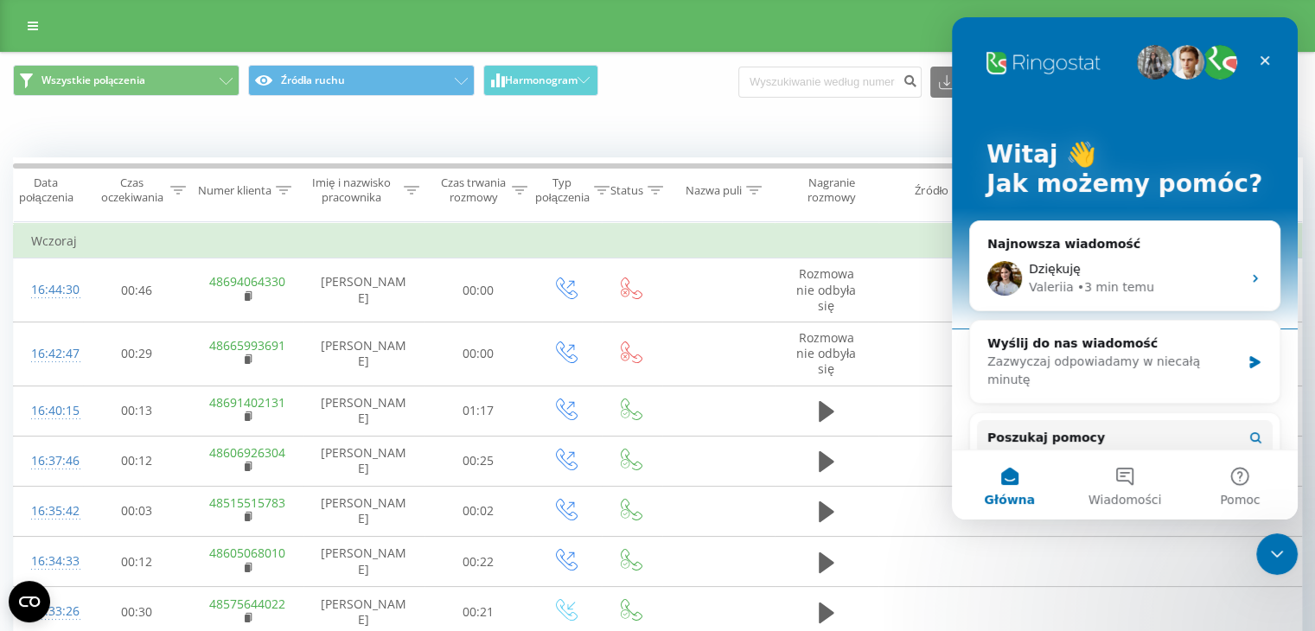
scroll to position [0, 0]
click at [1283, 563] on div "Zamknij komunikator Intercom" at bounding box center [1273, 551] width 41 height 41
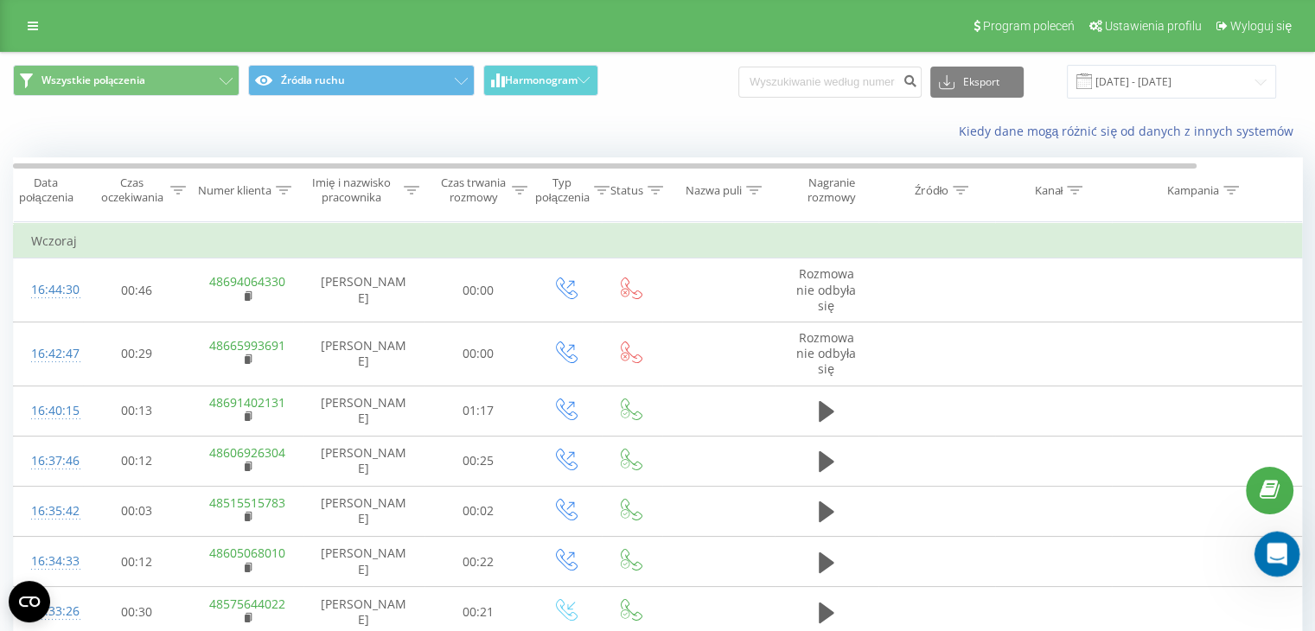
click at [1258, 557] on div "Otwórz komunikator Intercom" at bounding box center [1273, 551] width 57 height 57
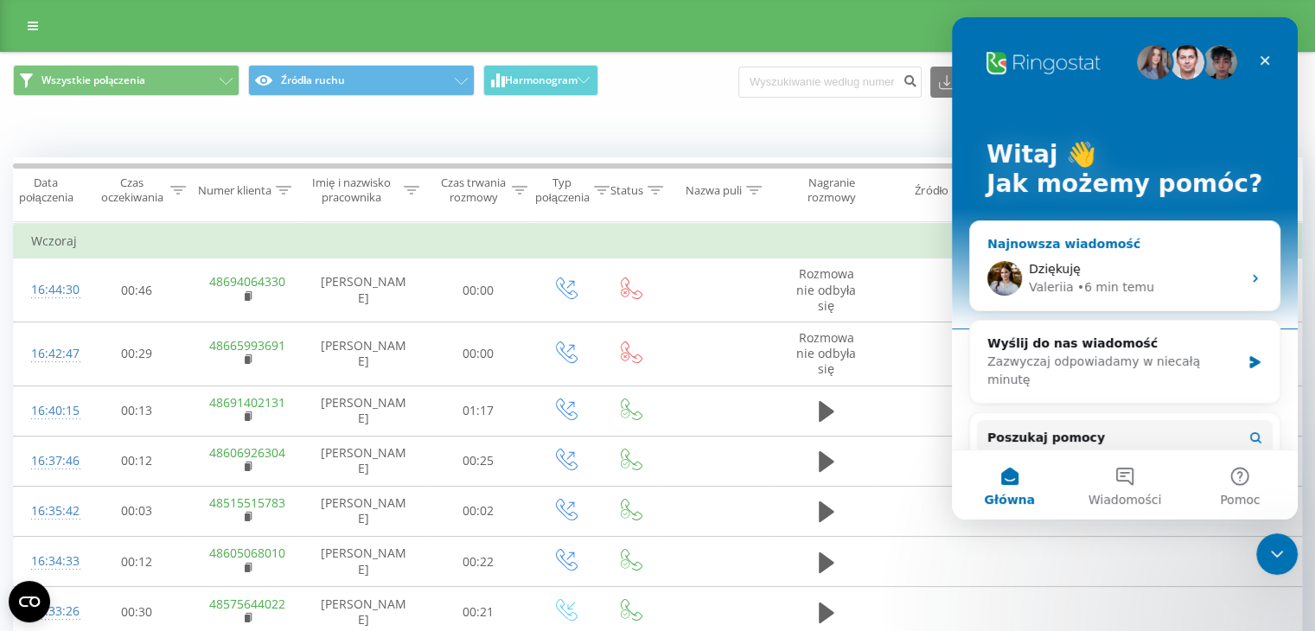
click at [1097, 264] on div "Dziękuję" at bounding box center [1134, 269] width 213 height 18
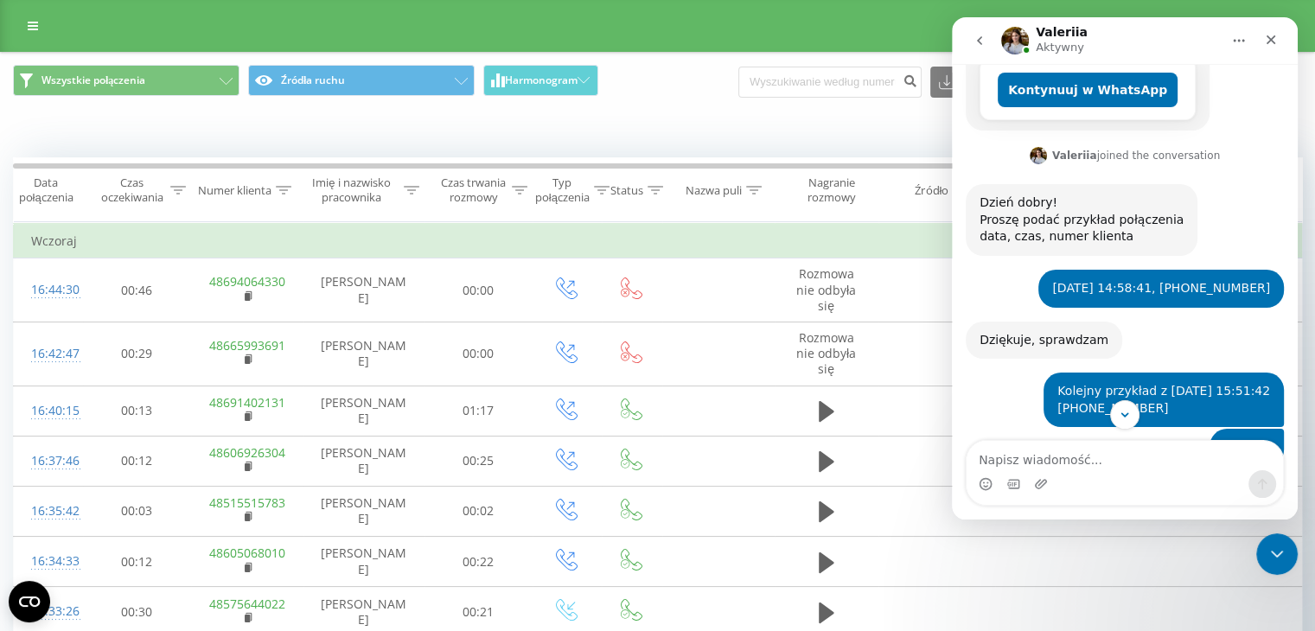
scroll to position [476, 0]
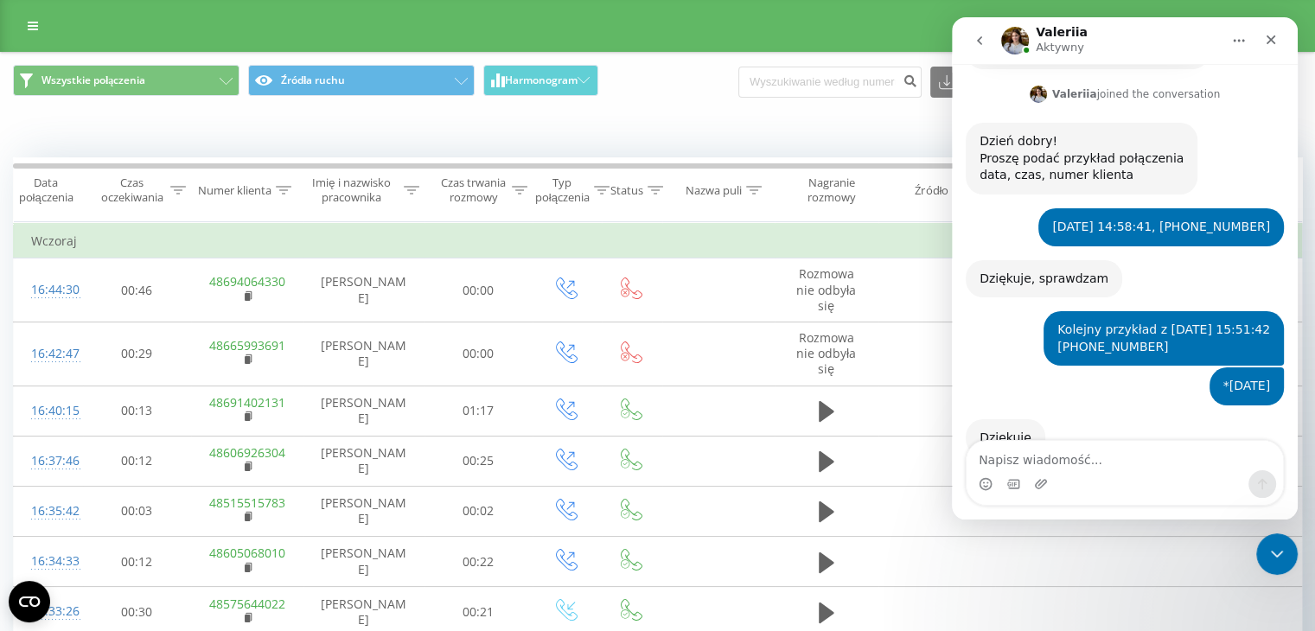
click at [972, 46] on icon "go back" at bounding box center [979, 41] width 14 height 14
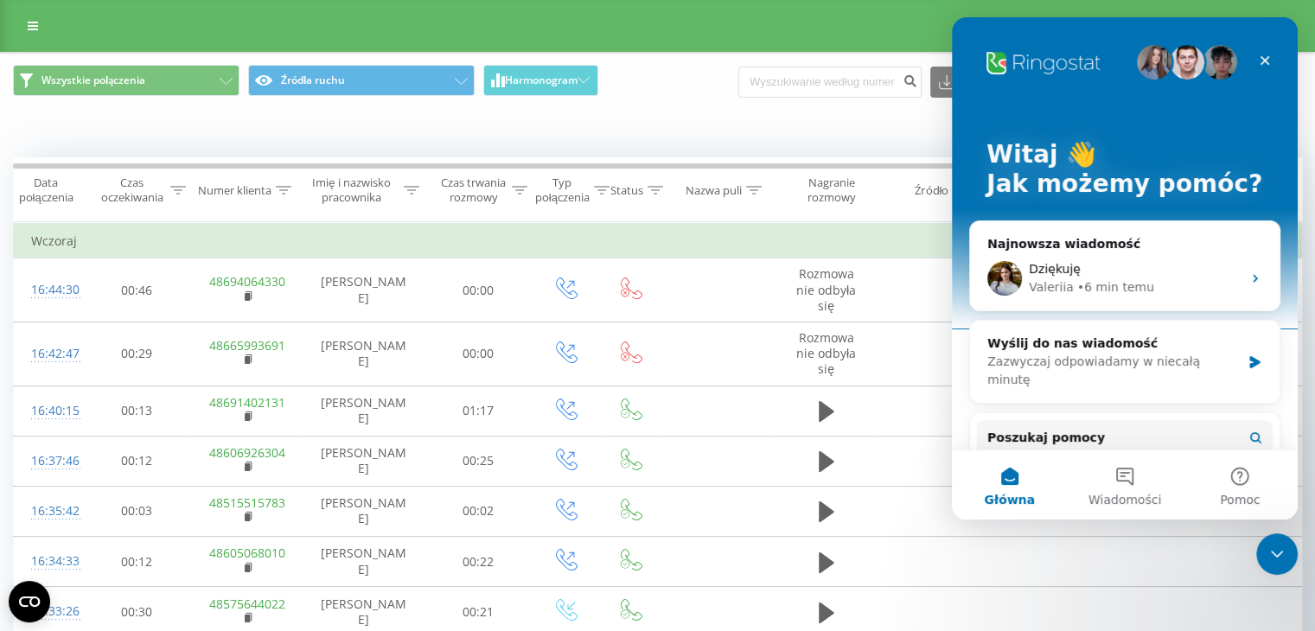
click at [1000, 50] on div "Komunikator Intercom" at bounding box center [1124, 62] width 277 height 35
click at [1166, 326] on div "Wyślij do nas wiadomość Zazwyczaj odpowiadamy w niecałą minutę" at bounding box center [1124, 362] width 309 height 82
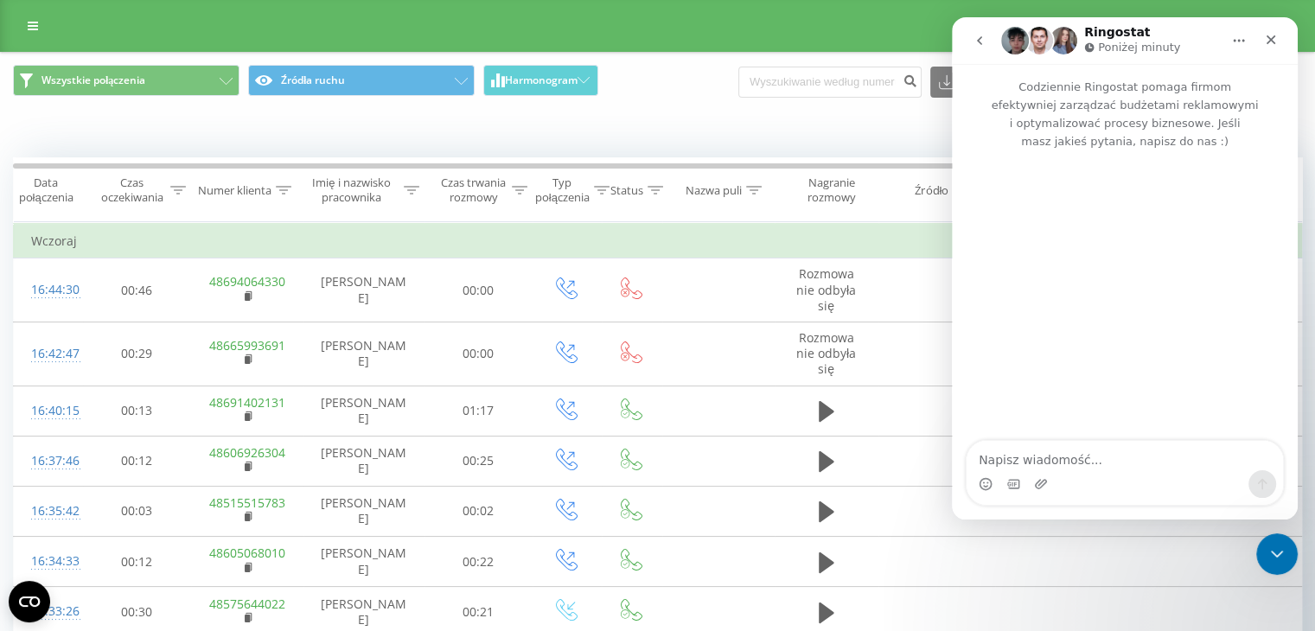
click at [990, 63] on nav "Ringostat Poniżej minuty" at bounding box center [1125, 40] width 346 height 47
click at [980, 41] on icon "go back" at bounding box center [979, 41] width 14 height 14
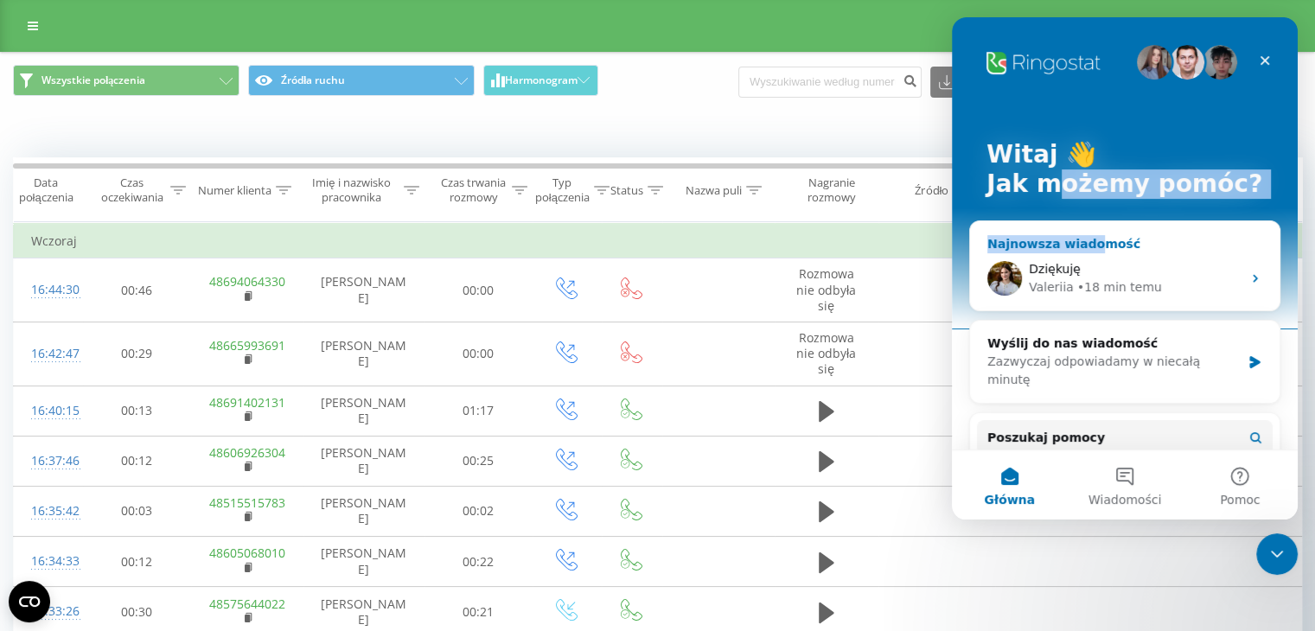
drag, startPoint x: 1066, startPoint y: 201, endPoint x: 1087, endPoint y: 233, distance: 38.6
click at [1087, 233] on div "Witaj 👋 Jak możemy pomóc? Najnowsza wiadomość Dziękuję Valeriia • 18 min temu W…" at bounding box center [1125, 424] width 346 height 814
click at [1093, 256] on div "Dziękuję Valeriia • 18 min temu" at bounding box center [1124, 278] width 309 height 64
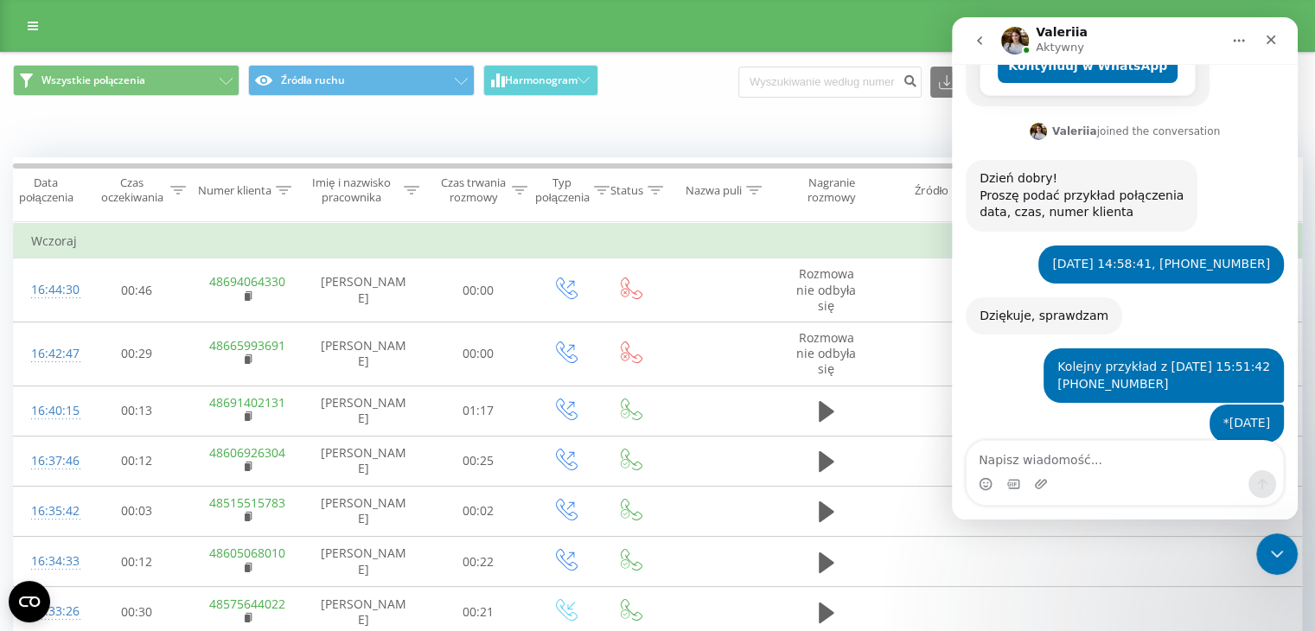
scroll to position [476, 0]
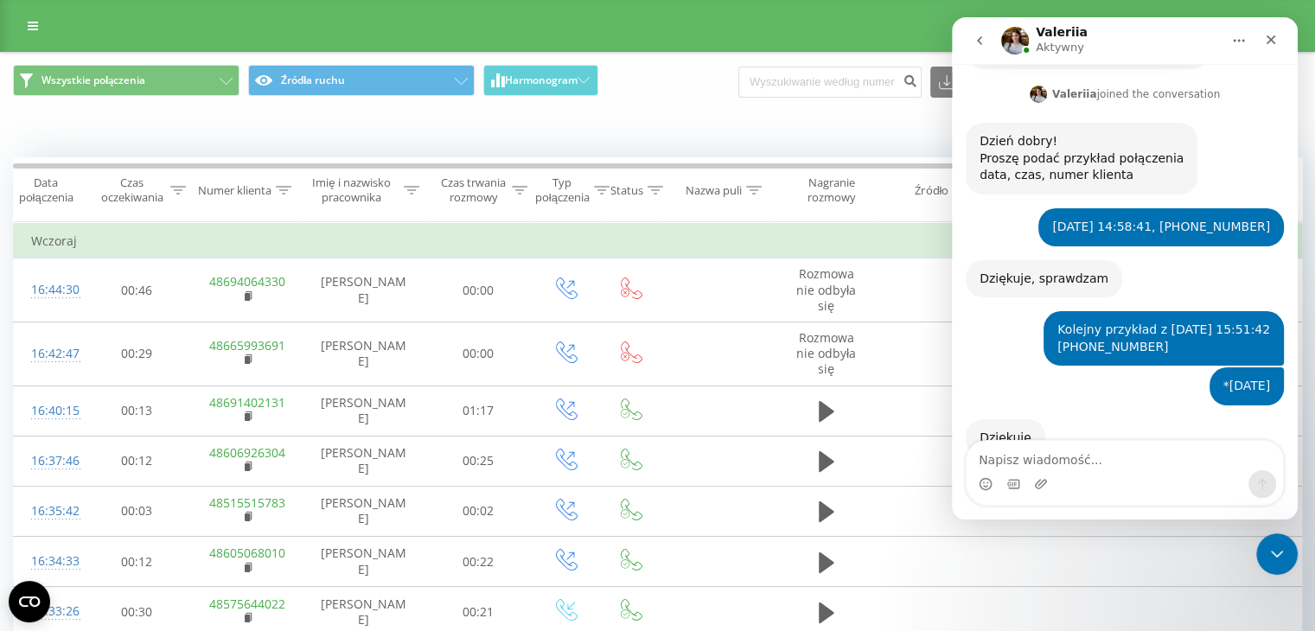
click at [977, 41] on icon "go back" at bounding box center [979, 41] width 14 height 14
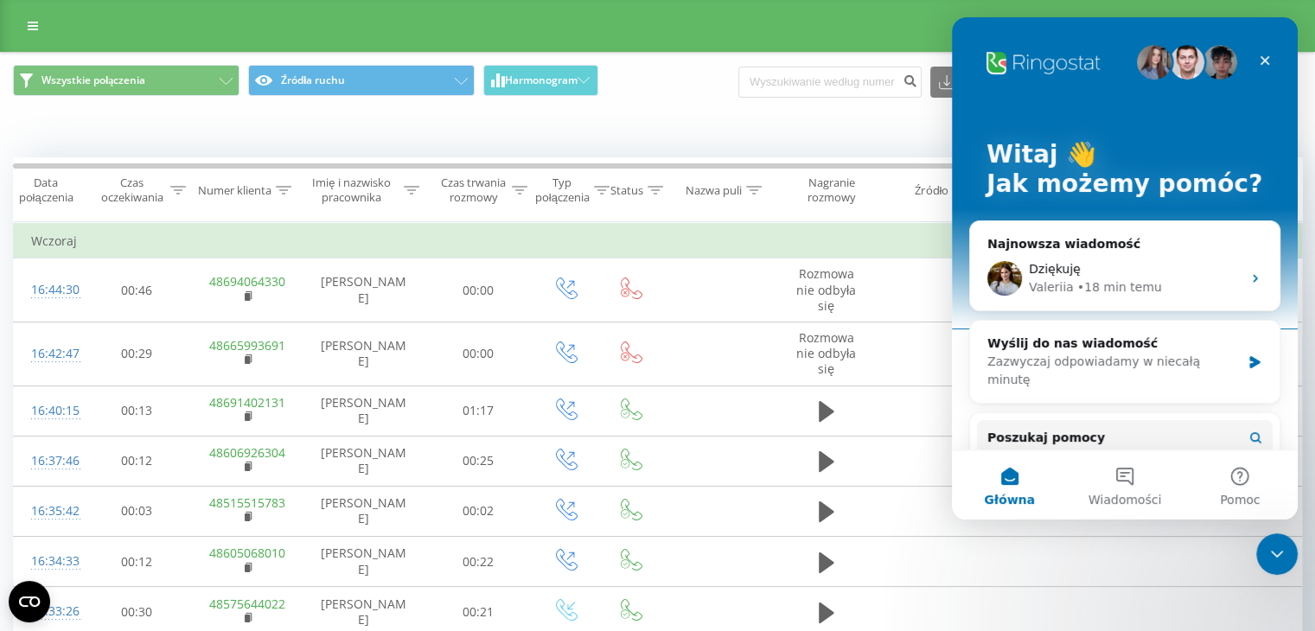
scroll to position [0, 0]
click at [35, 29] on icon at bounding box center [33, 26] width 10 height 12
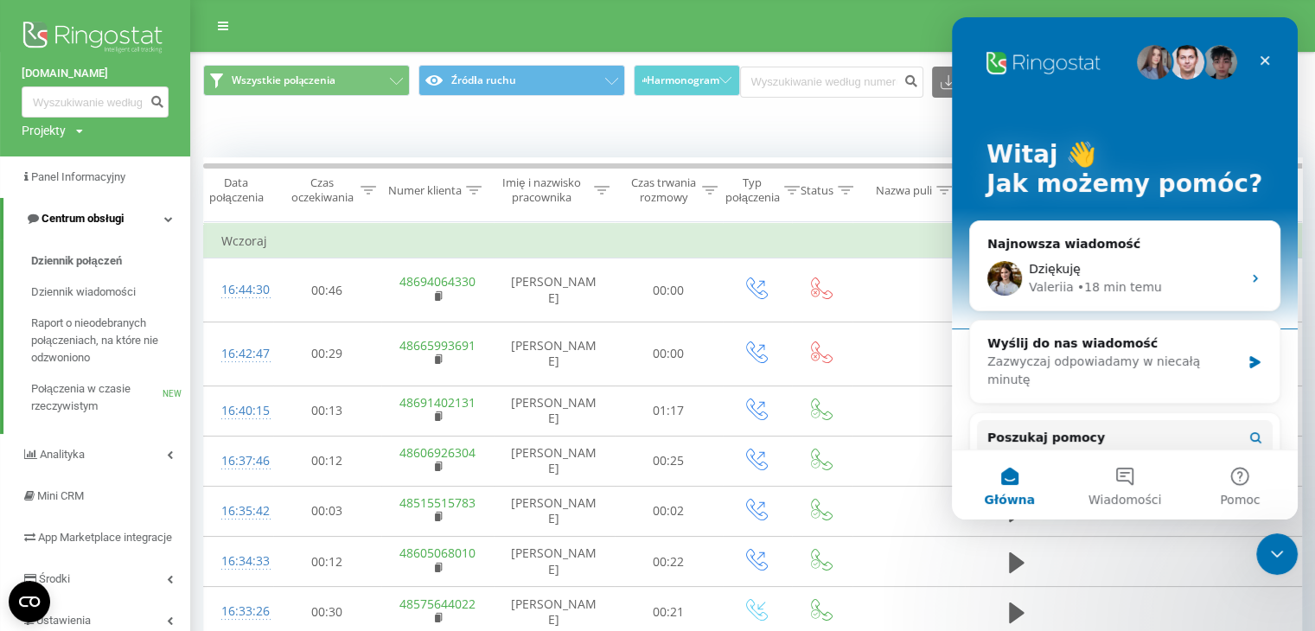
click at [93, 222] on span "Centrum obsługi" at bounding box center [82, 218] width 82 height 13
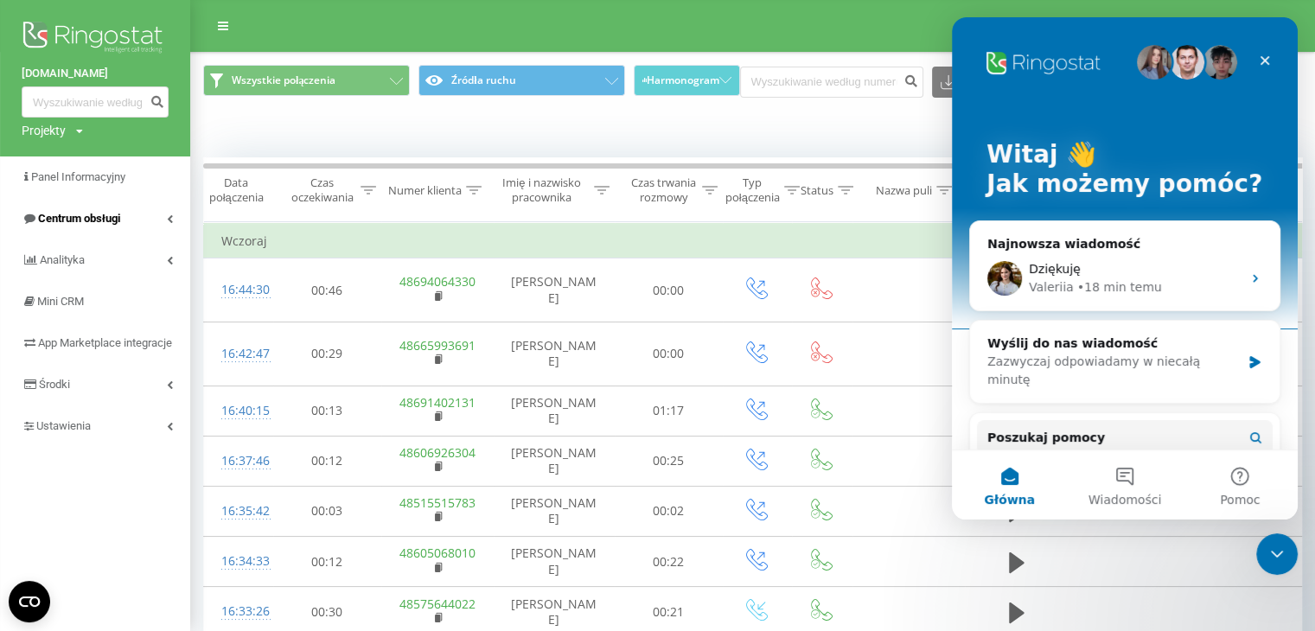
click at [93, 222] on span "Centrum obsługi" at bounding box center [79, 218] width 82 height 13
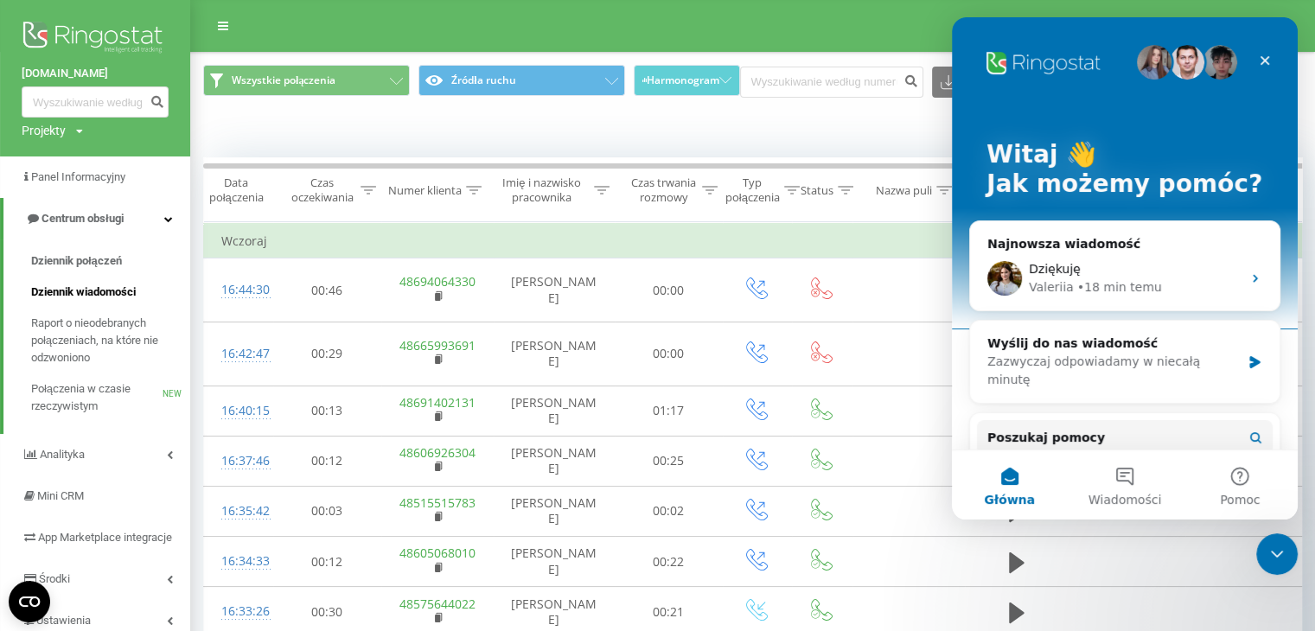
click at [97, 280] on link "Dziennik wiadomości" at bounding box center [110, 292] width 159 height 31
click at [96, 271] on link "Dziennik połączeń" at bounding box center [110, 260] width 159 height 31
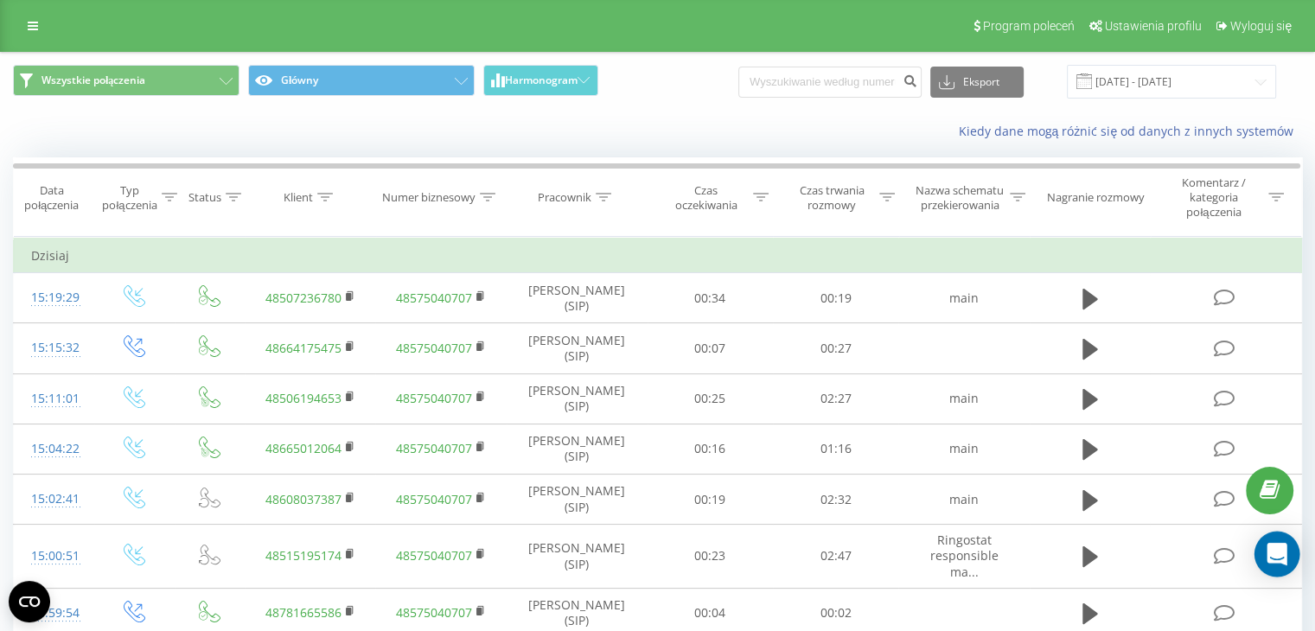
click at [1281, 538] on div "Open Intercom Messenger" at bounding box center [1277, 555] width 46 height 46
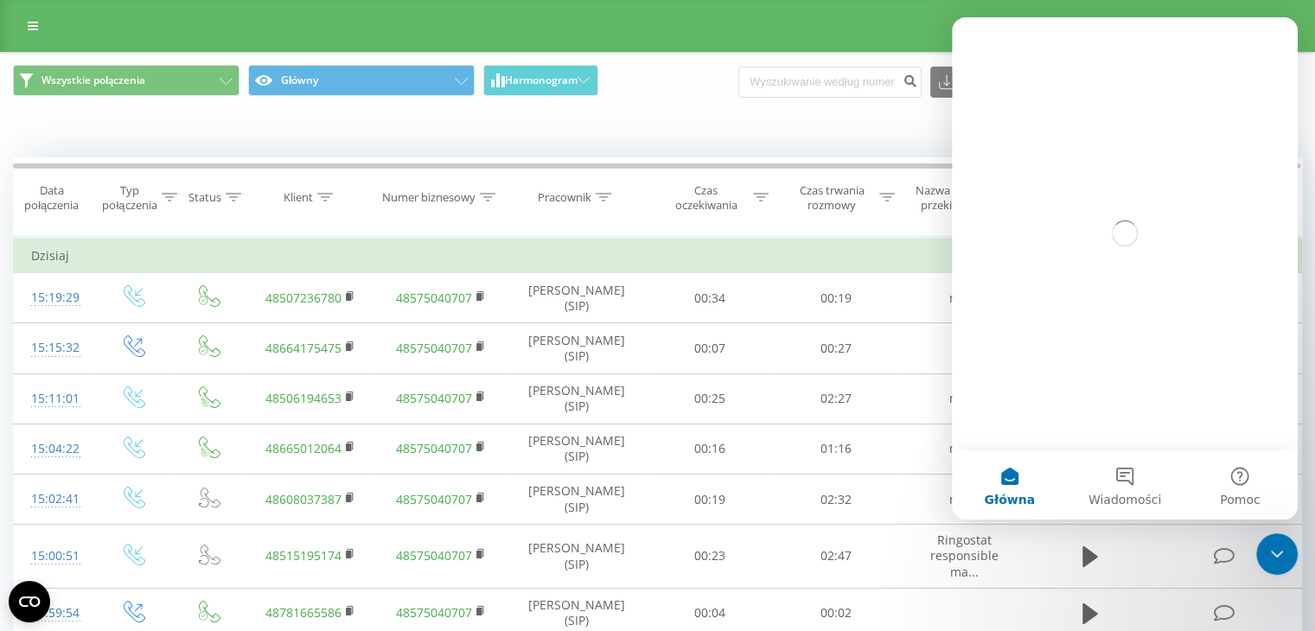
click at [1282, 537] on div "Zamknij komunikator Intercom" at bounding box center [1276, 553] width 41 height 41
